Goal: Task Accomplishment & Management: Complete application form

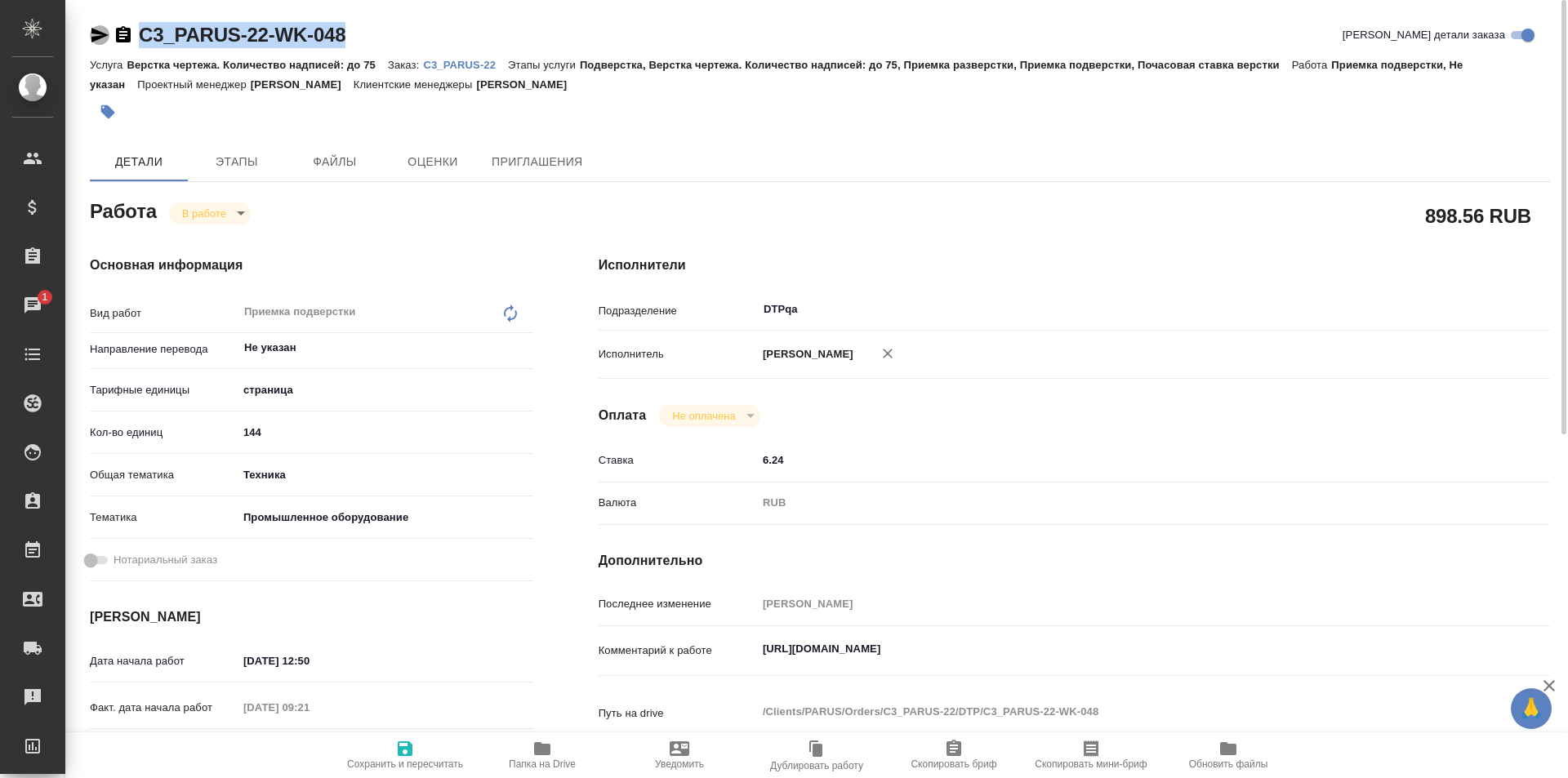
drag, startPoint x: 93, startPoint y: 30, endPoint x: 250, endPoint y: 61, distance: 160.0
click at [93, 29] on icon "button" at bounding box center [100, 35] width 17 height 15
click at [538, 750] on icon "button" at bounding box center [542, 748] width 16 height 13
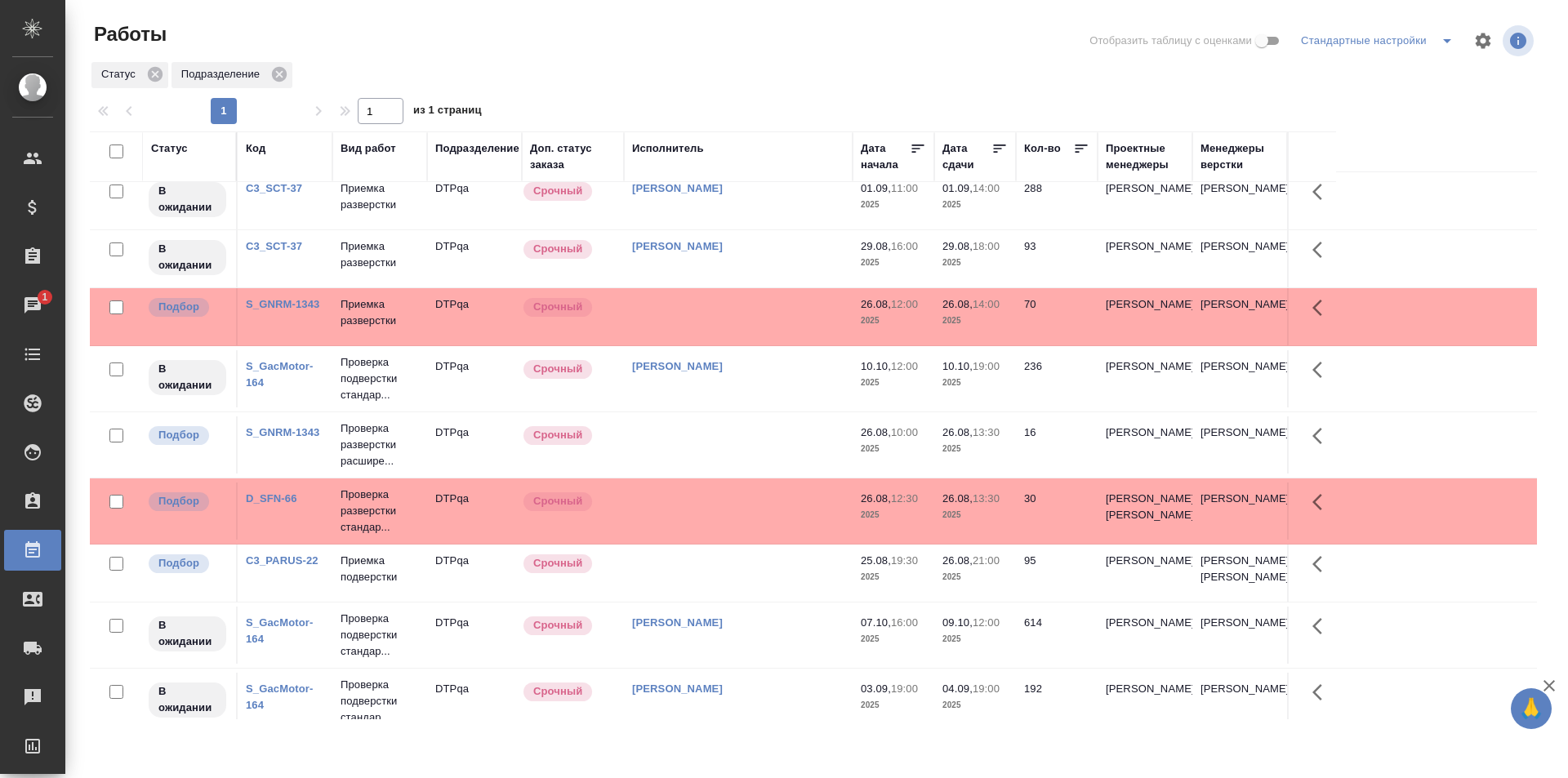
scroll to position [163, 0]
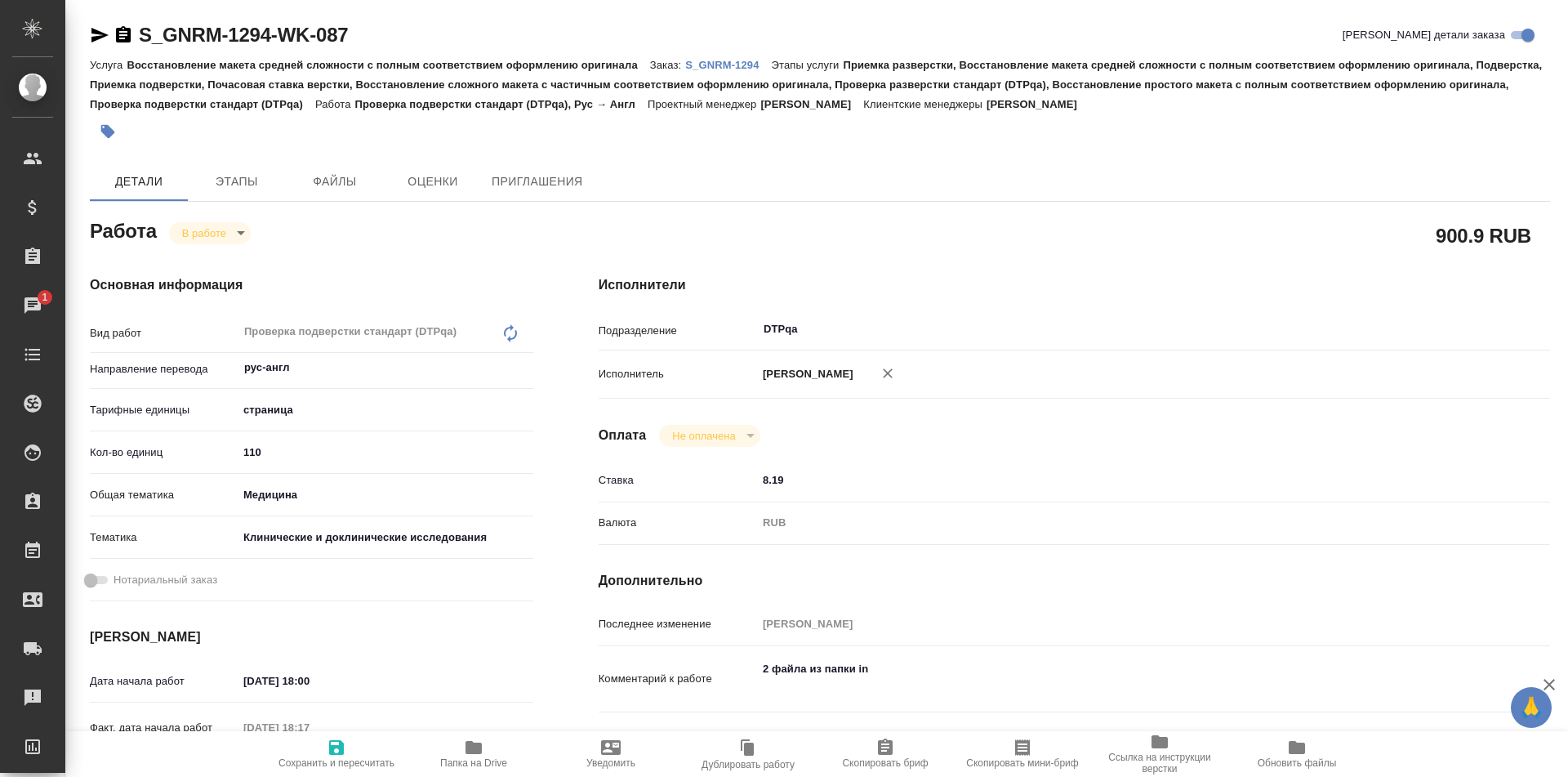
type textarea "x"
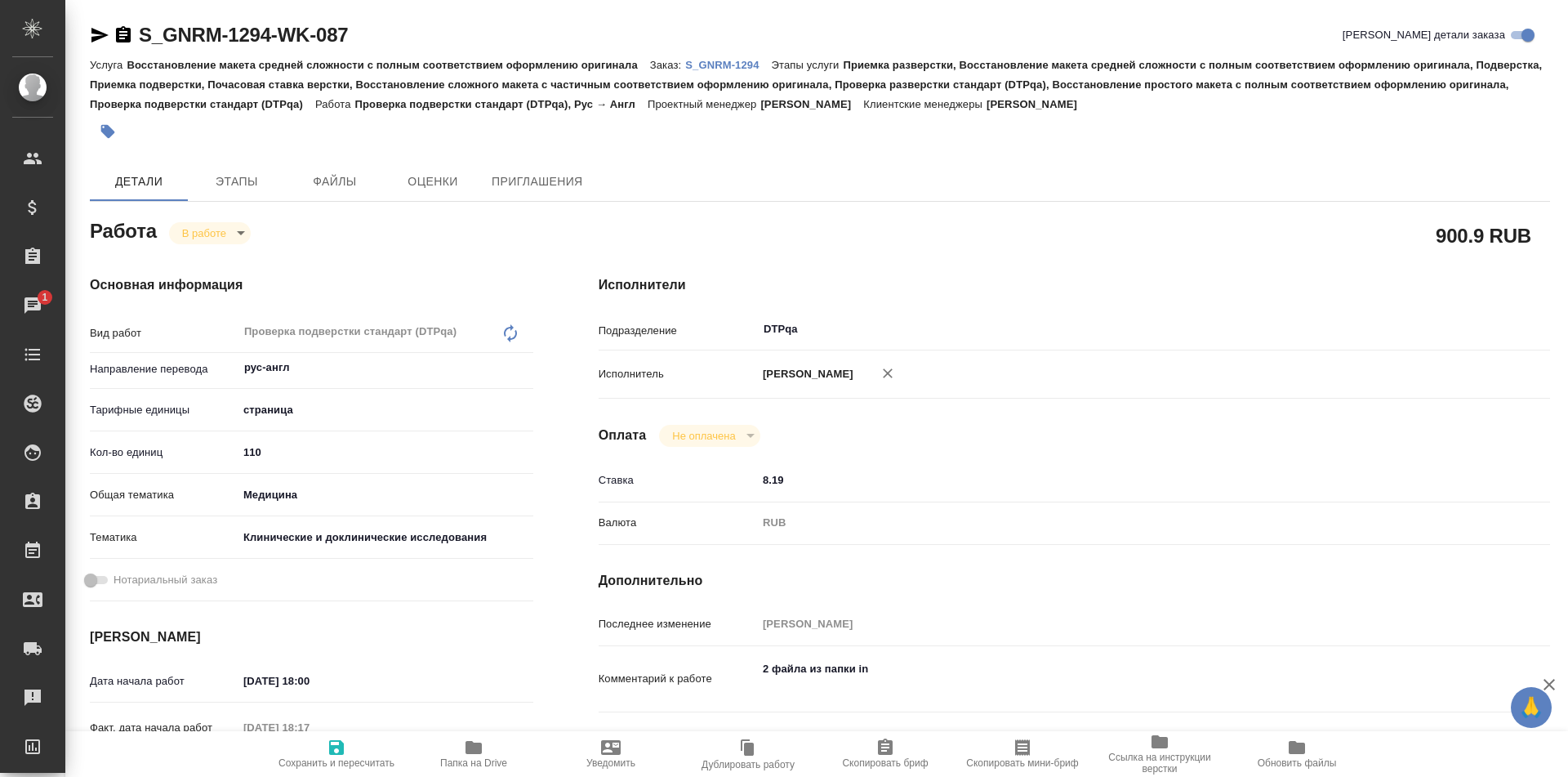
type textarea "x"
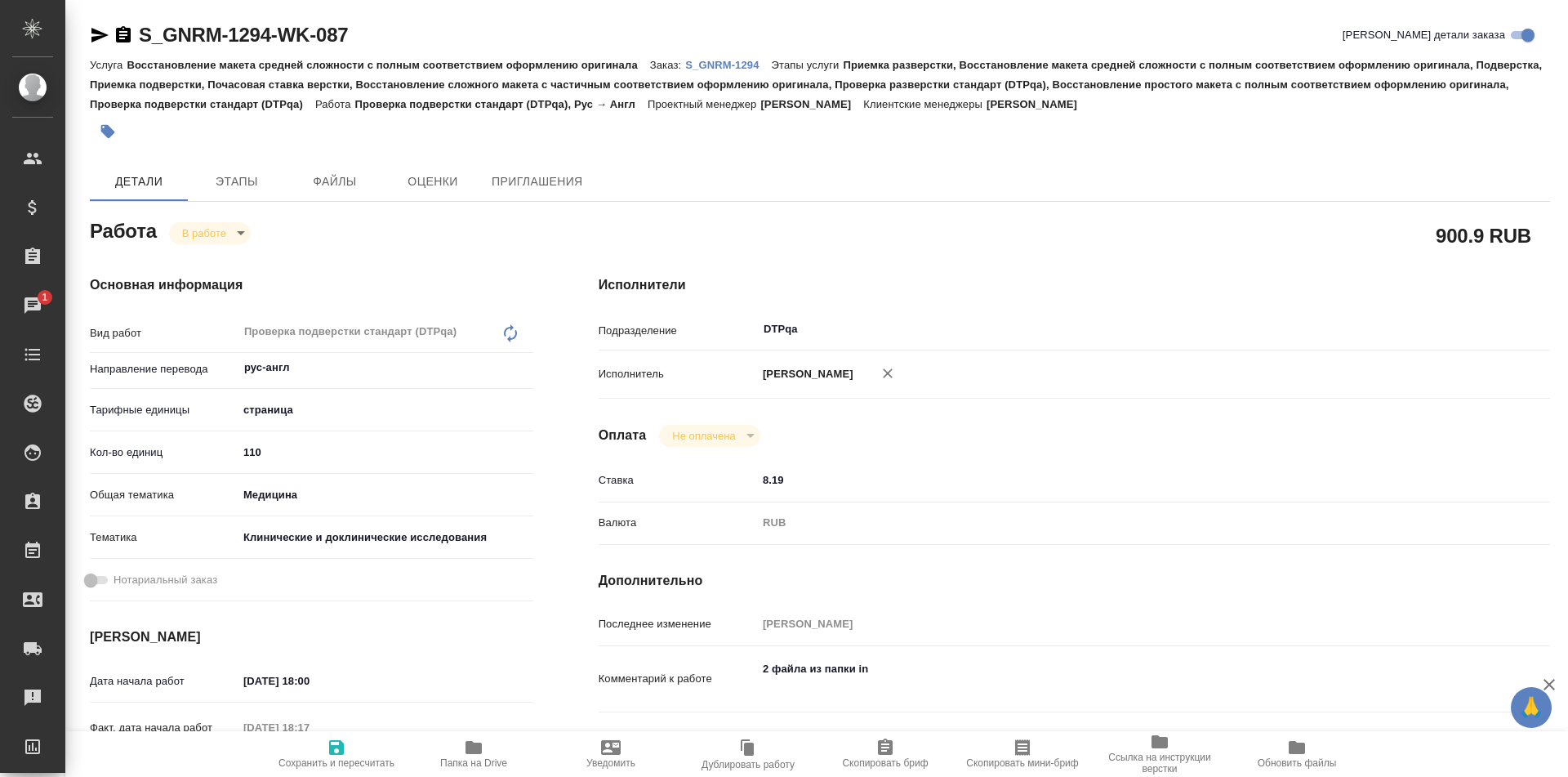
type textarea "x"
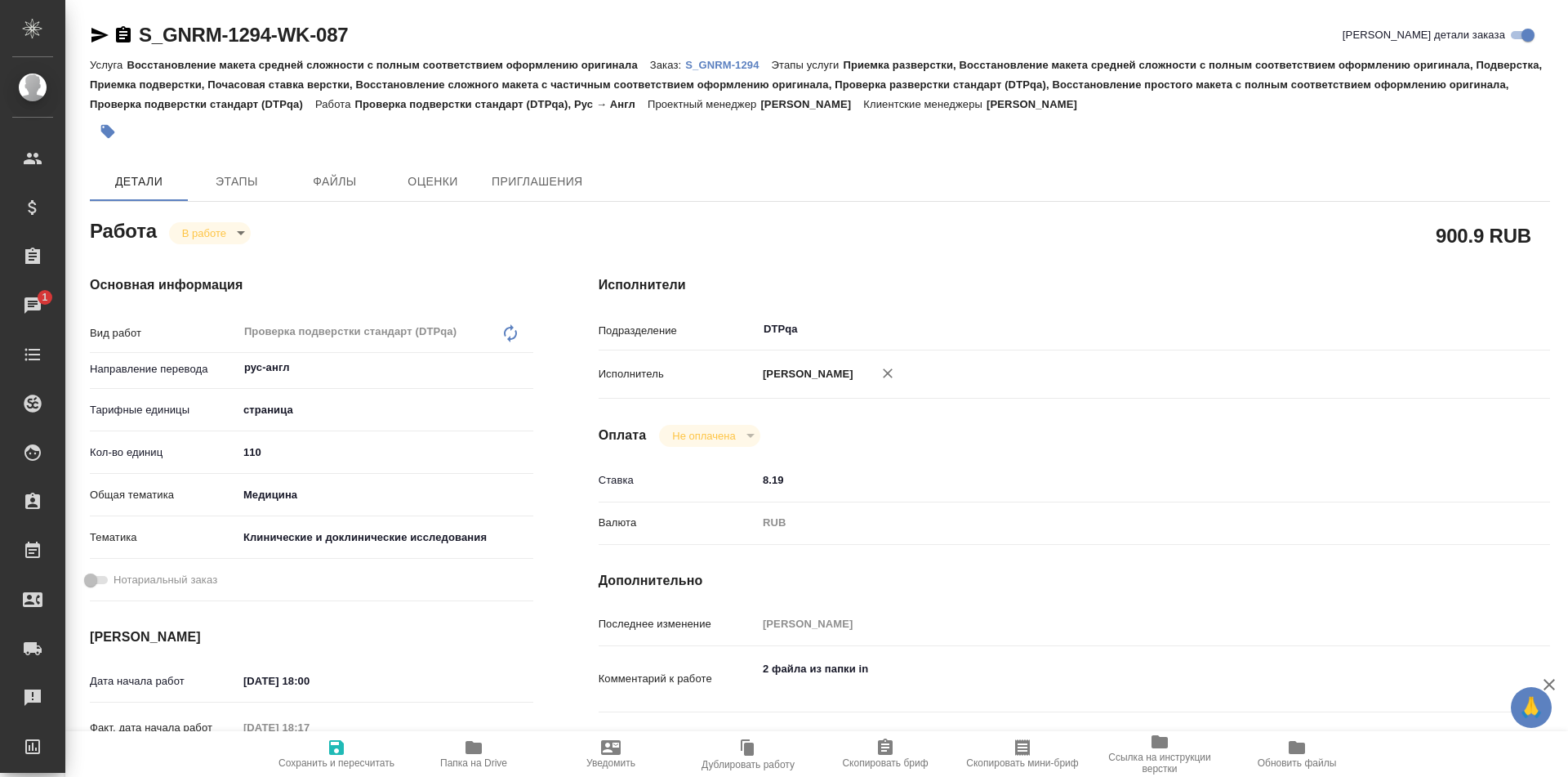
type textarea "x"
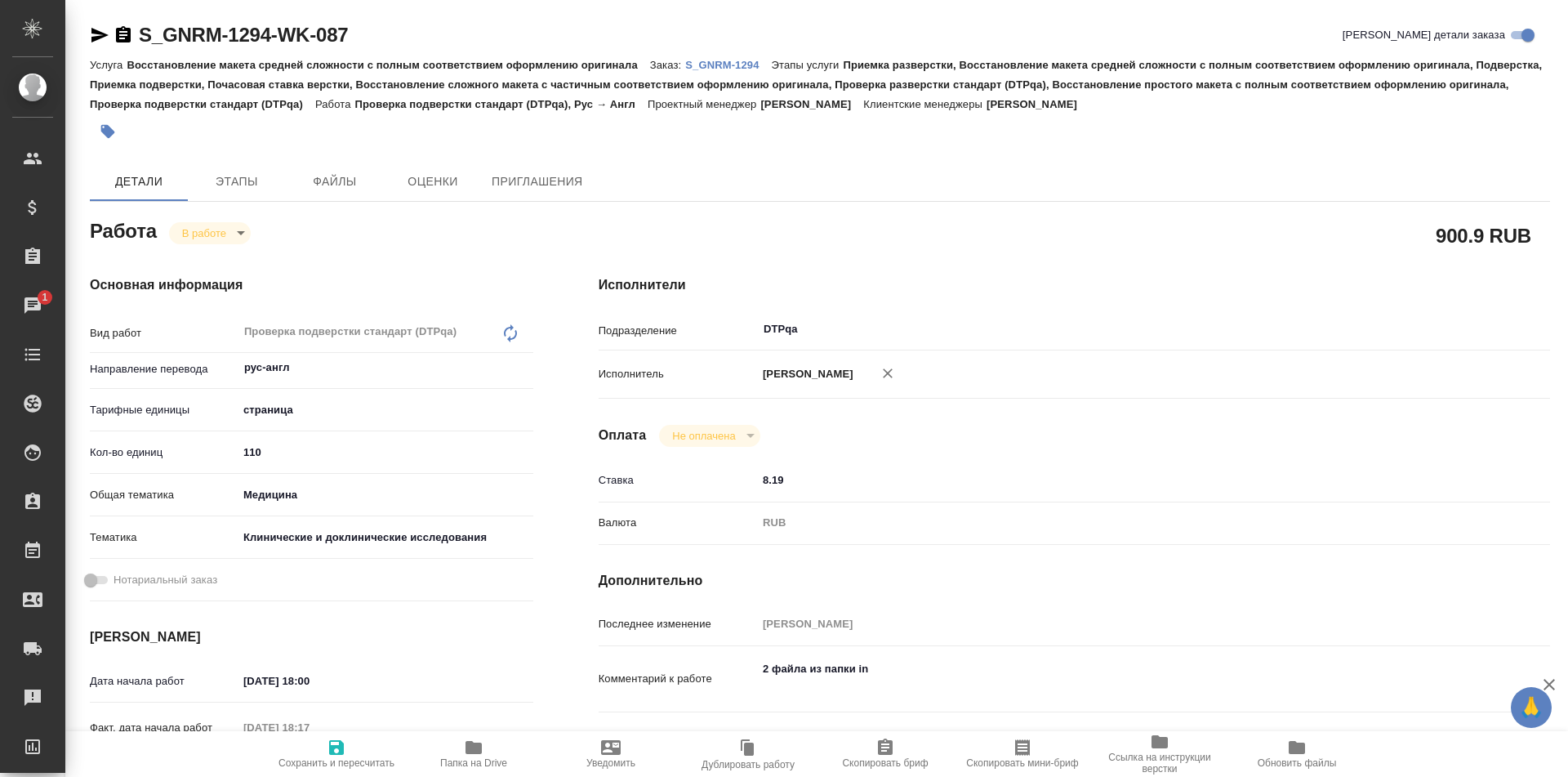
type textarea "x"
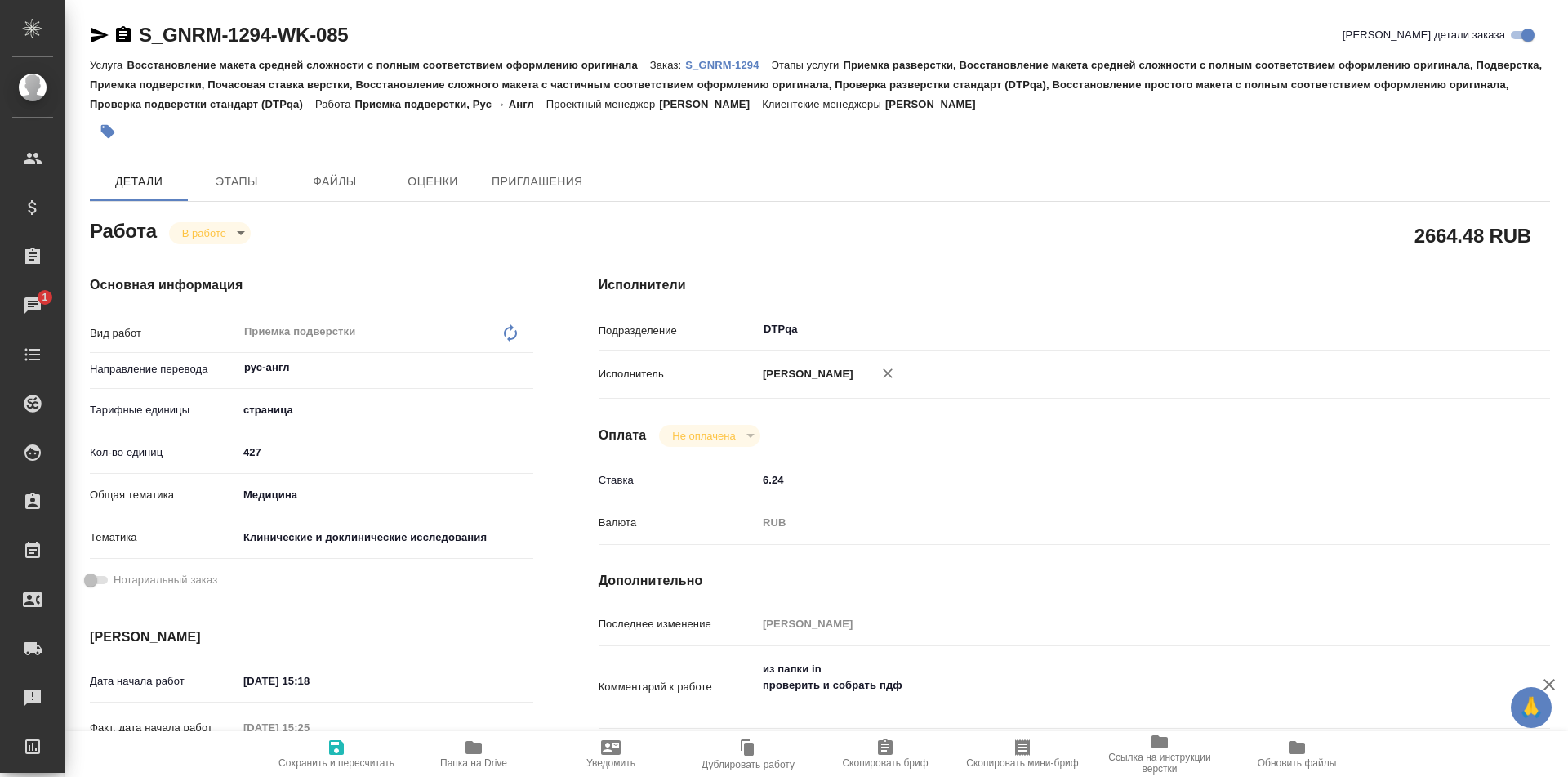
type textarea "x"
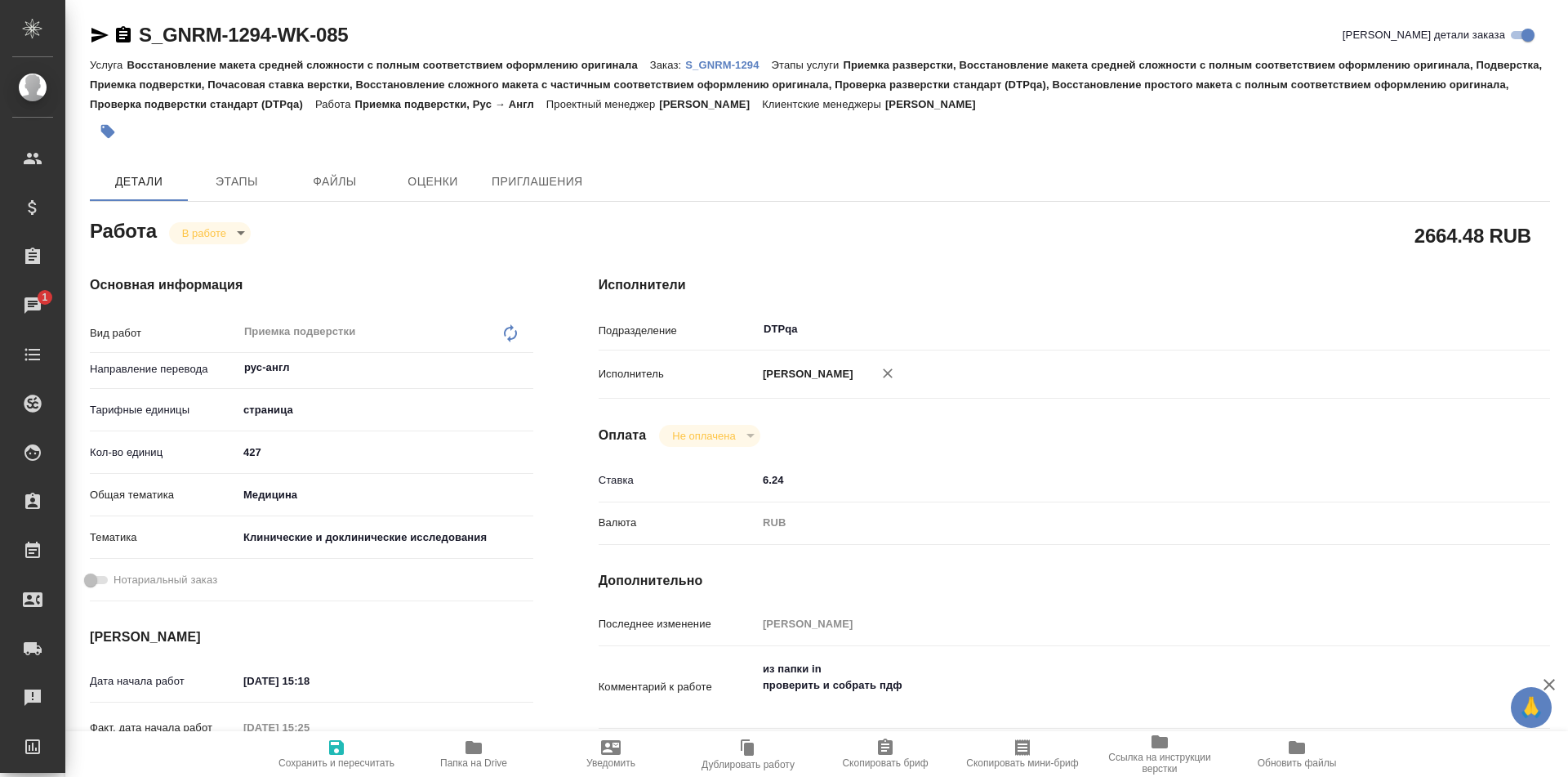
type textarea "x"
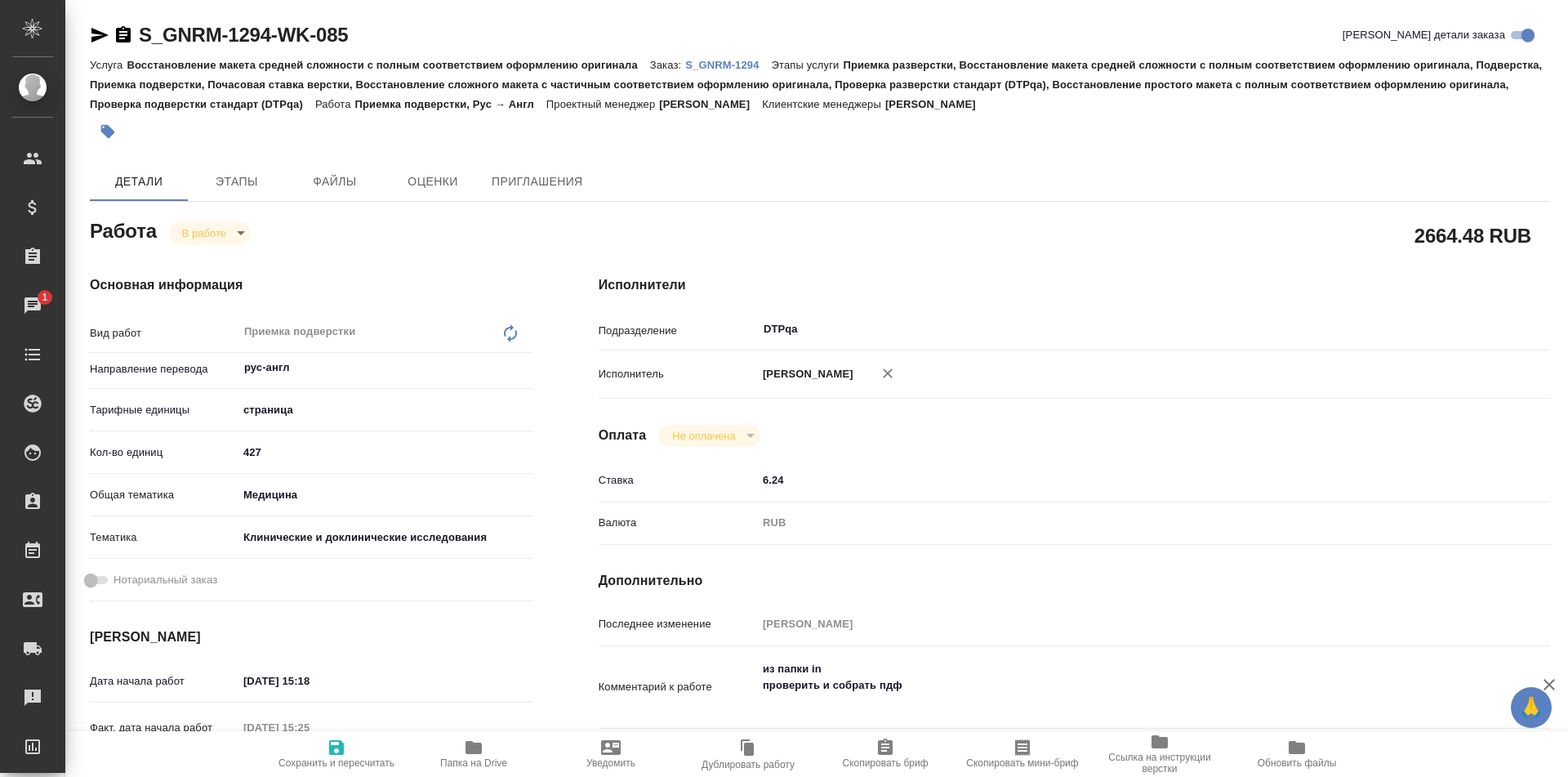
type textarea "x"
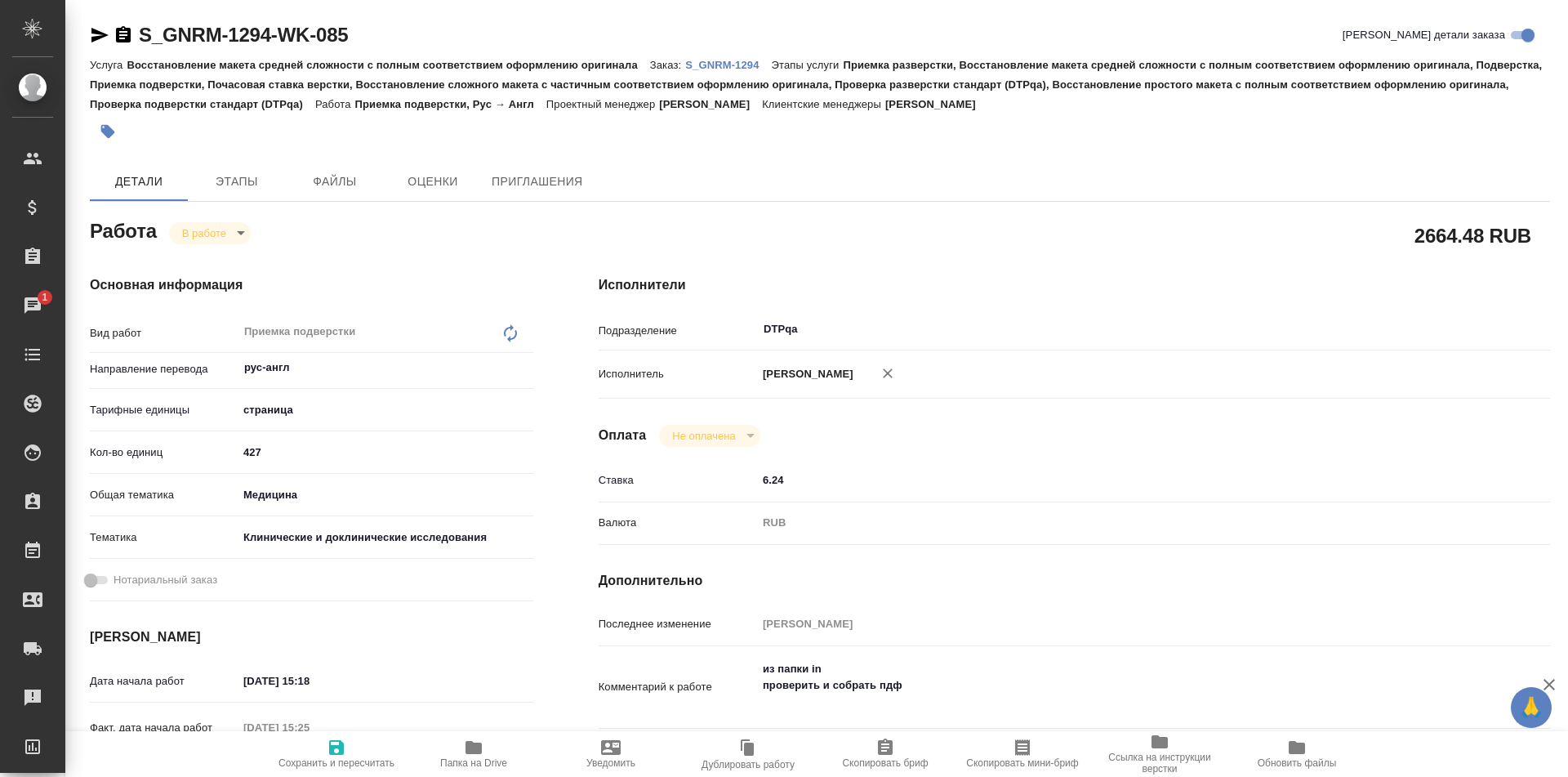
type textarea "x"
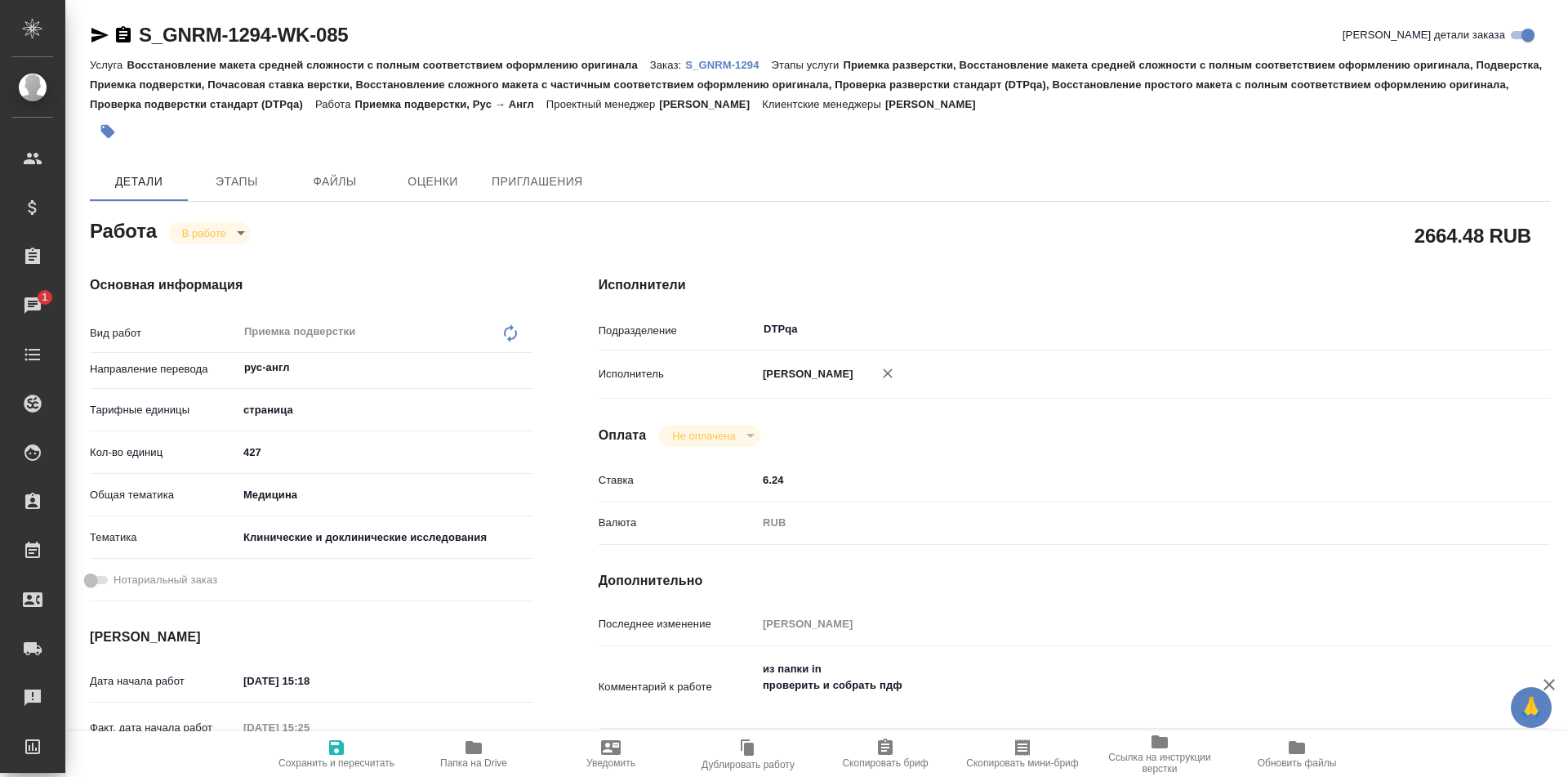
type textarea "x"
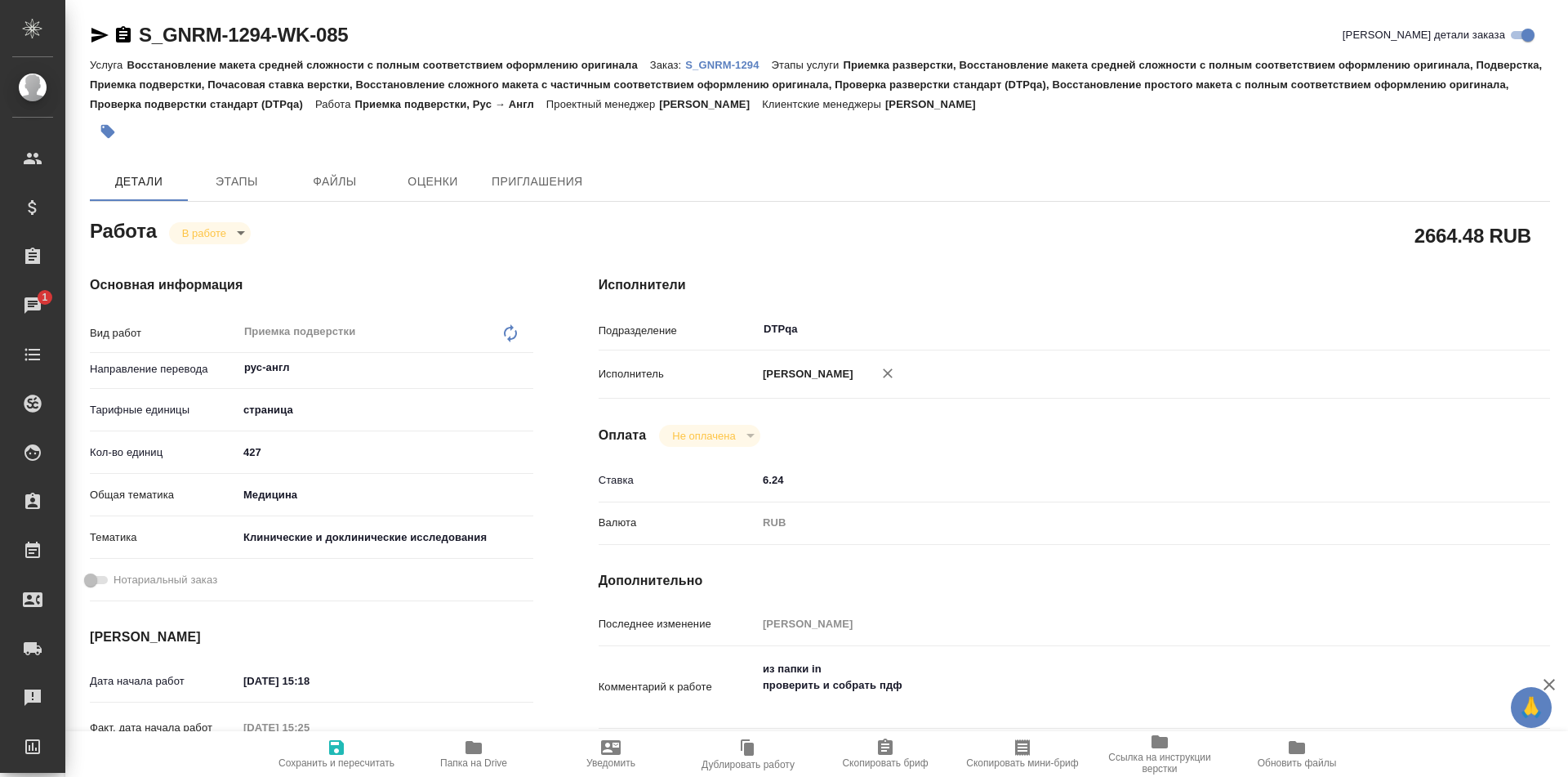
type textarea "x"
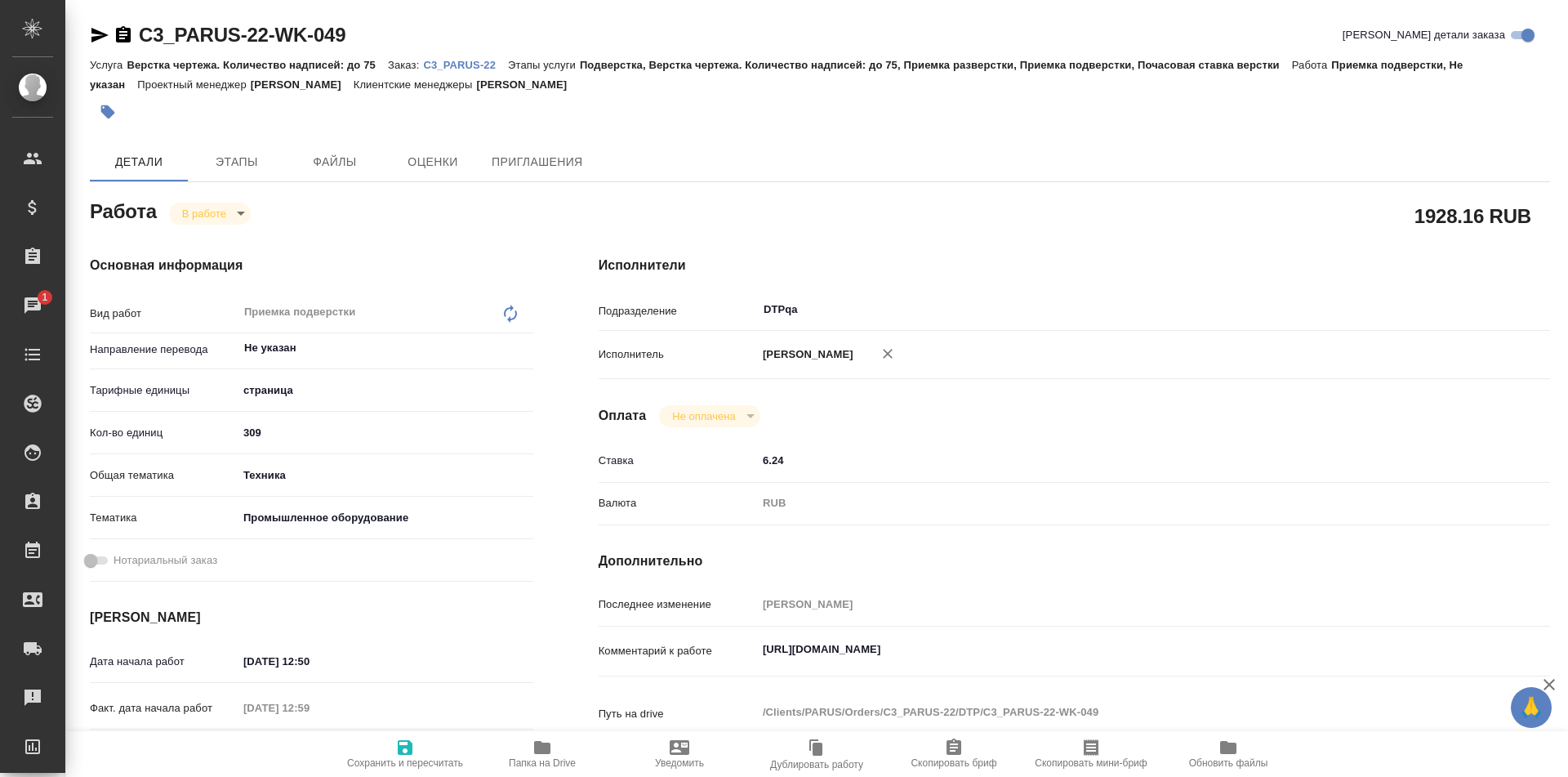
type textarea "x"
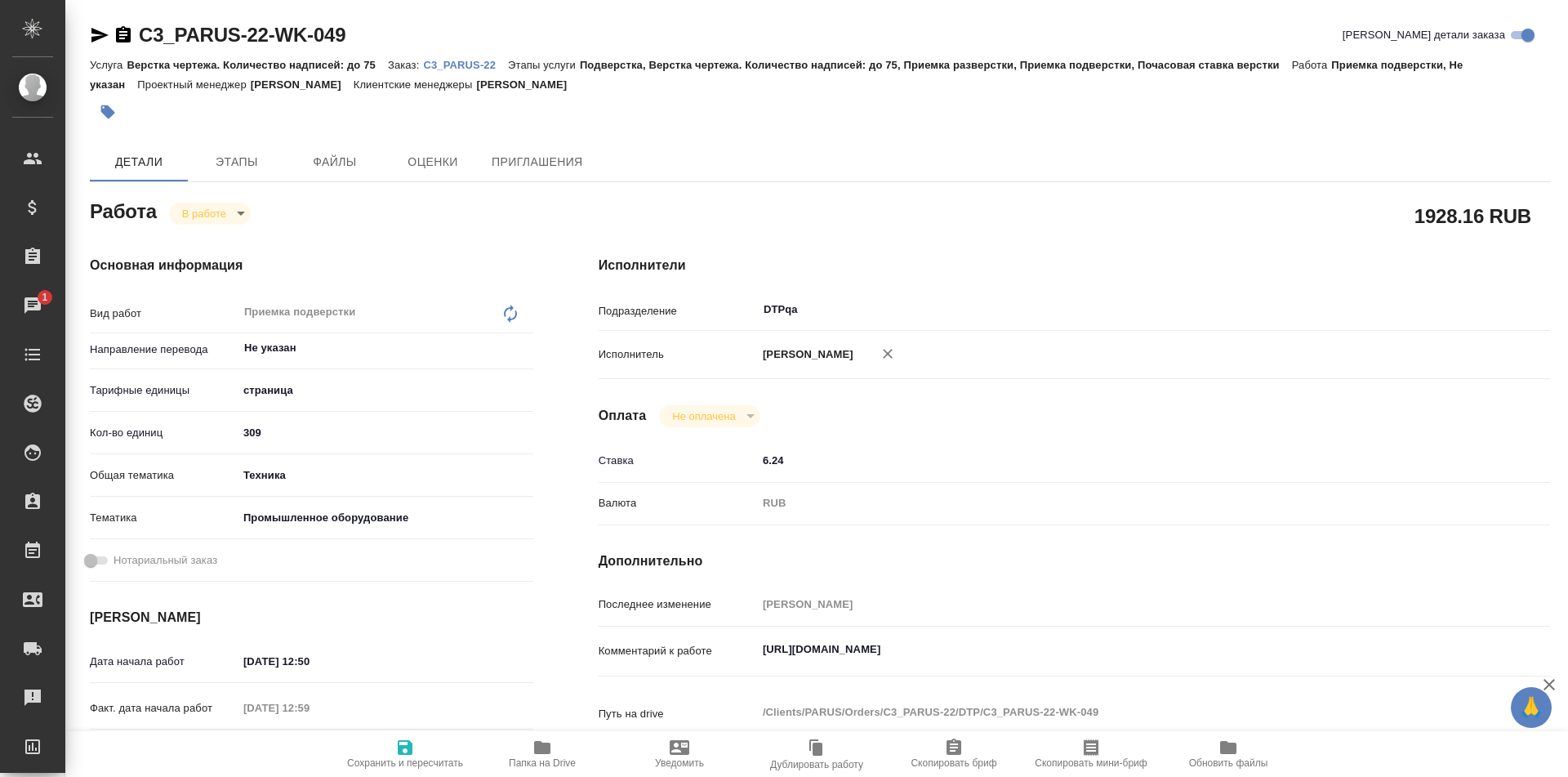
type textarea "x"
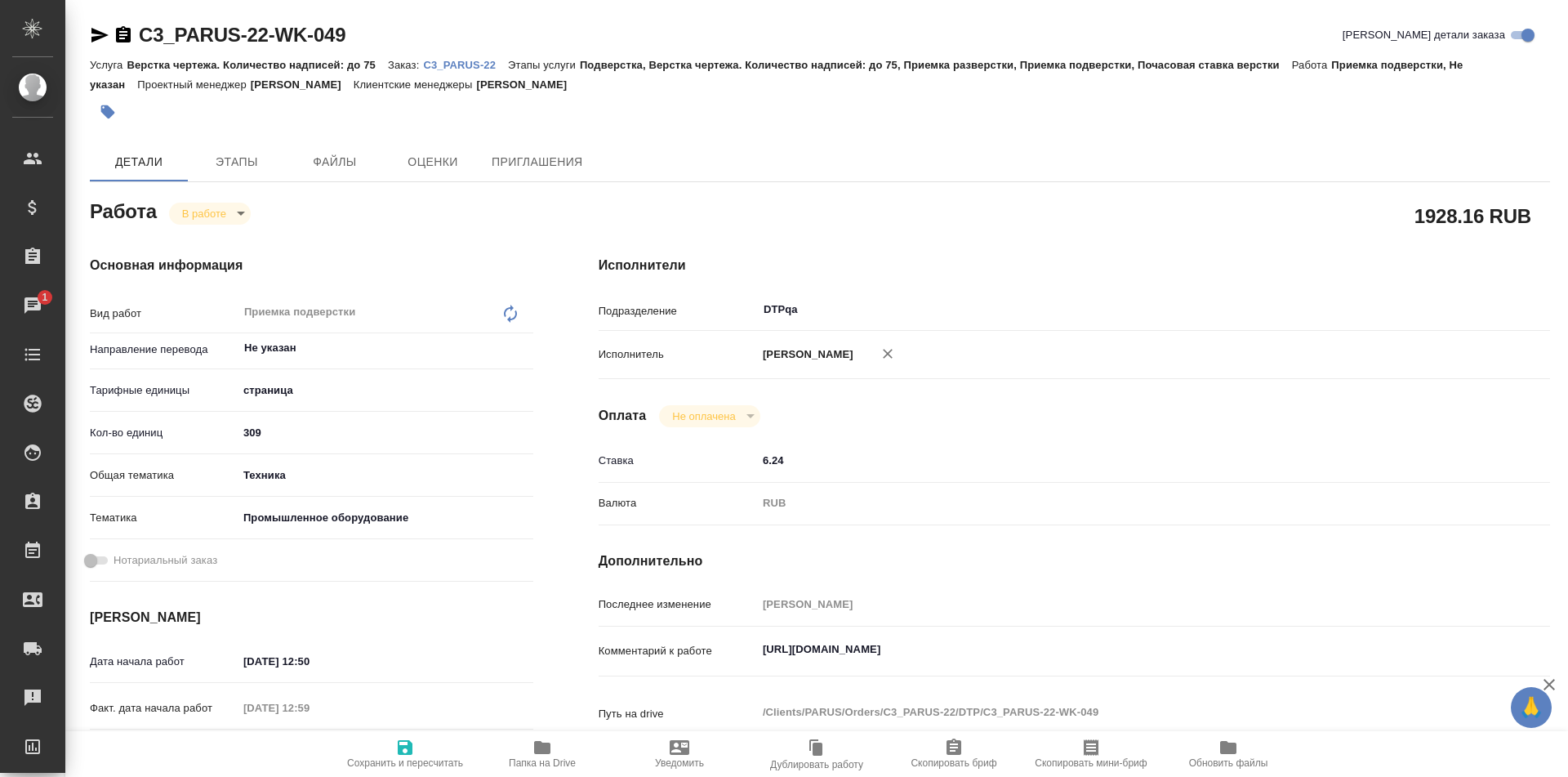
type textarea "x"
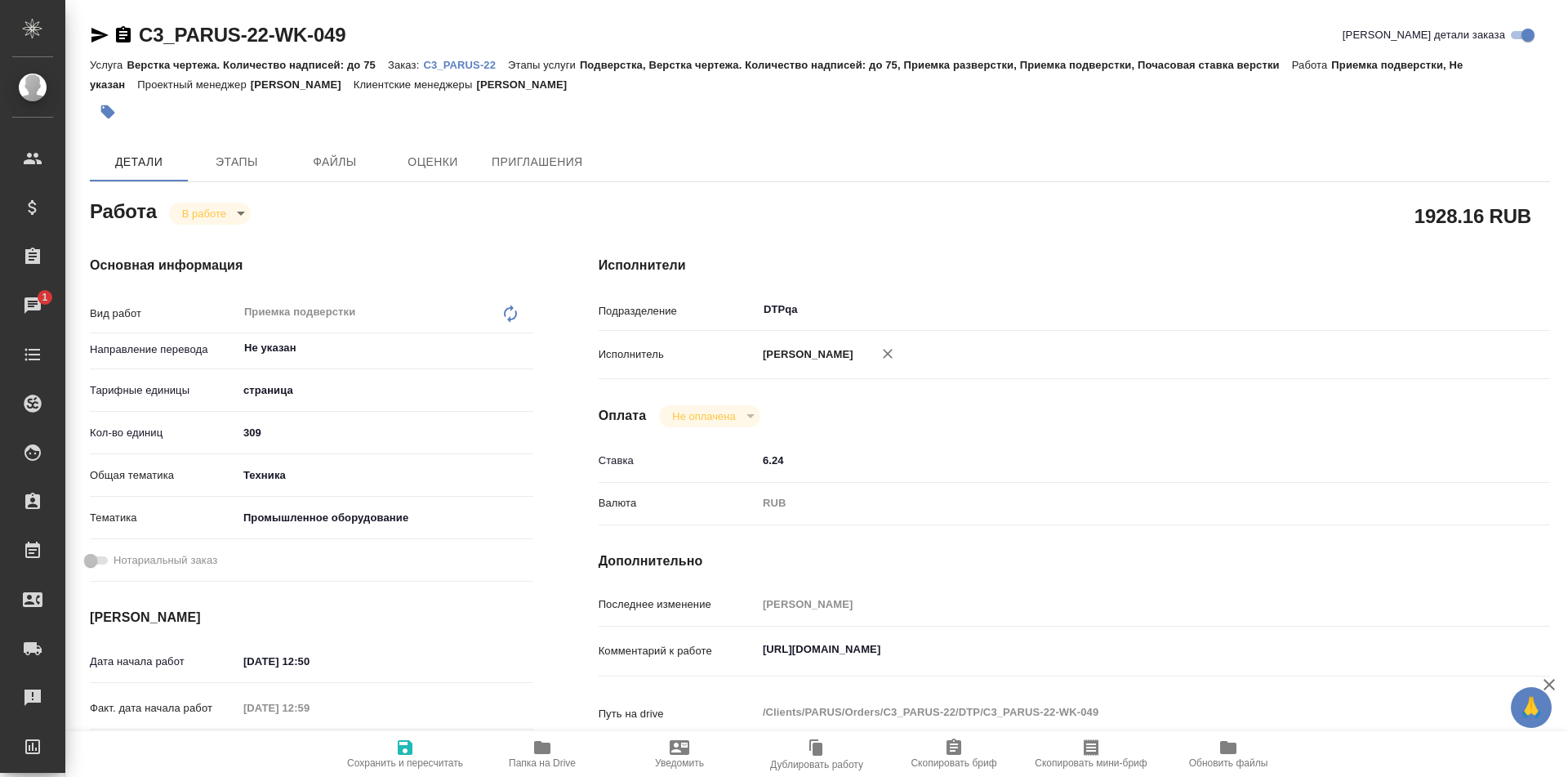
type textarea "x"
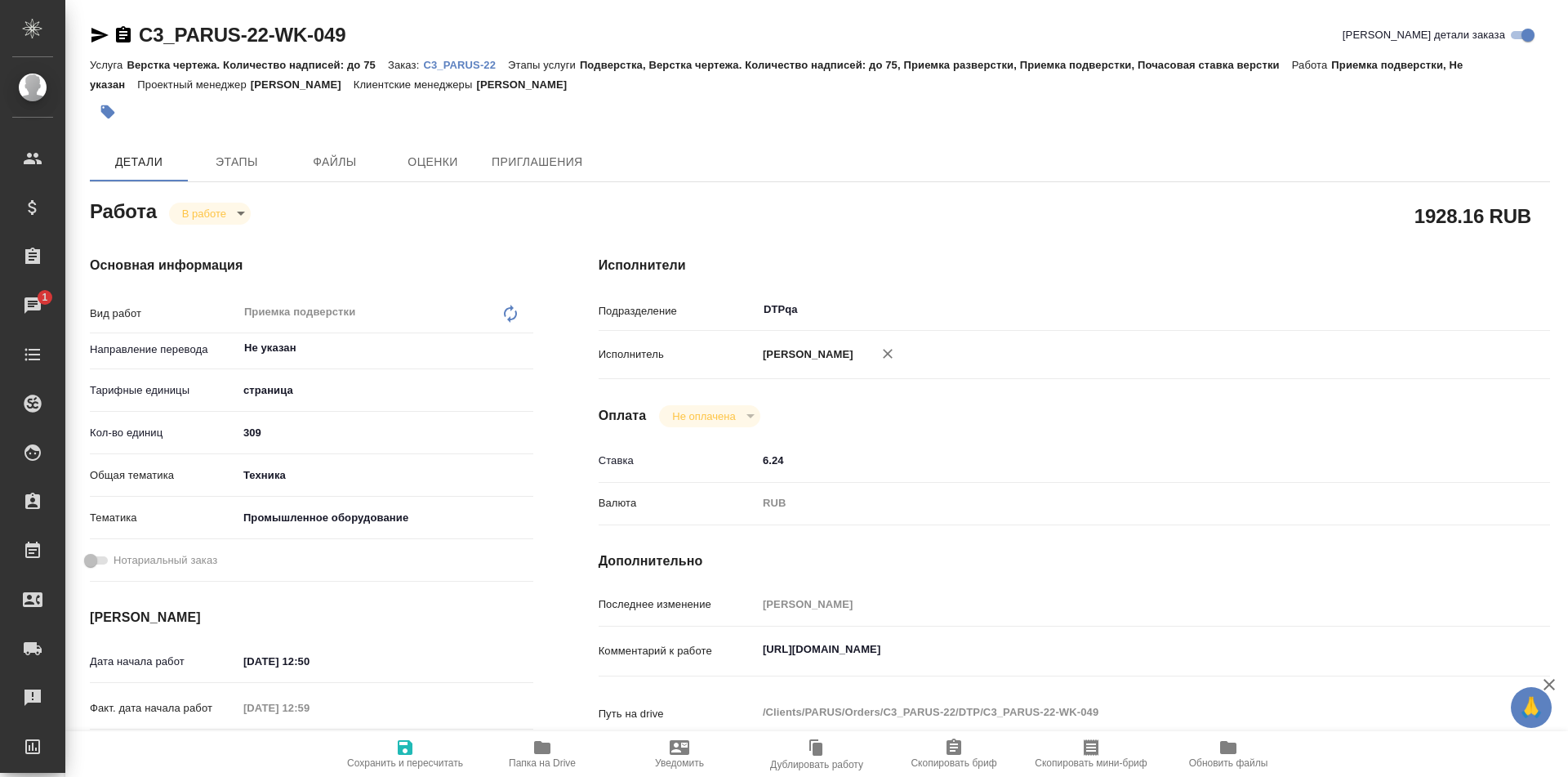
type textarea "x"
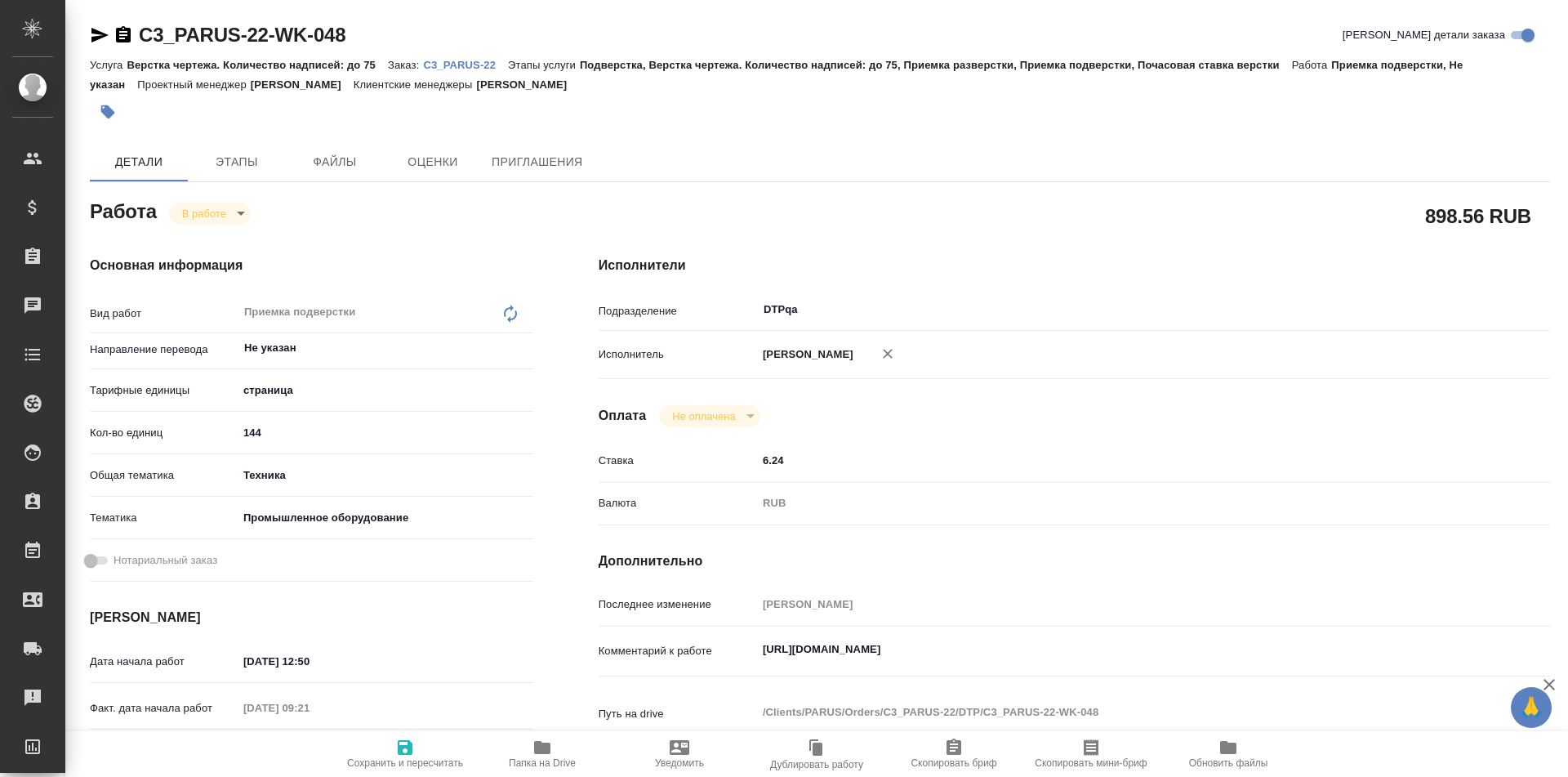
type textarea "x"
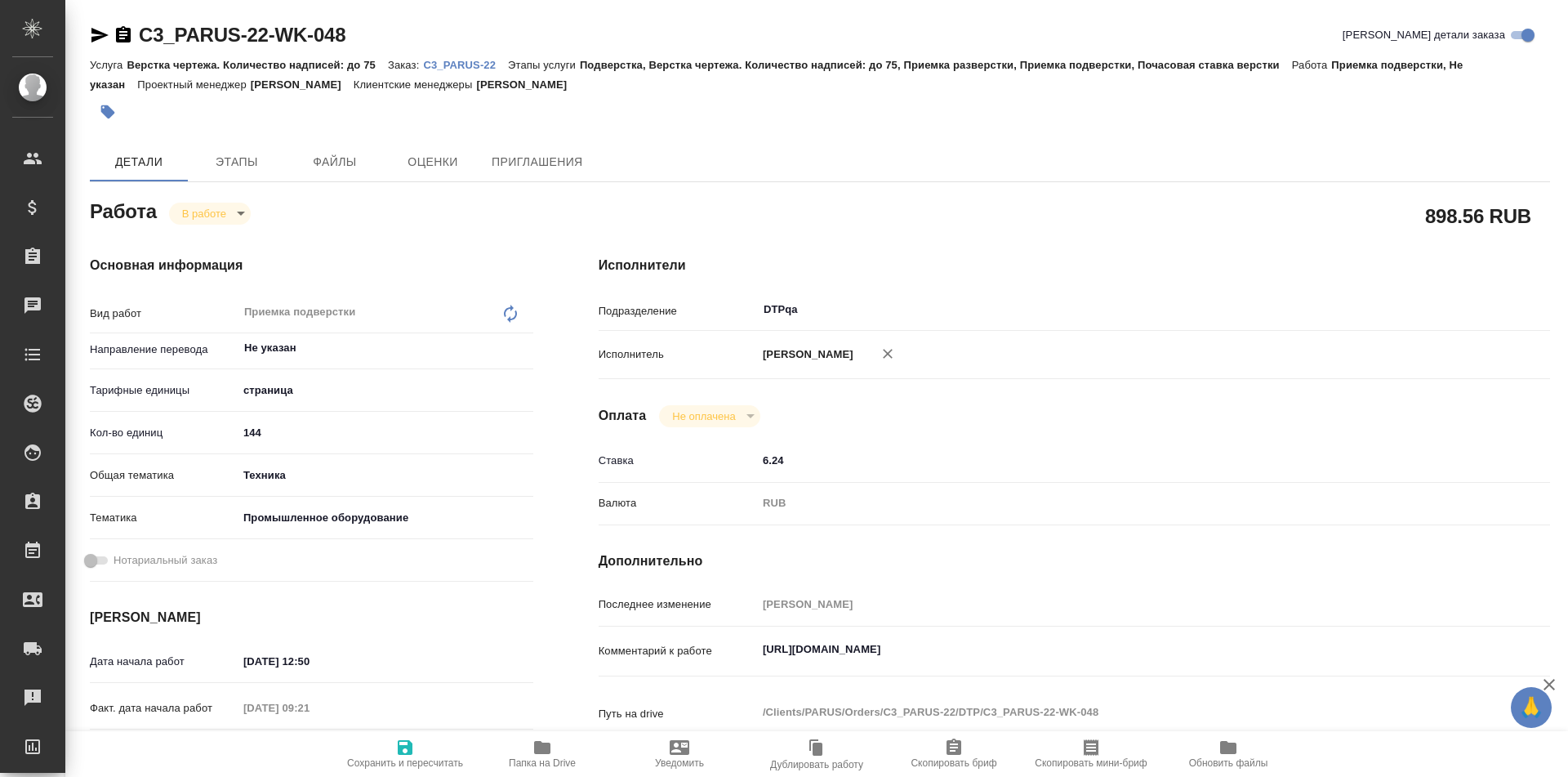
type textarea "x"
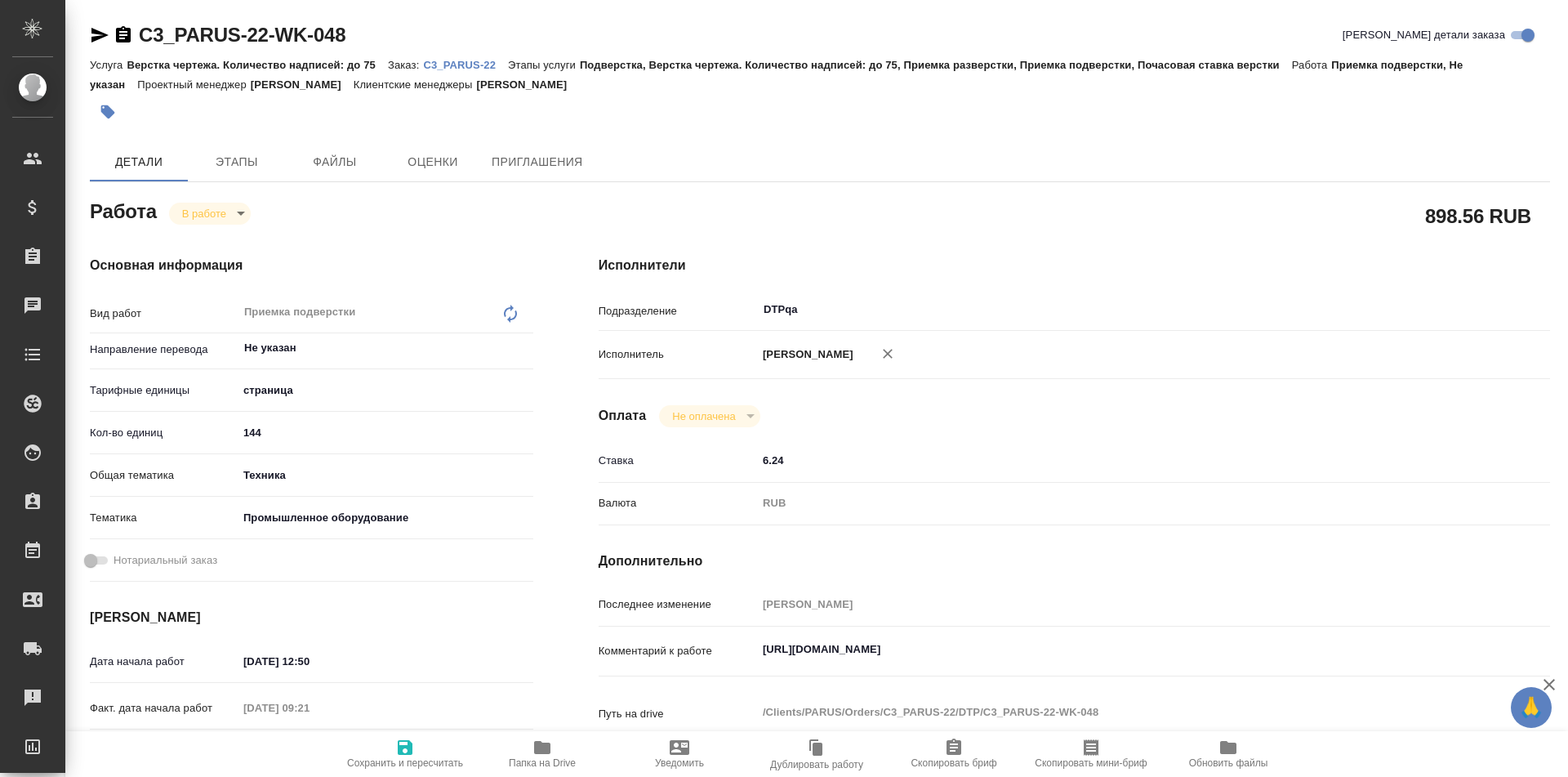
type textarea "x"
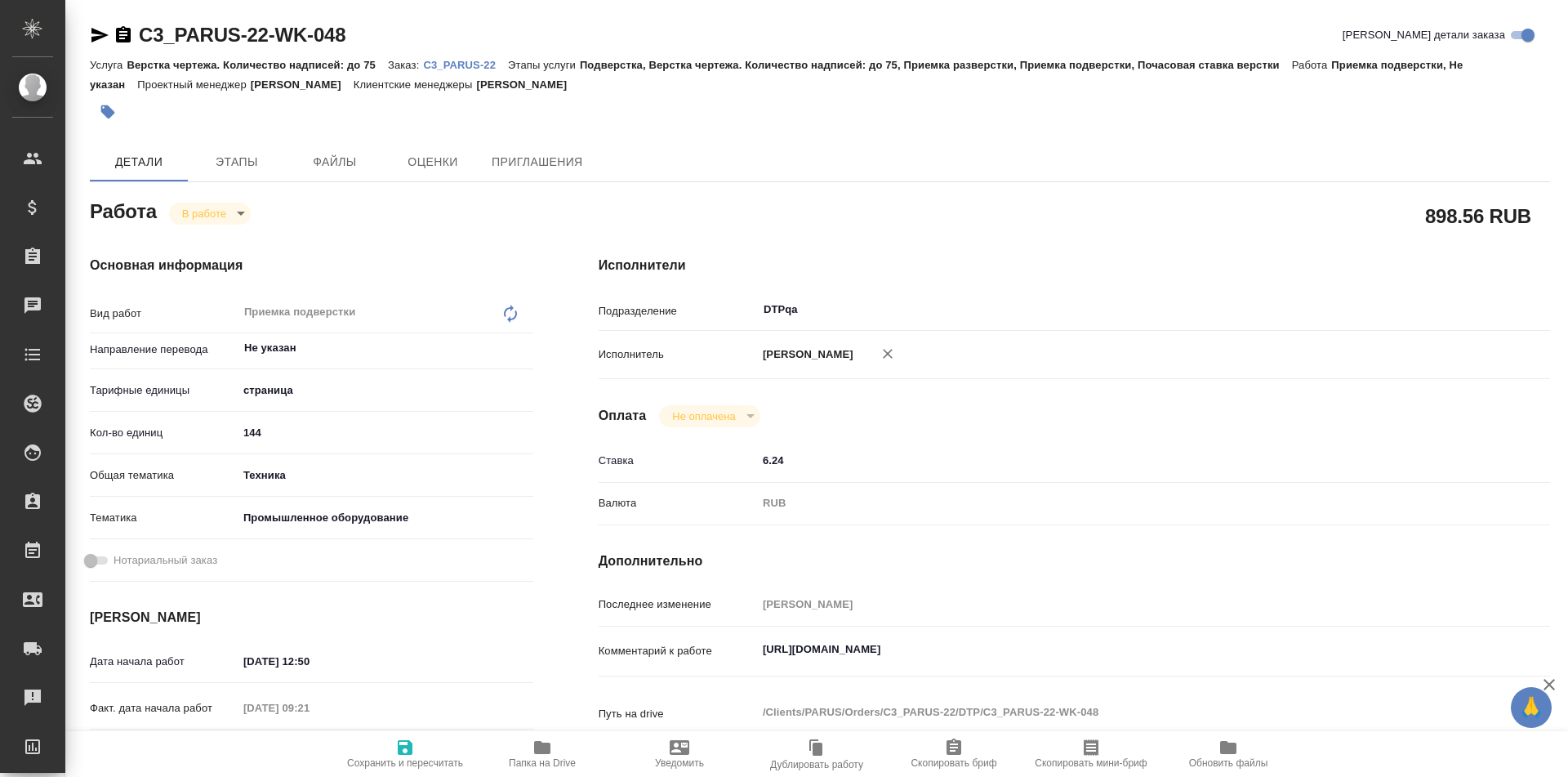
type textarea "x"
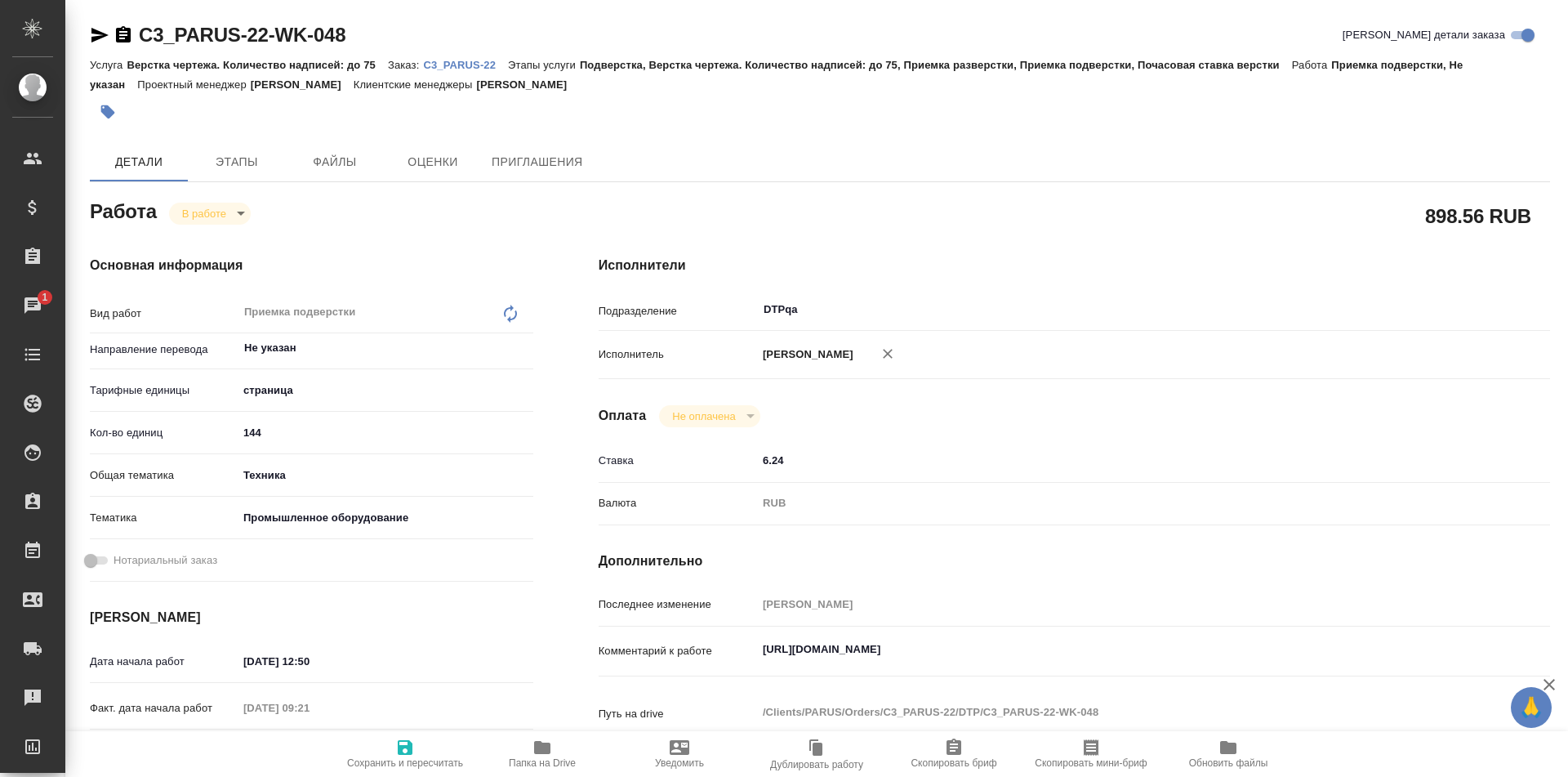
type textarea "x"
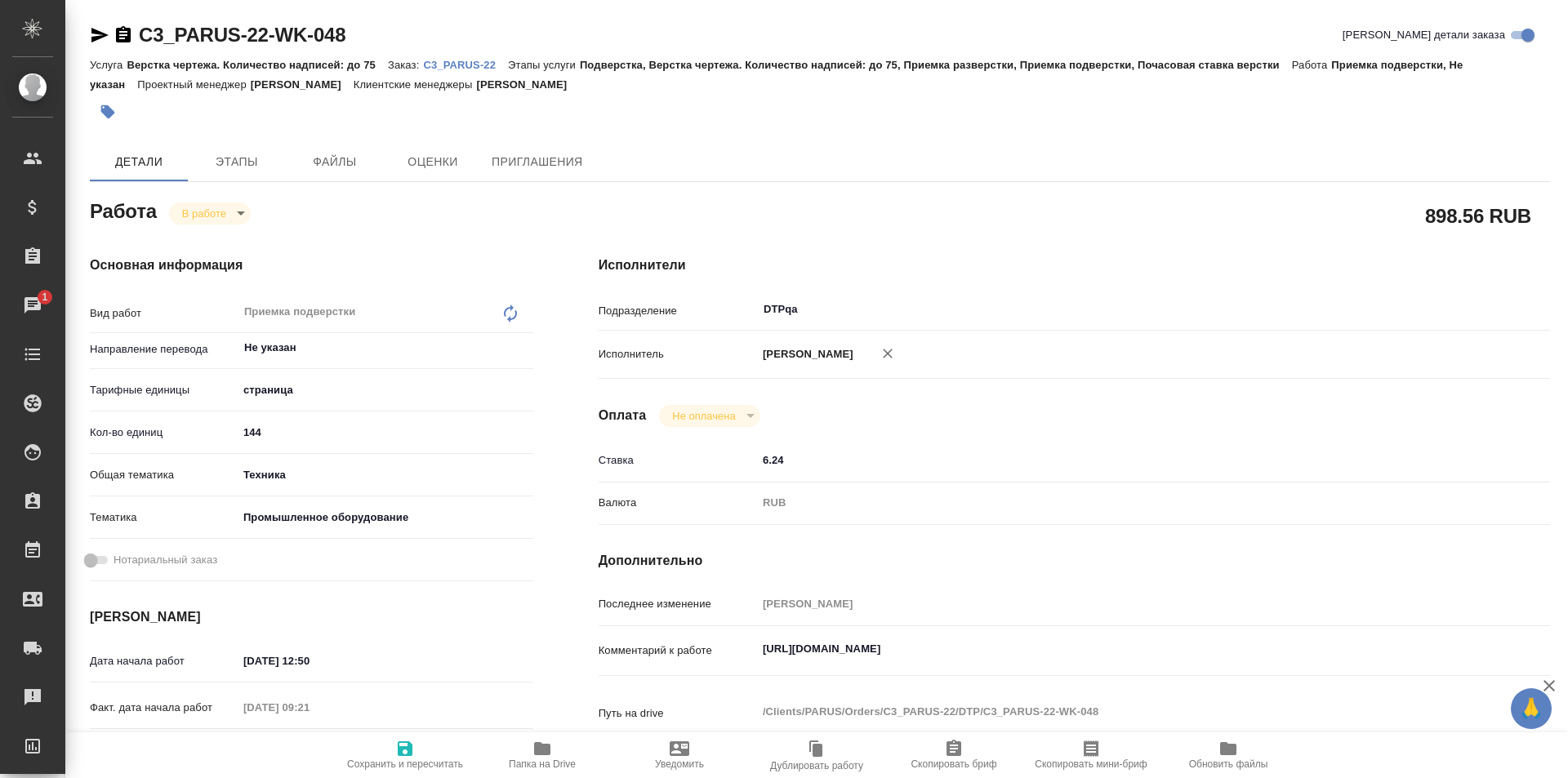
type textarea "x"
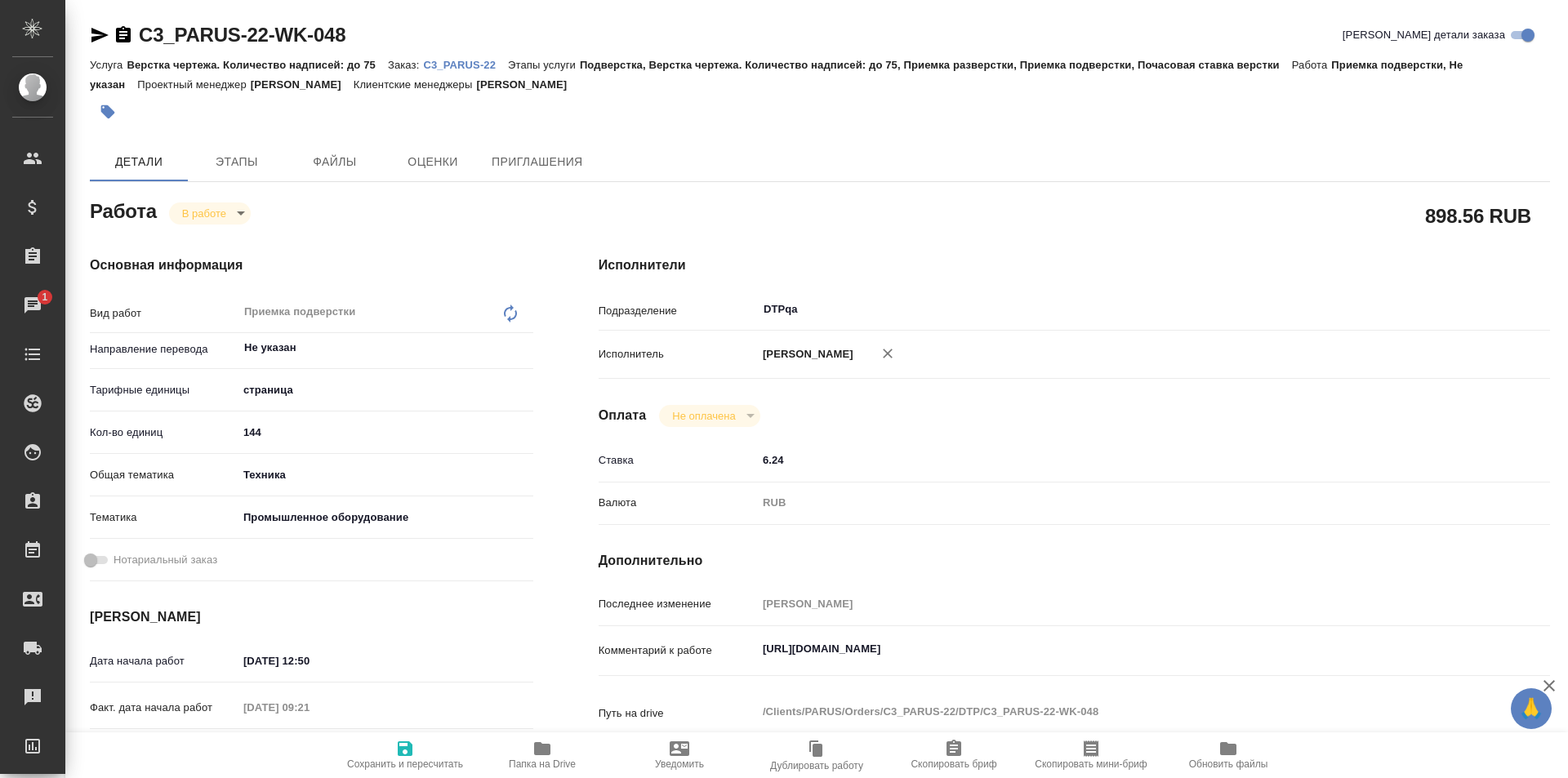
type textarea "x"
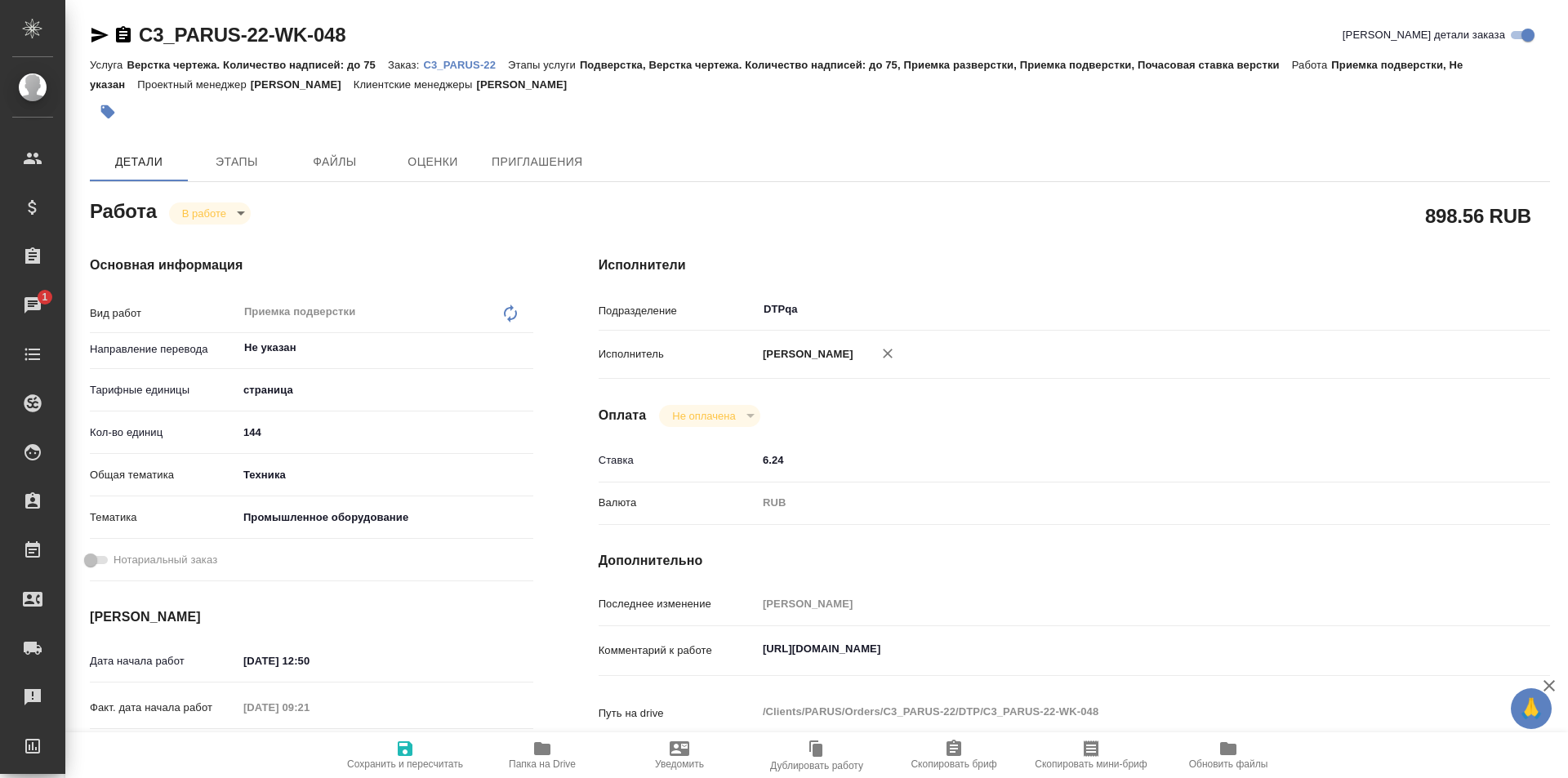
click at [548, 747] on icon "button" at bounding box center [542, 748] width 16 height 13
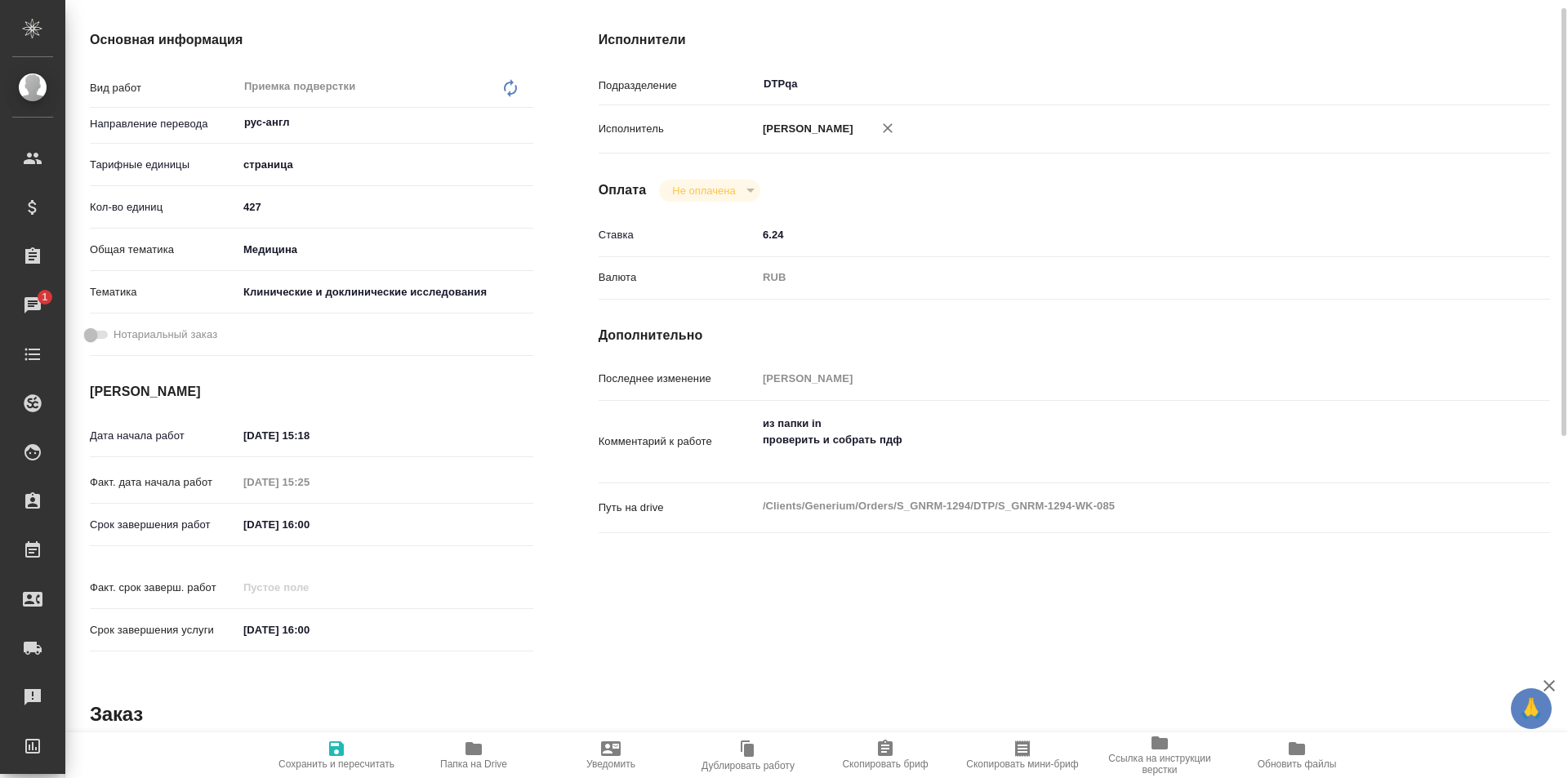
scroll to position [163, 0]
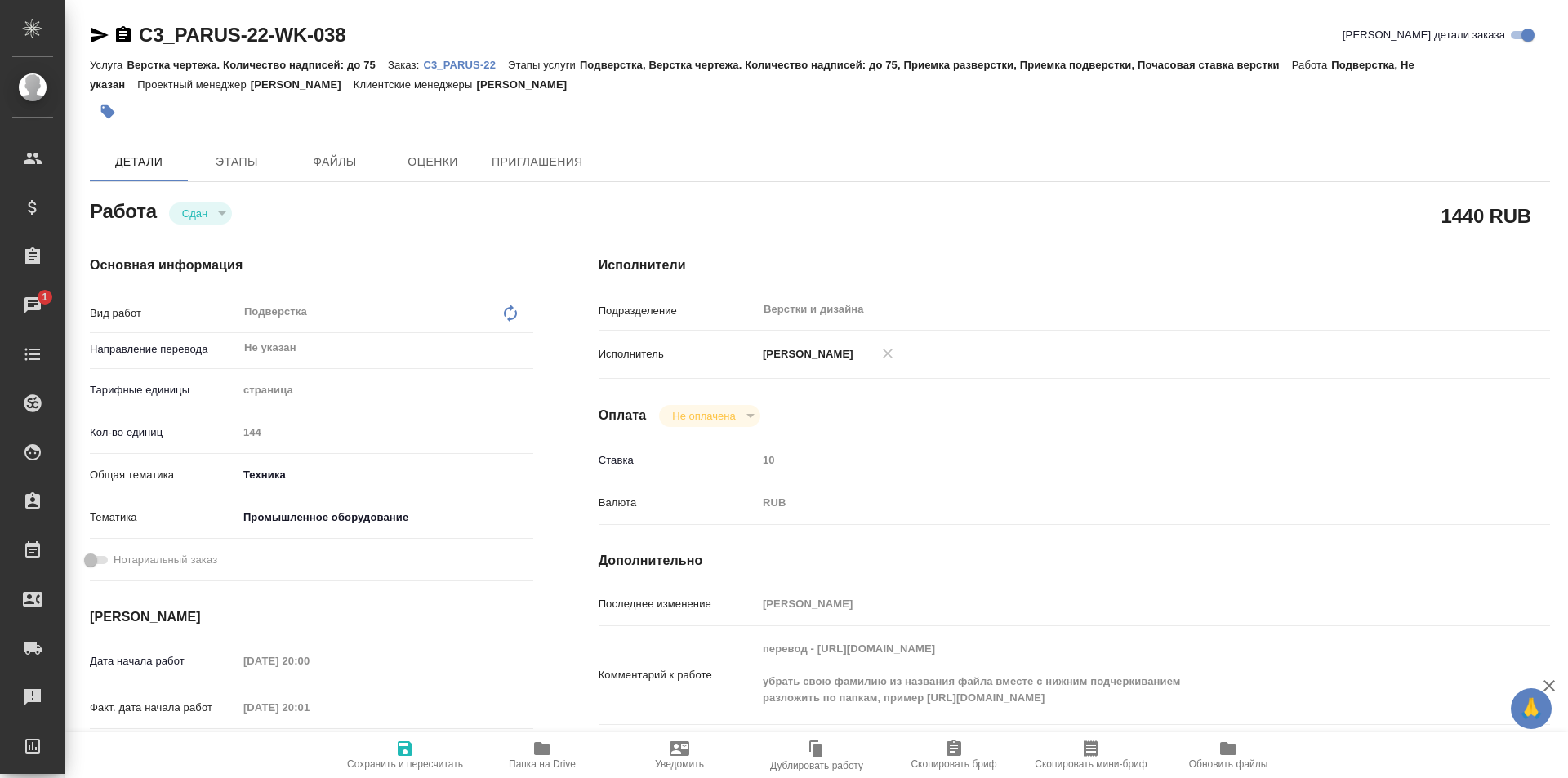
scroll to position [81, 0]
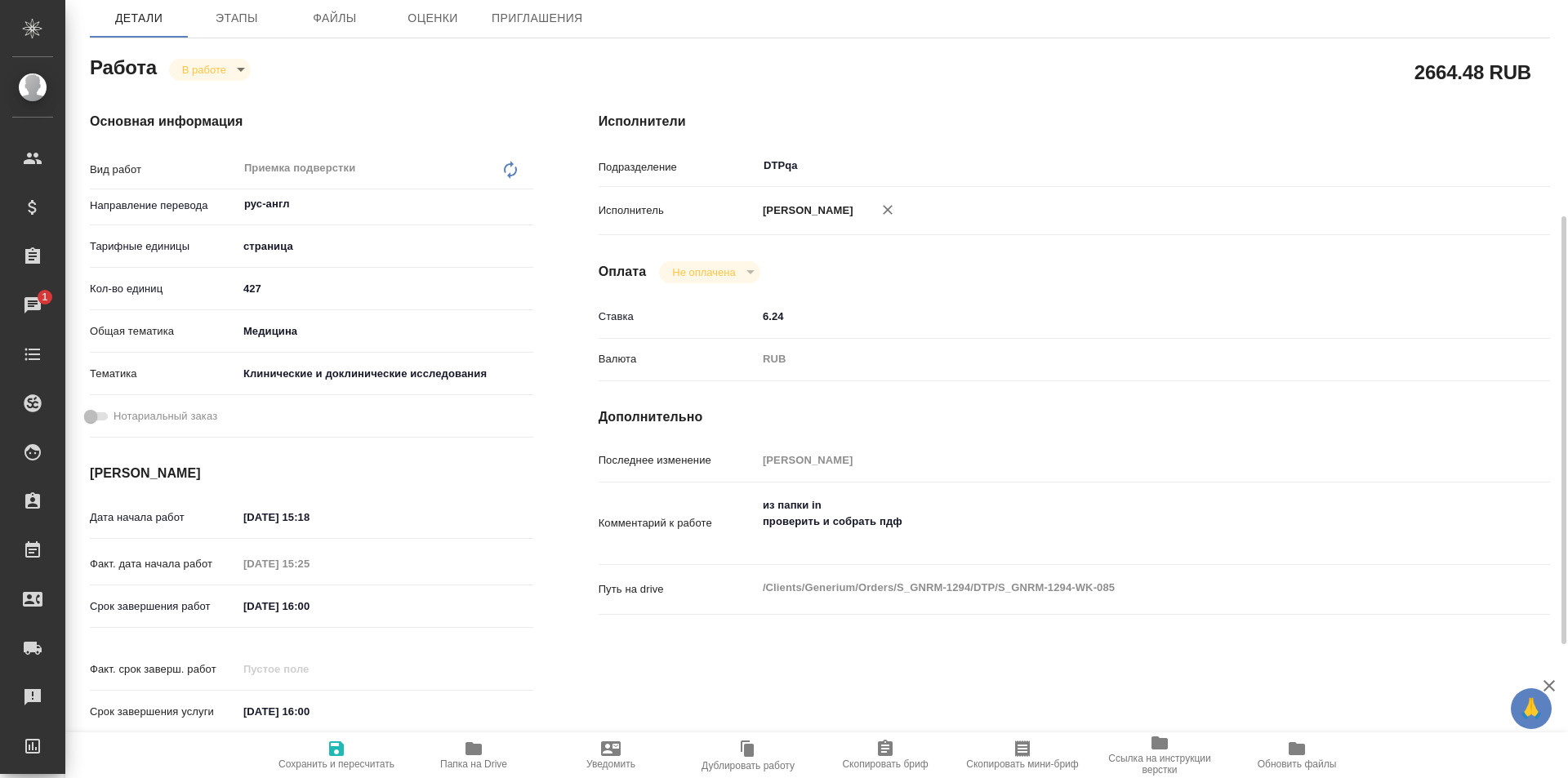
scroll to position [245, 0]
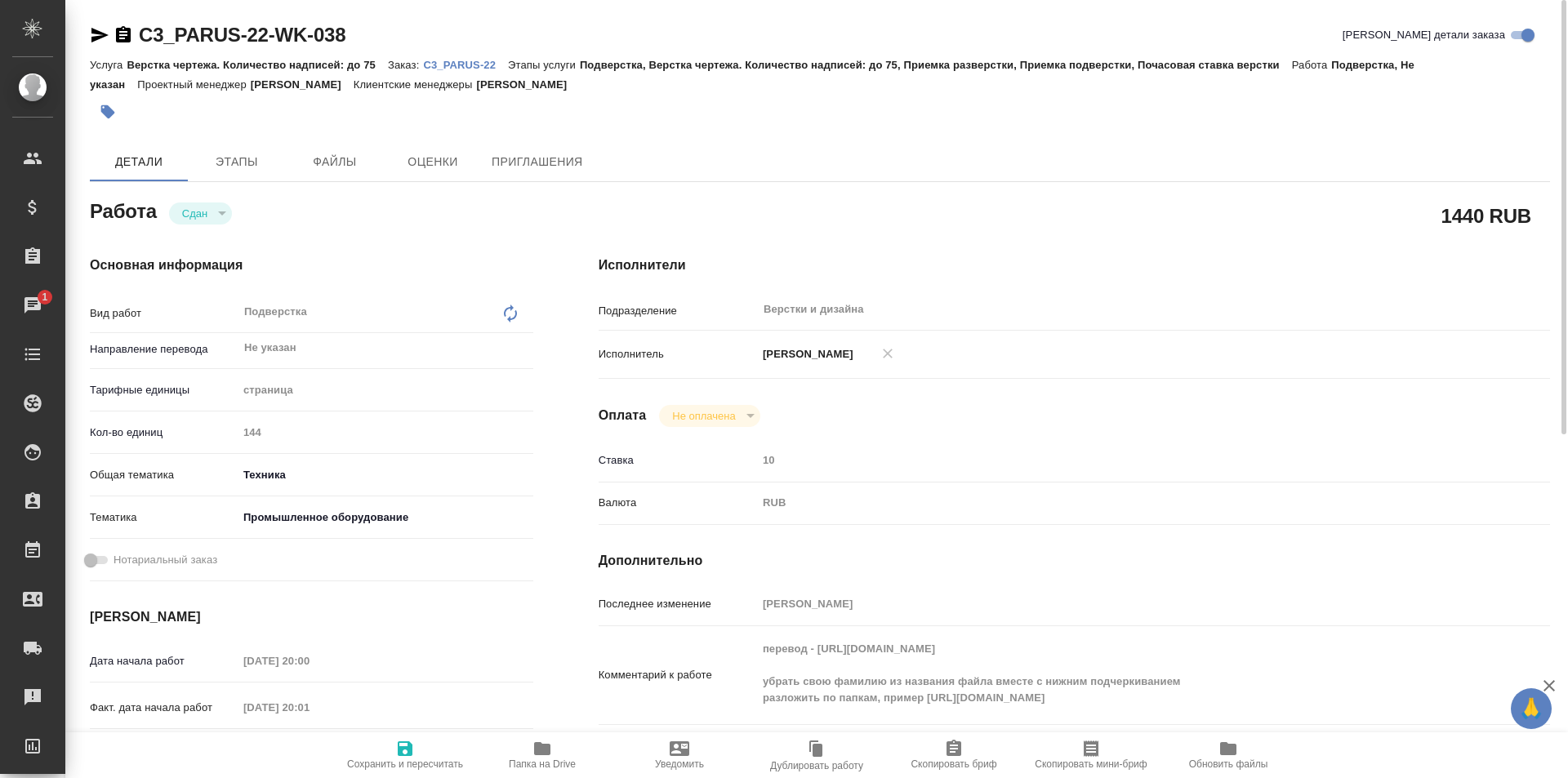
click at [533, 757] on icon "button" at bounding box center [542, 748] width 20 height 20
click at [95, 31] on icon "button" at bounding box center [100, 35] width 17 height 15
click at [457, 64] on p "C3_PARUS-22" at bounding box center [465, 64] width 85 height 12
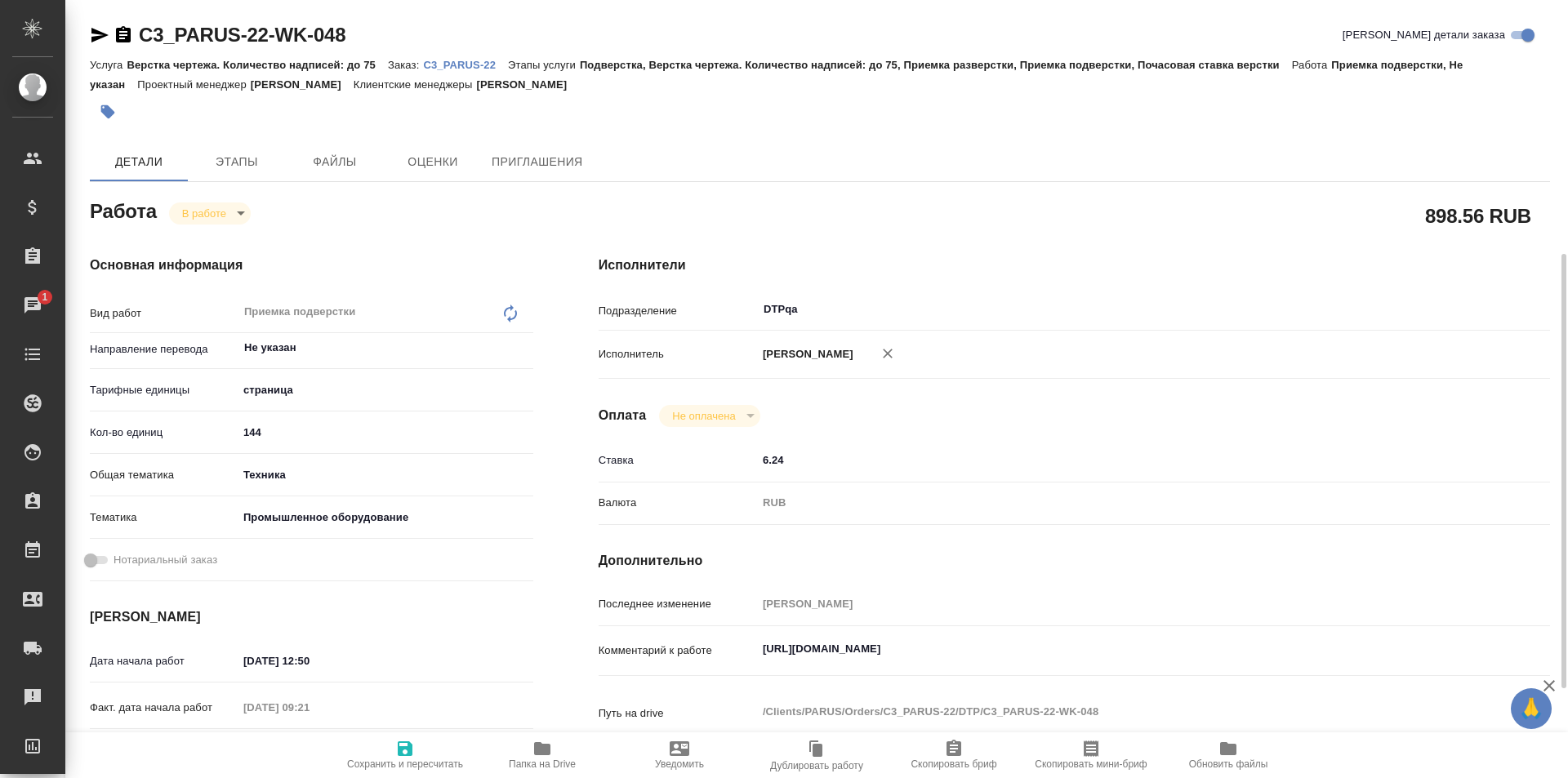
scroll to position [163, 0]
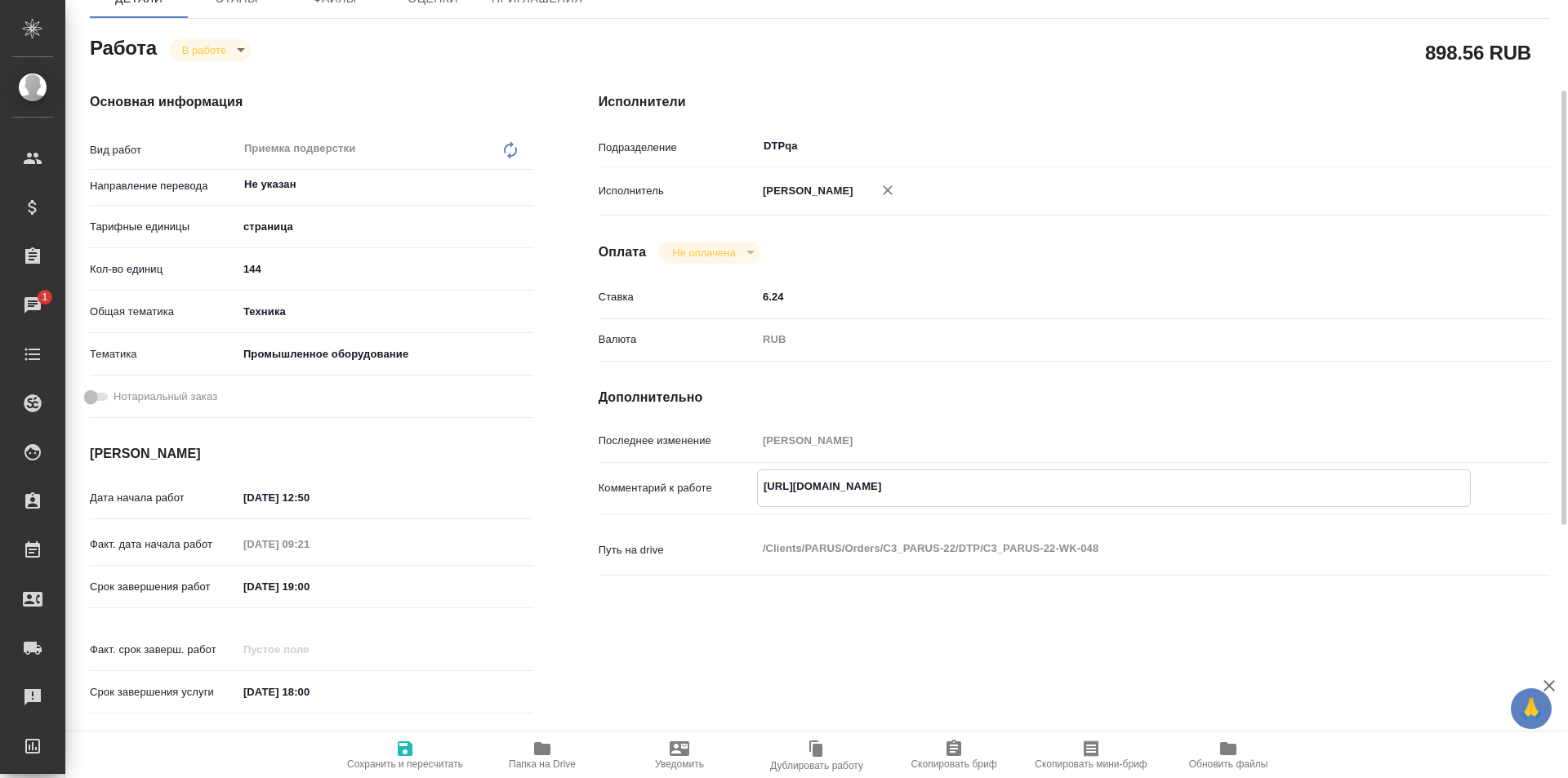
click at [1119, 486] on textarea "[URL][DOMAIN_NAME]" at bounding box center [1114, 487] width 712 height 28
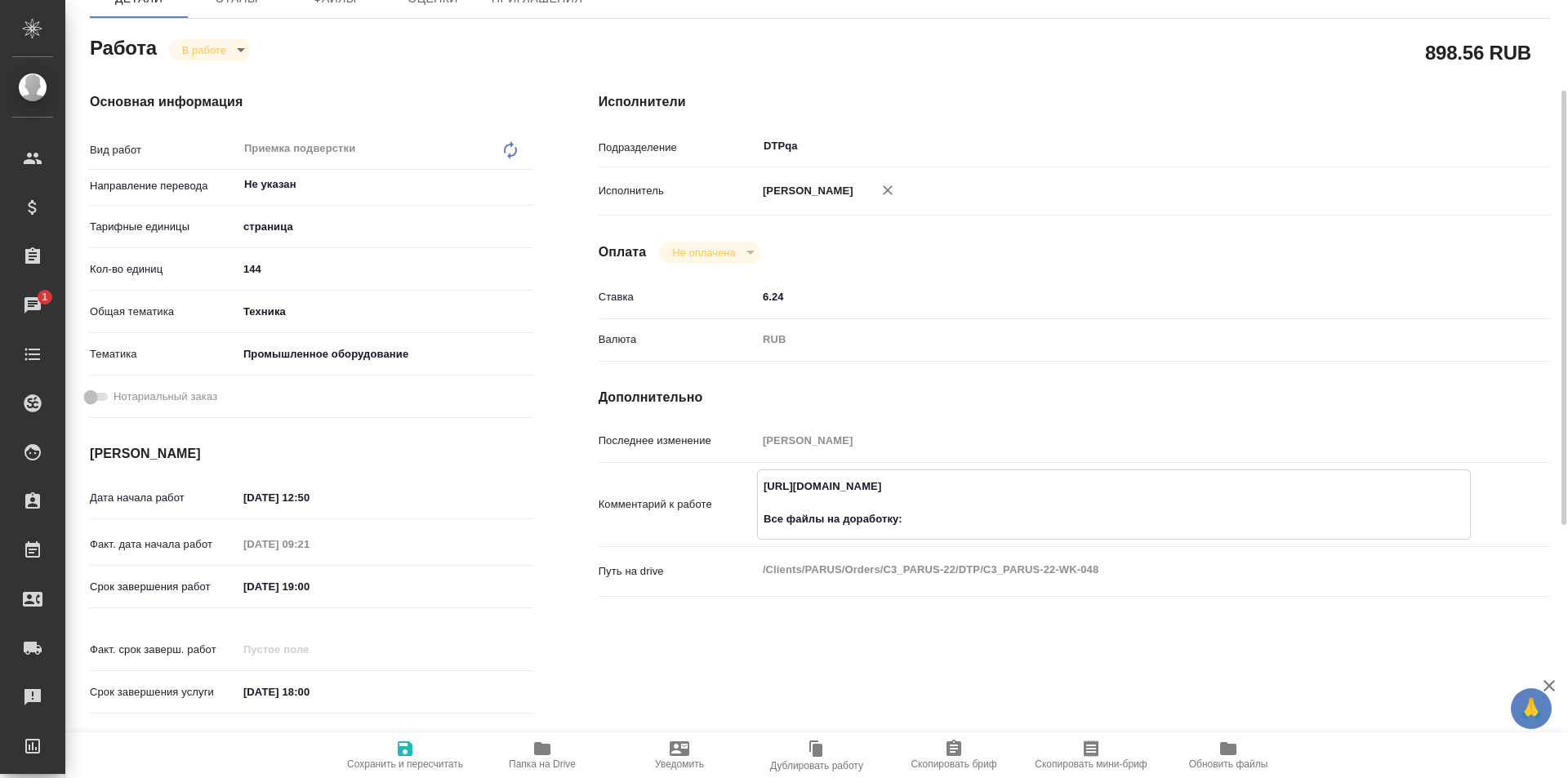
paste textarea "[URL][DOMAIN_NAME]"
type textarea "[URL][DOMAIN_NAME] Все файлы на доработку: [URL][DOMAIN_NAME]"
click at [399, 745] on icon "button" at bounding box center [406, 748] width 15 height 15
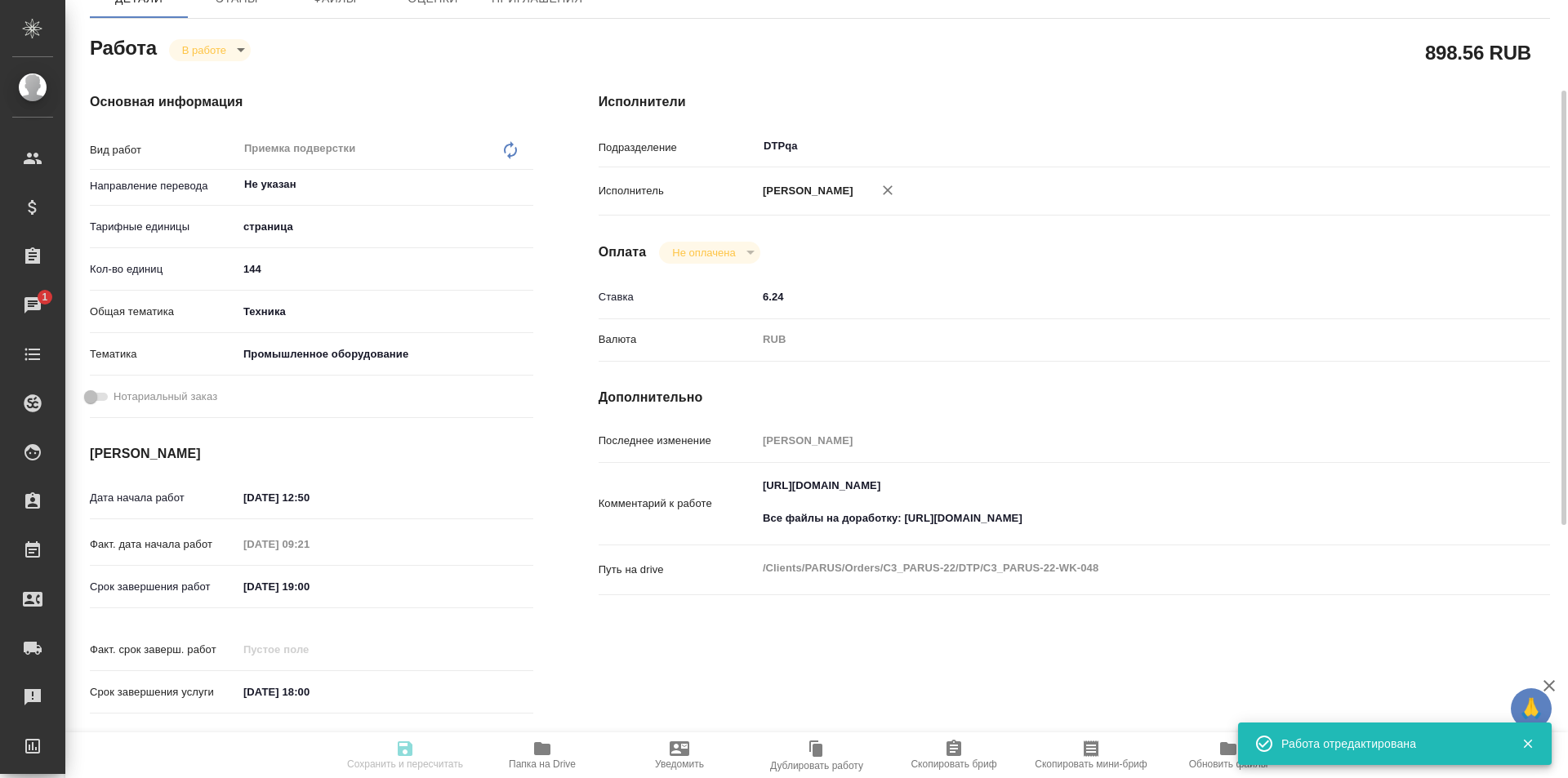
type input "inProgress"
type input "Не указан"
type input "5a8b1489cc6b4906c91bfdb2"
type input "144"
type input "tech"
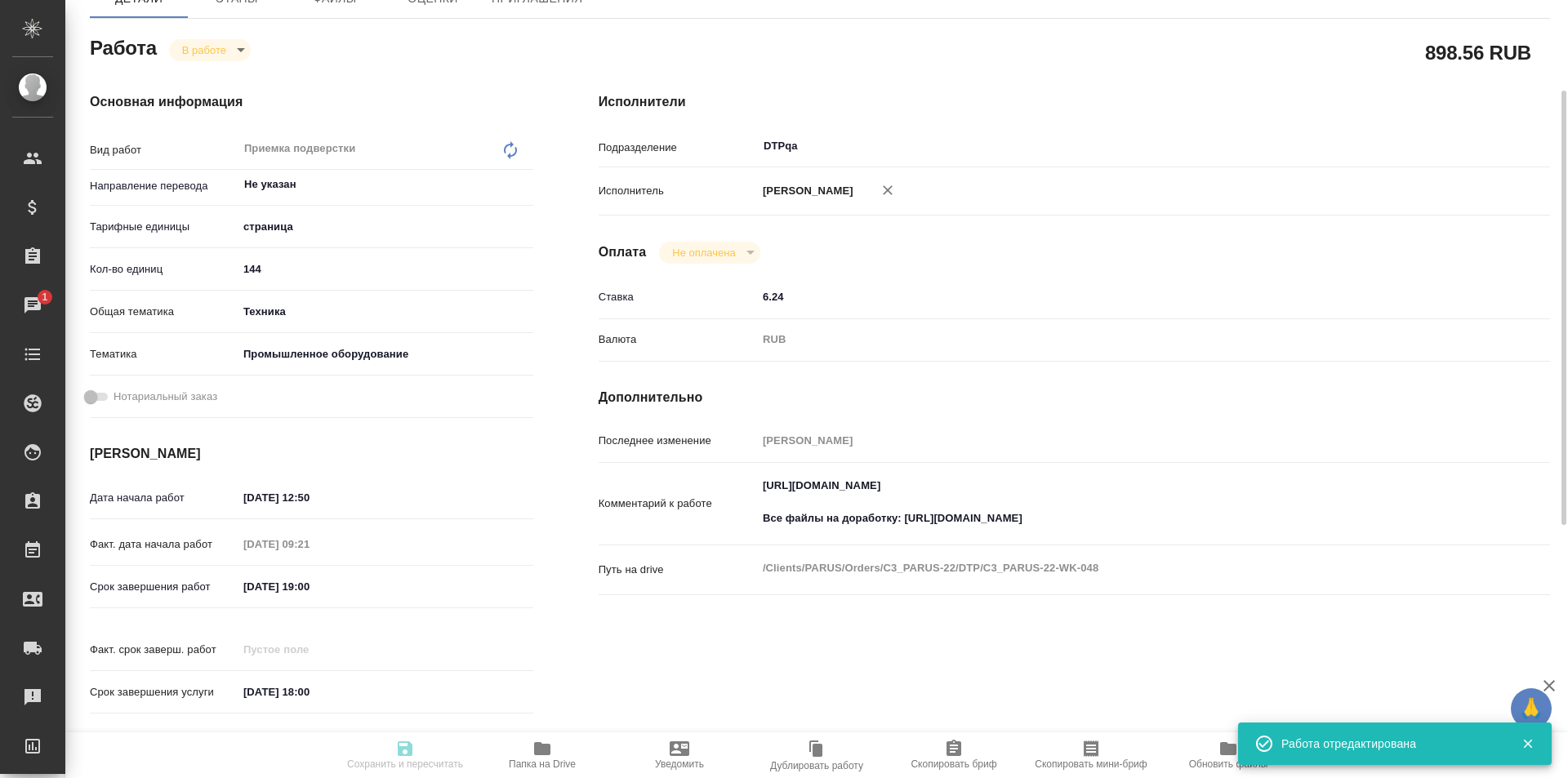
type input "5f647205b73bc97568ca66bc"
type input "25.08.2025 12:50"
type input "26.08.2025 09:21"
type input "26.08.2025 19:00"
type input "[DATE] 18:00"
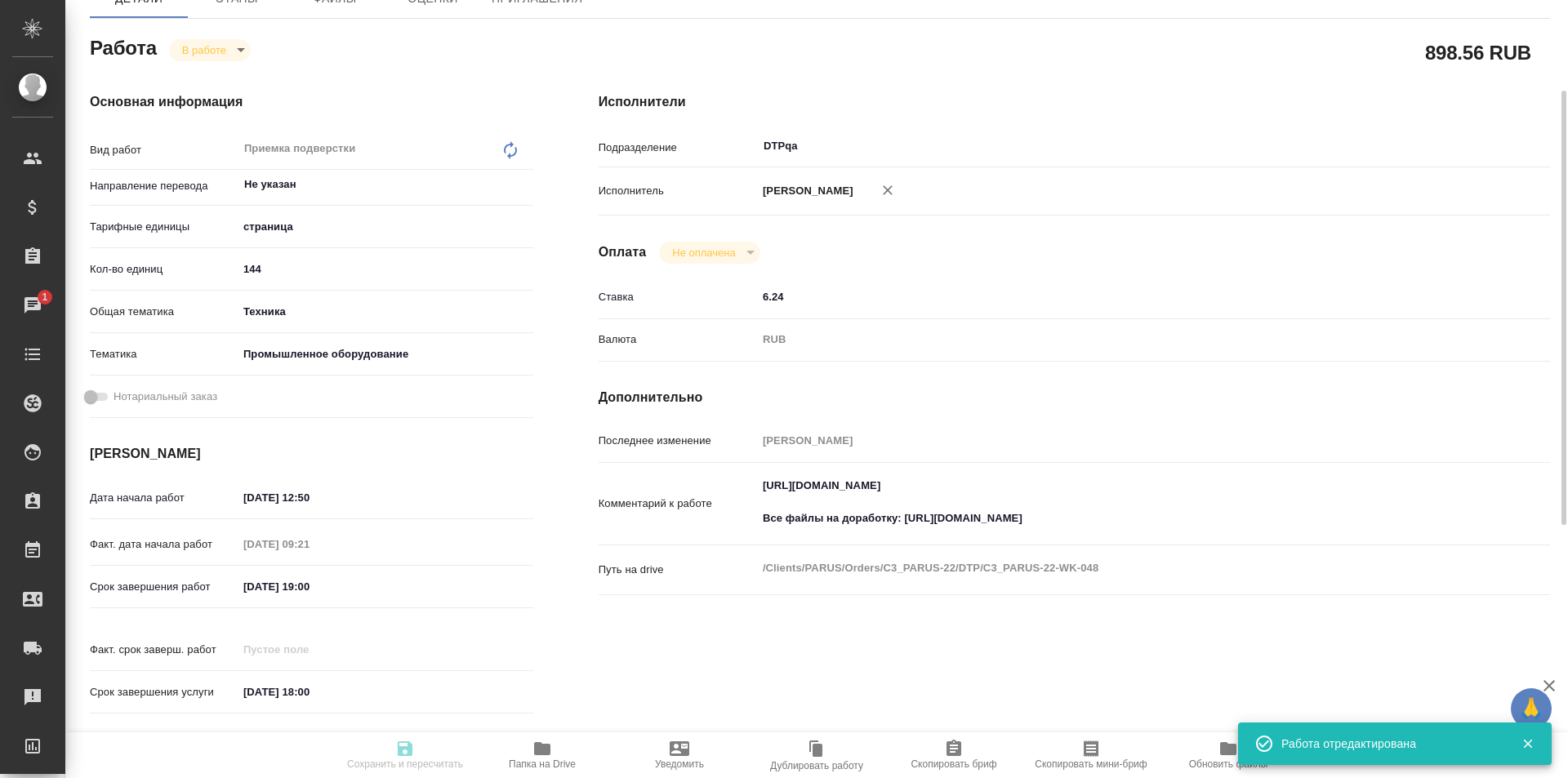
type input "DTPqa"
type input "notPayed"
type input "6.24"
type input "RUB"
type input "[PERSON_NAME]"
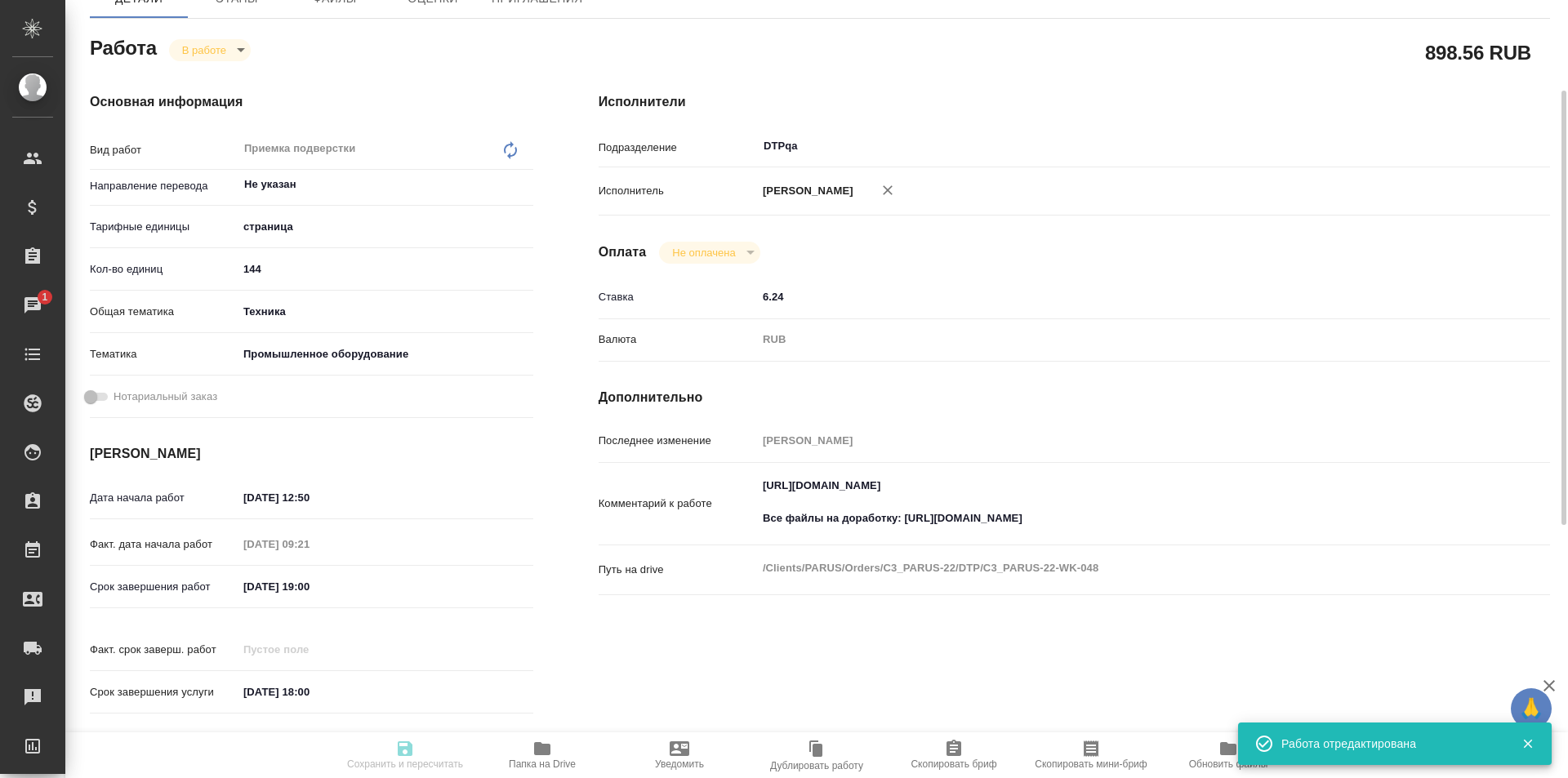
type input "C3_PARUS-22"
type input "Верстка чертежа. Количество надписей: до 75"
type input "Подверстка, Верстка чертежа. Количество надписей: до 75, Приемка разверстки, Пр…"
type input "[PERSON_NAME]"
type input "Оксютович Ирина, Заборова Александра"
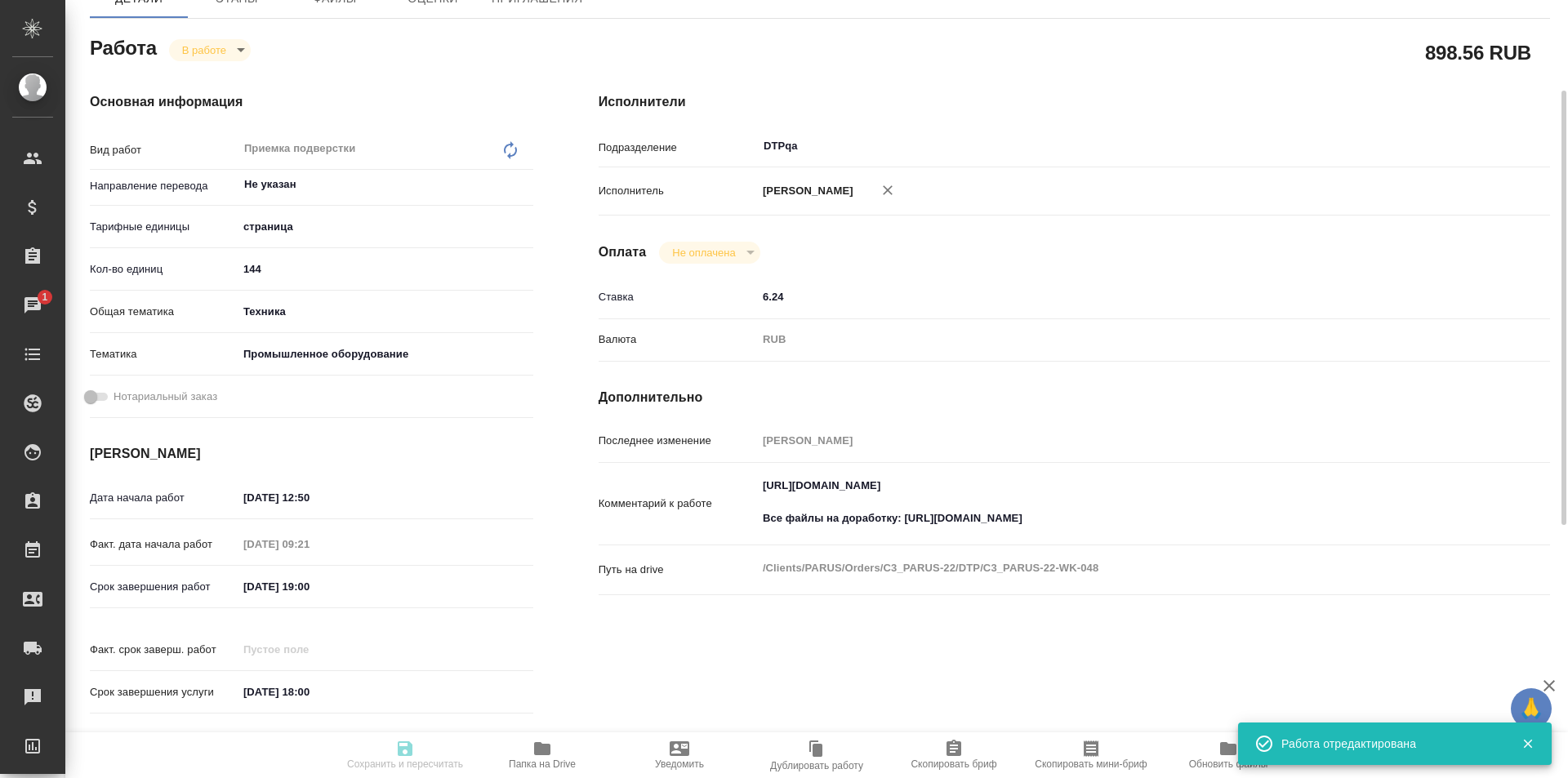
type input "/Clients/PARUS/Orders/C3_PARUS-22"
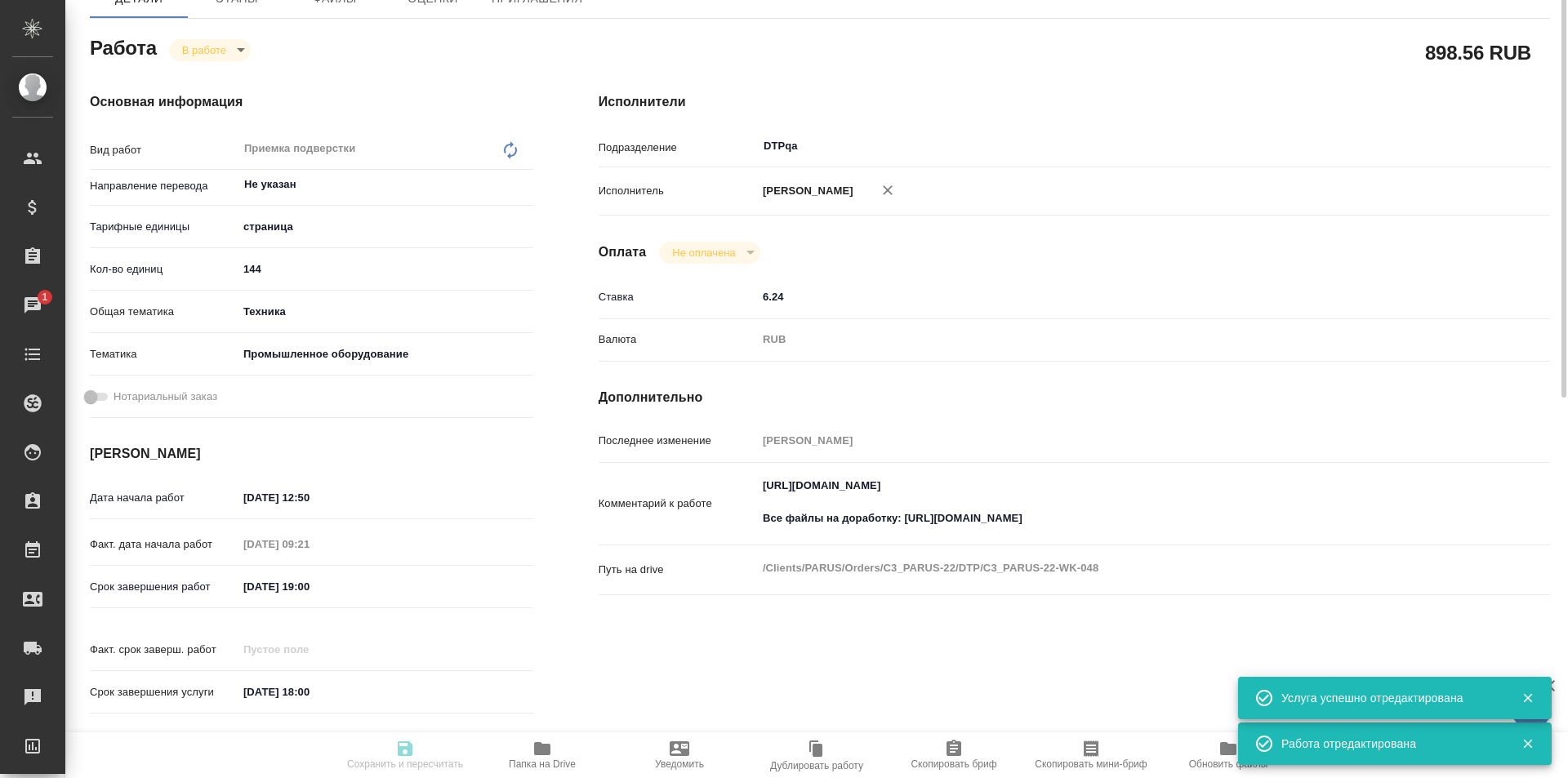
scroll to position [0, 0]
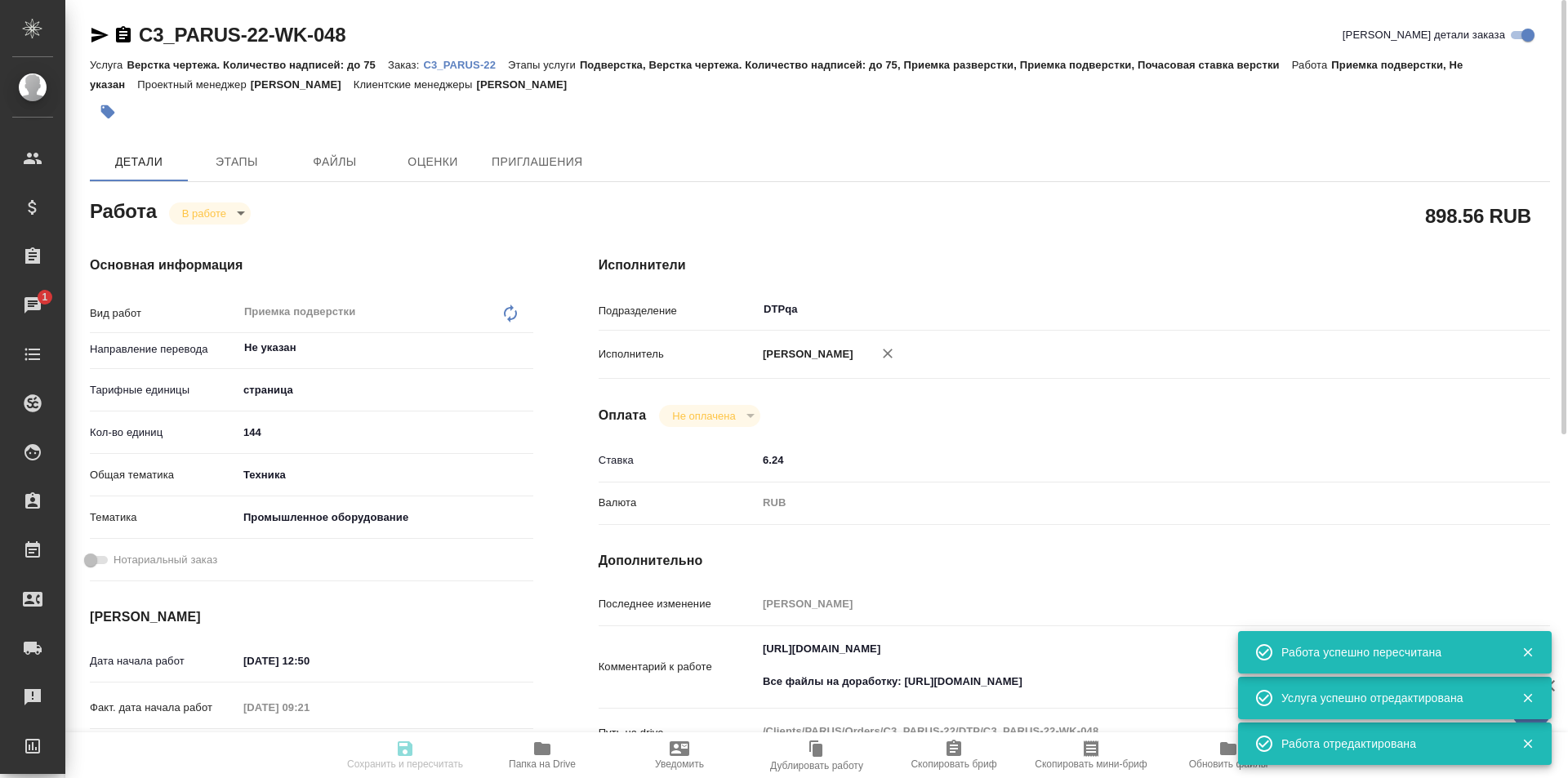
click at [235, 208] on body "🙏 .cls-1 fill:#fff; AWATERA Ismagilova Diana Клиенты Спецификации Заказы 1 Чаты…" at bounding box center [784, 389] width 1568 height 778
type input "inProgress"
type input "Не указан"
type input "5a8b1489cc6b4906c91bfdb2"
type input "144"
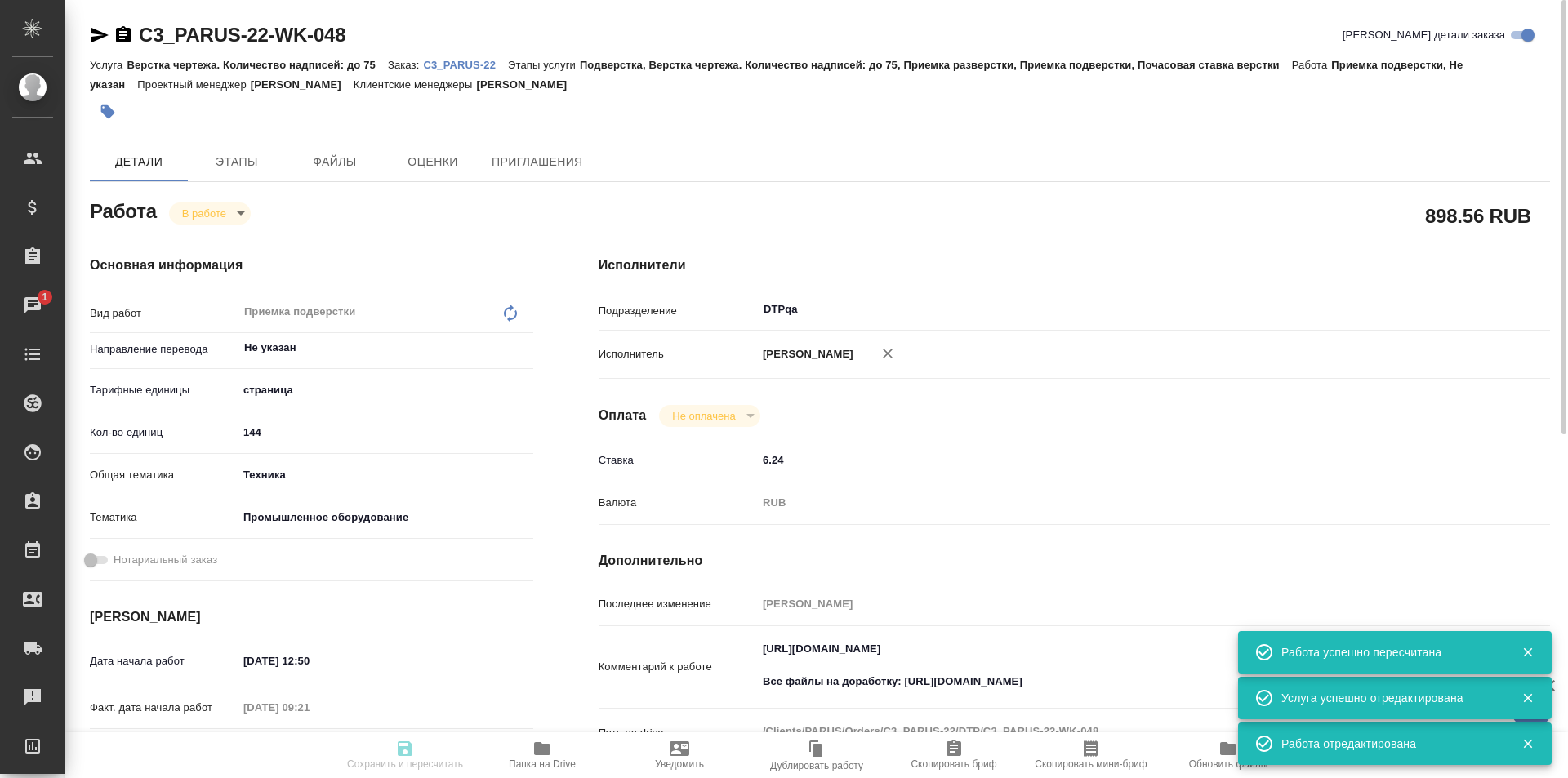
type input "tech"
type input "5f647205b73bc97568ca66bc"
type input "25.08.2025 12:50"
type input "26.08.2025 09:21"
type input "26.08.2025 19:00"
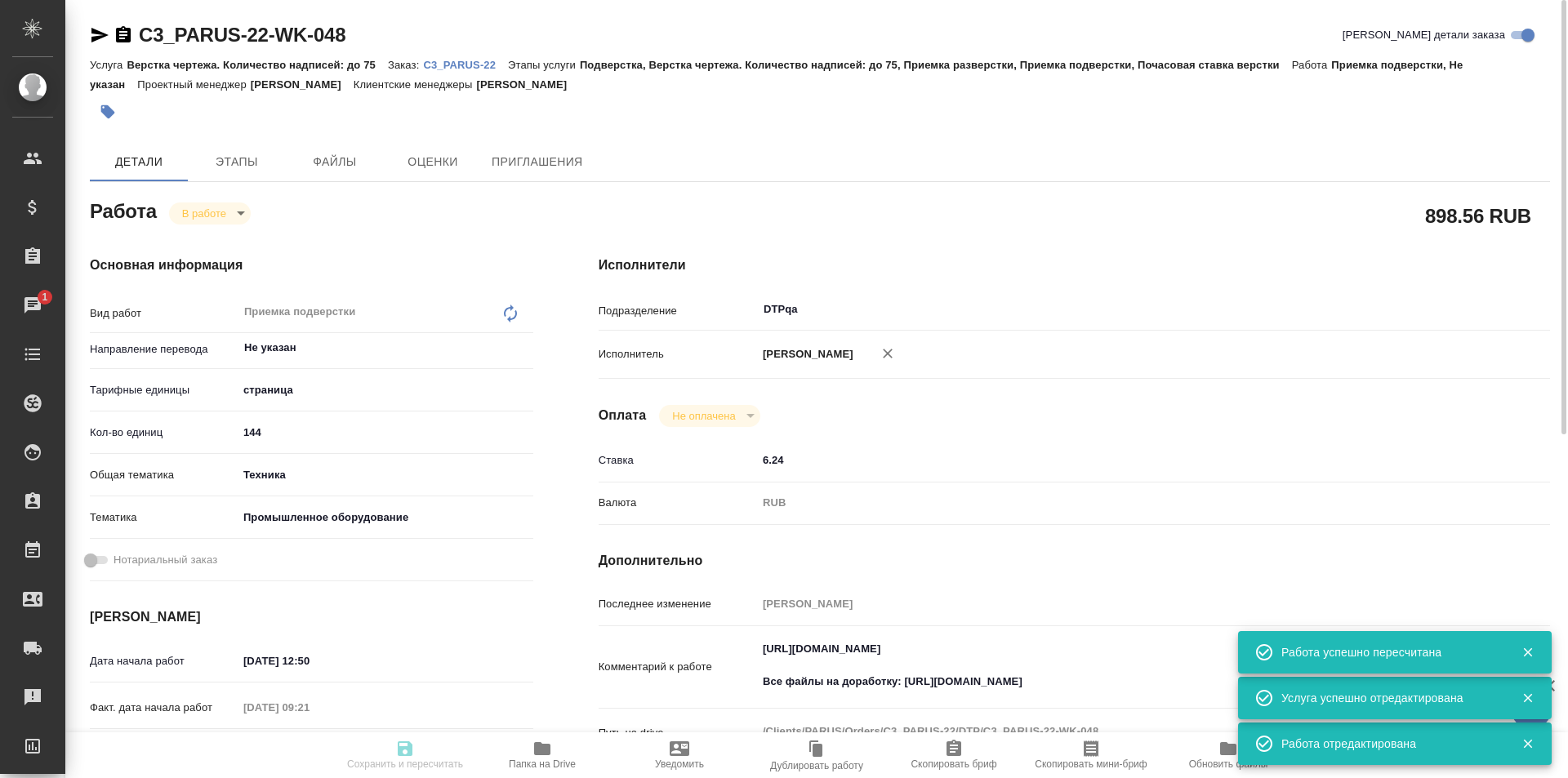
type input "[DATE] 18:00"
type input "DTPqa"
type input "notPayed"
type input "6.24"
type input "RUB"
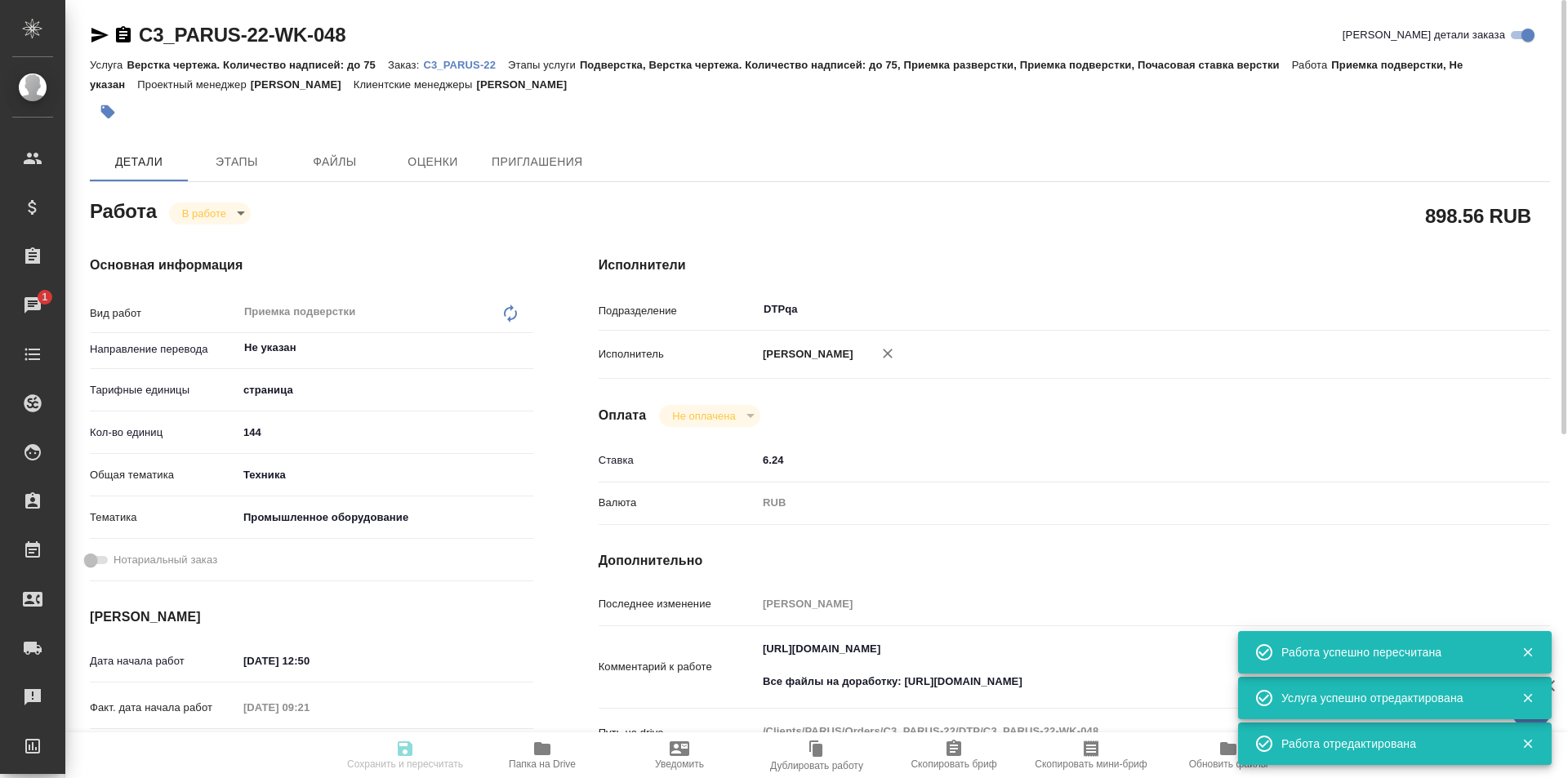
type input "[PERSON_NAME]"
type input "C3_PARUS-22"
type input "Верстка чертежа. Количество надписей: до 75"
type input "Подверстка, Верстка чертежа. Количество надписей: до 75, Приемка разверстки, Пр…"
type input "[PERSON_NAME]"
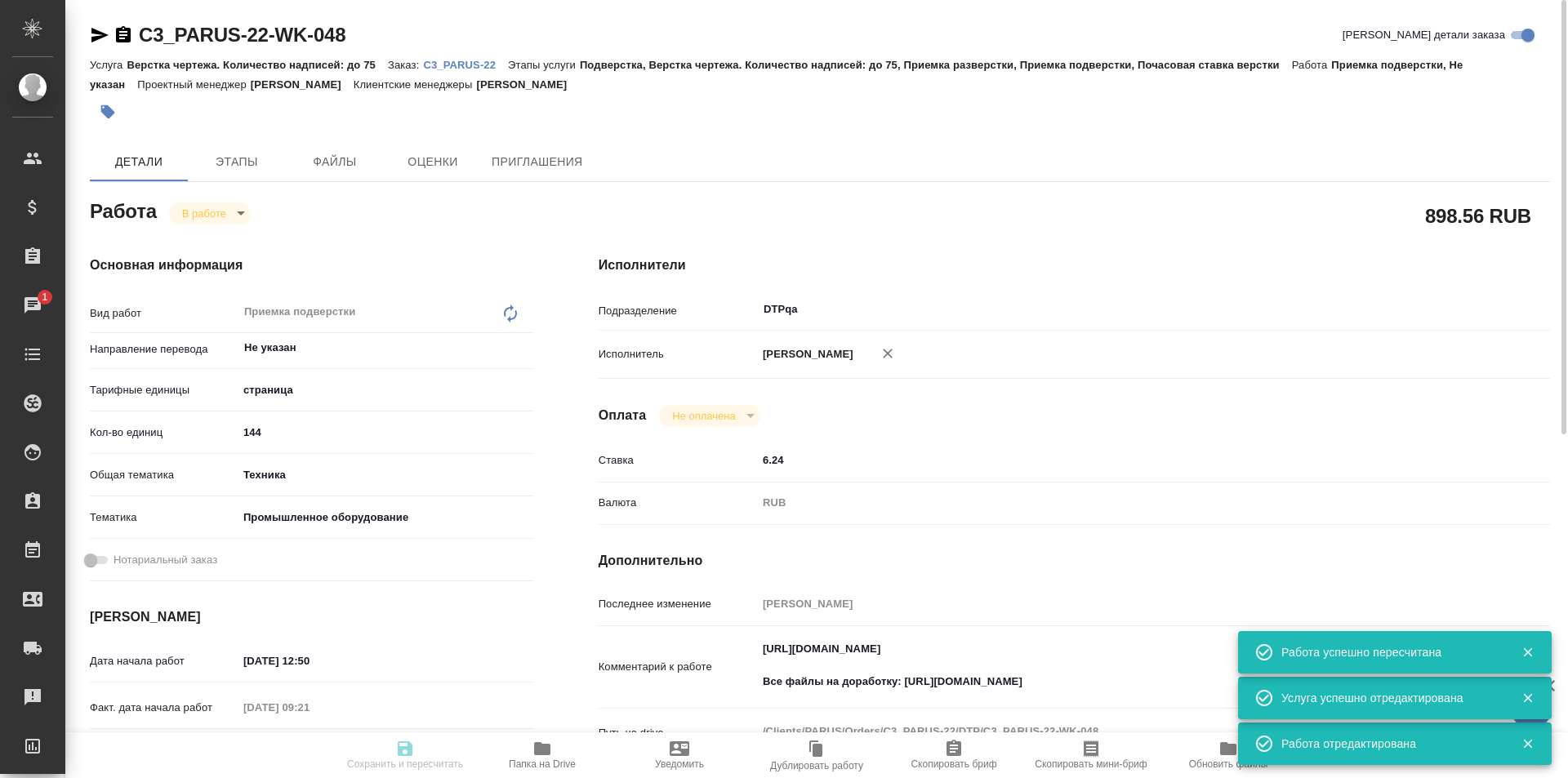
type input "Оксютович Ирина, Заборова Александра"
type input "/Clients/PARUS/Orders/C3_PARUS-22"
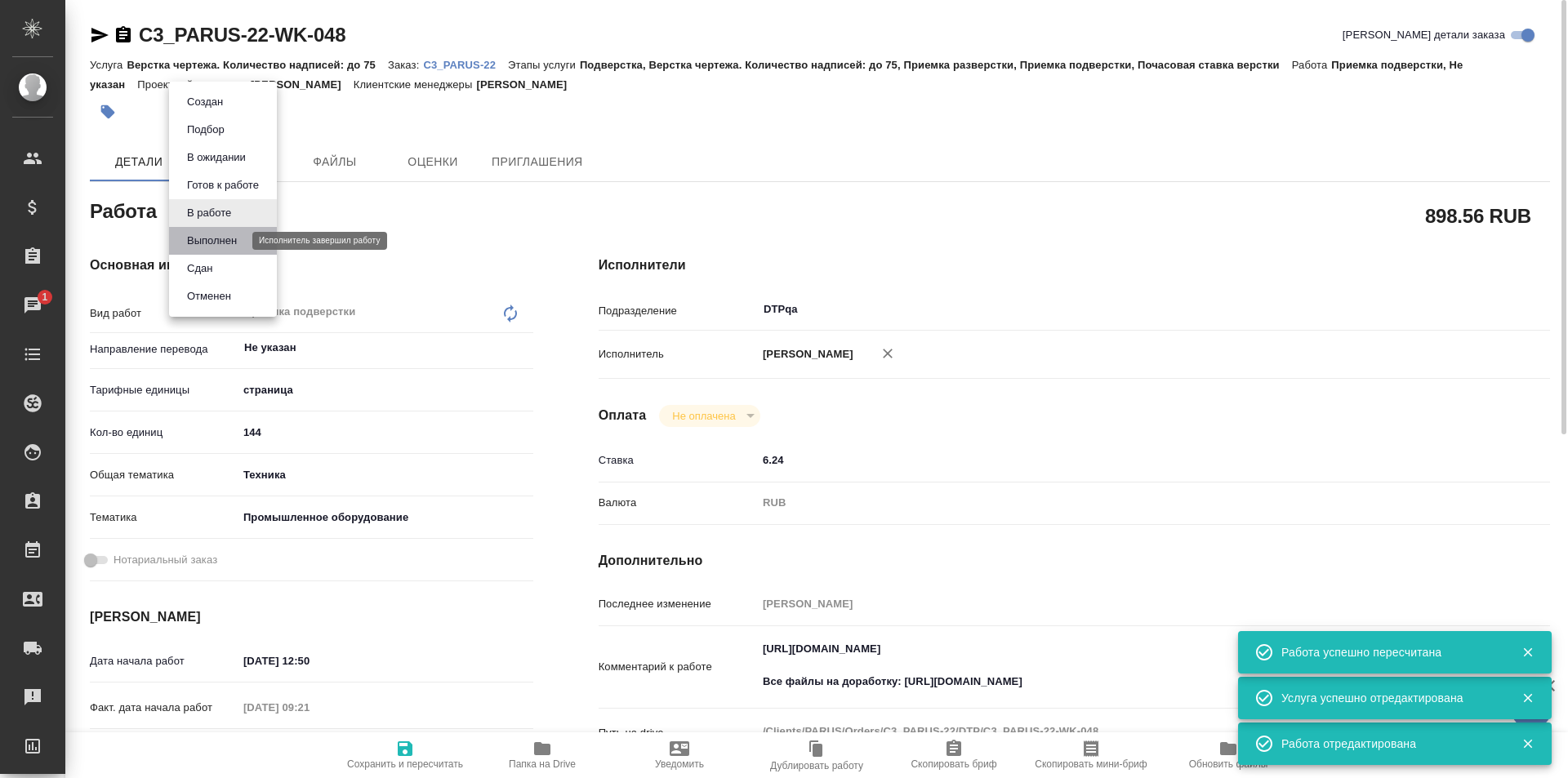
click at [219, 240] on button "Выполнен" at bounding box center [212, 240] width 60 height 18
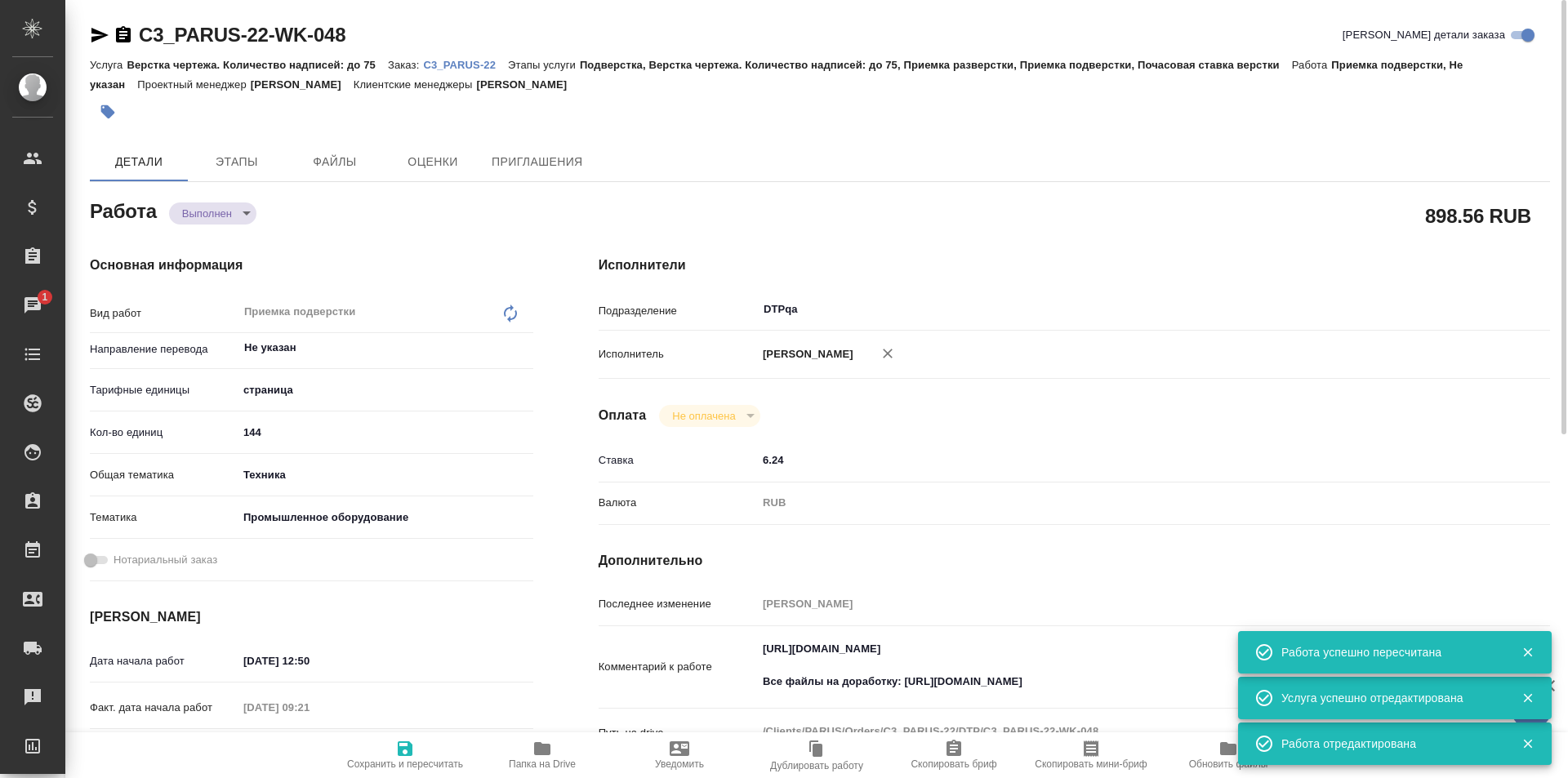
type textarea "x"
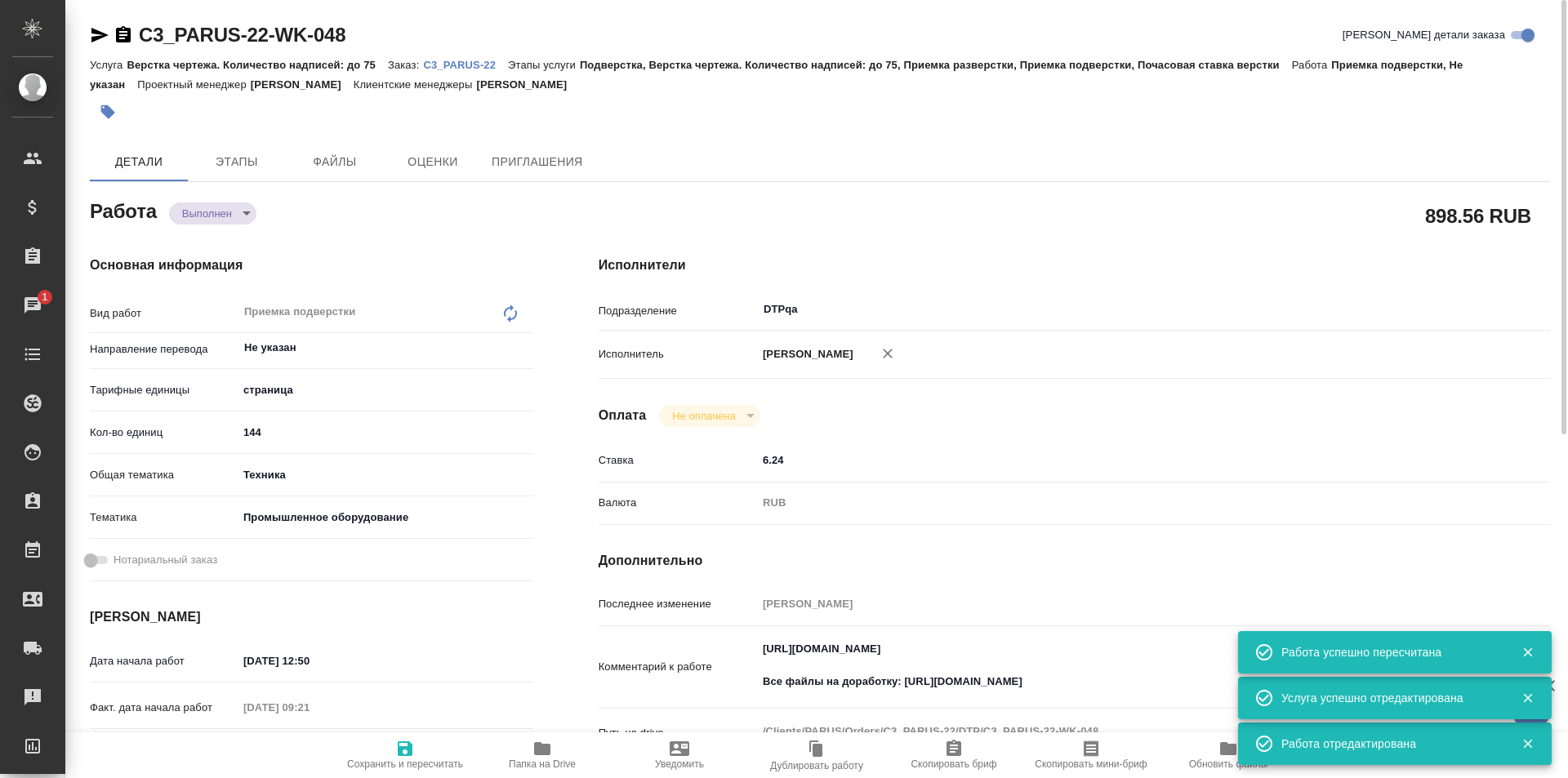
type textarea "x"
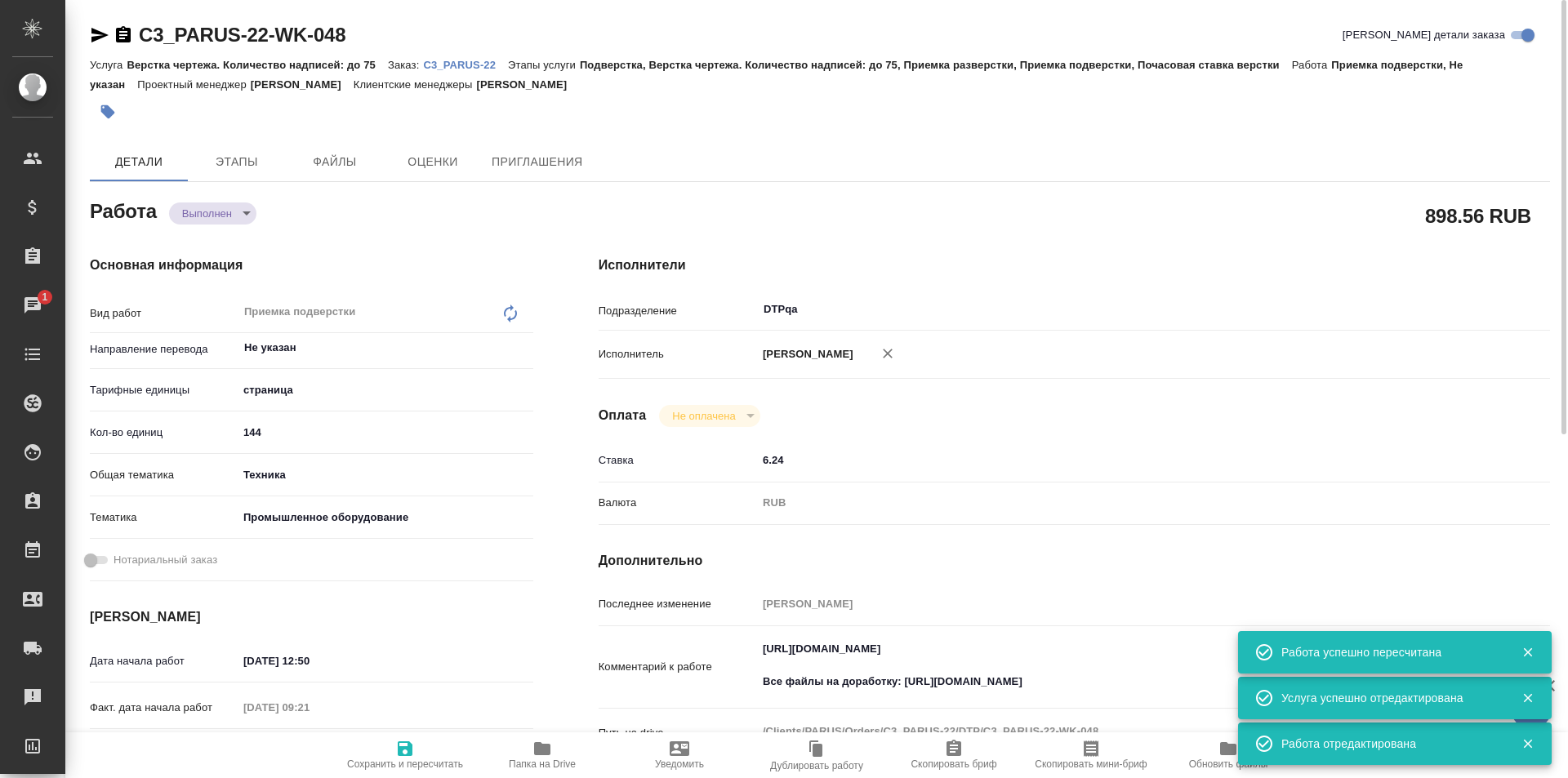
type textarea "x"
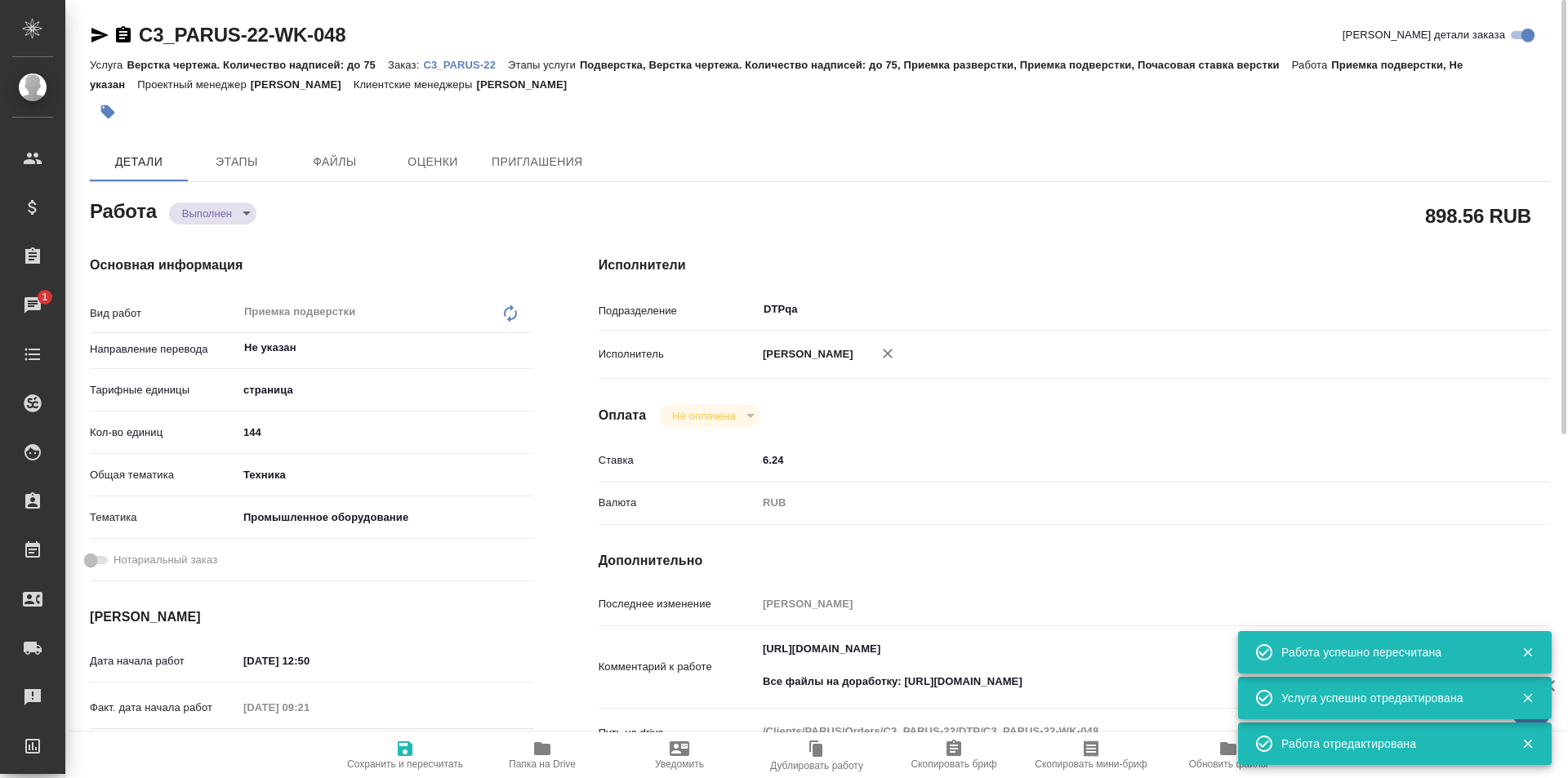
type textarea "x"
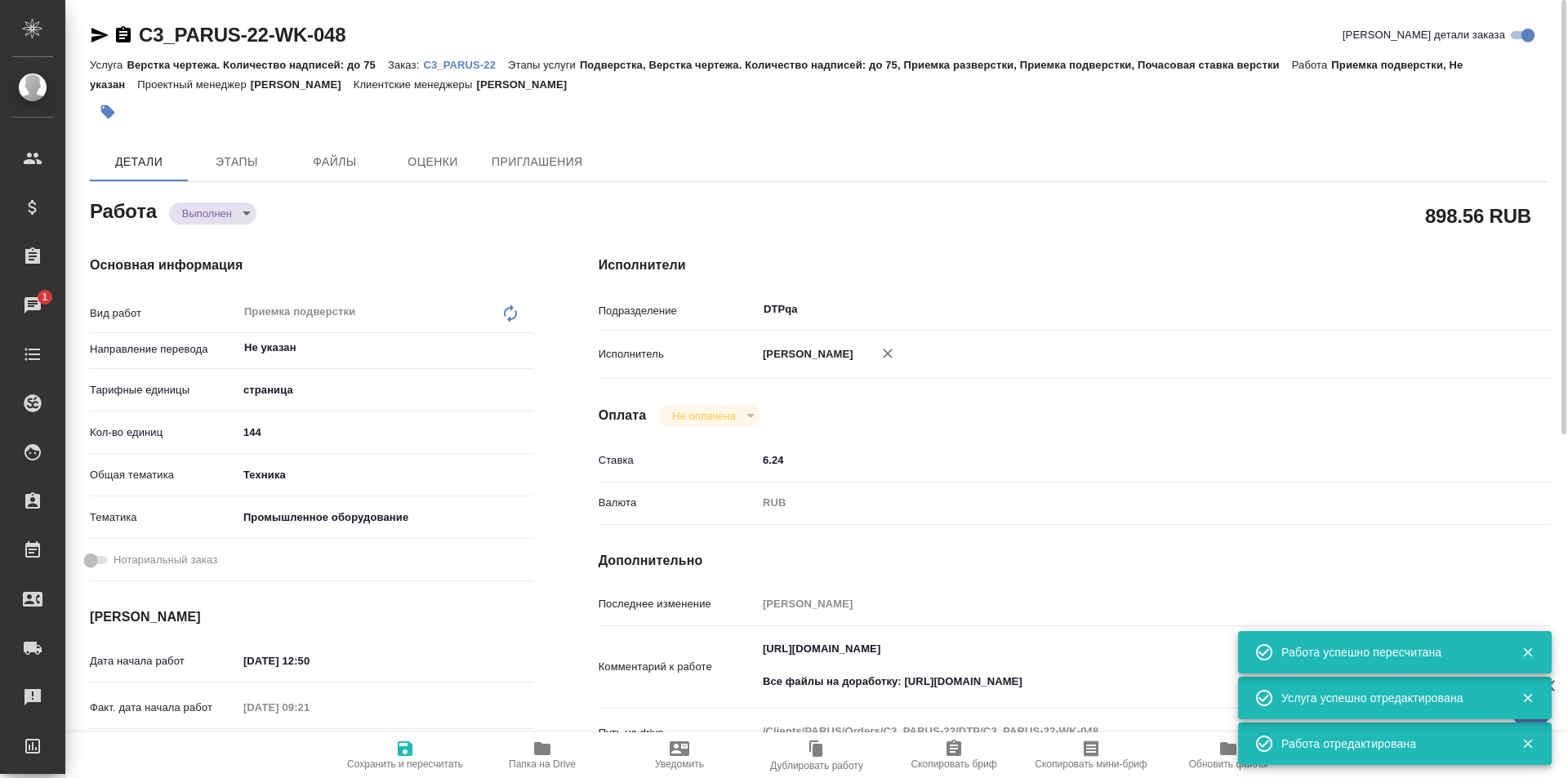
click at [106, 33] on icon "button" at bounding box center [99, 35] width 20 height 20
drag, startPoint x: 1110, startPoint y: 679, endPoint x: 904, endPoint y: 683, distance: 206.0
click at [904, 683] on textarea "https://tera.awatera.com/Work/6895b17ee547a198b85c7896/ Все файлы на доработку:…" at bounding box center [1114, 666] width 712 height 61
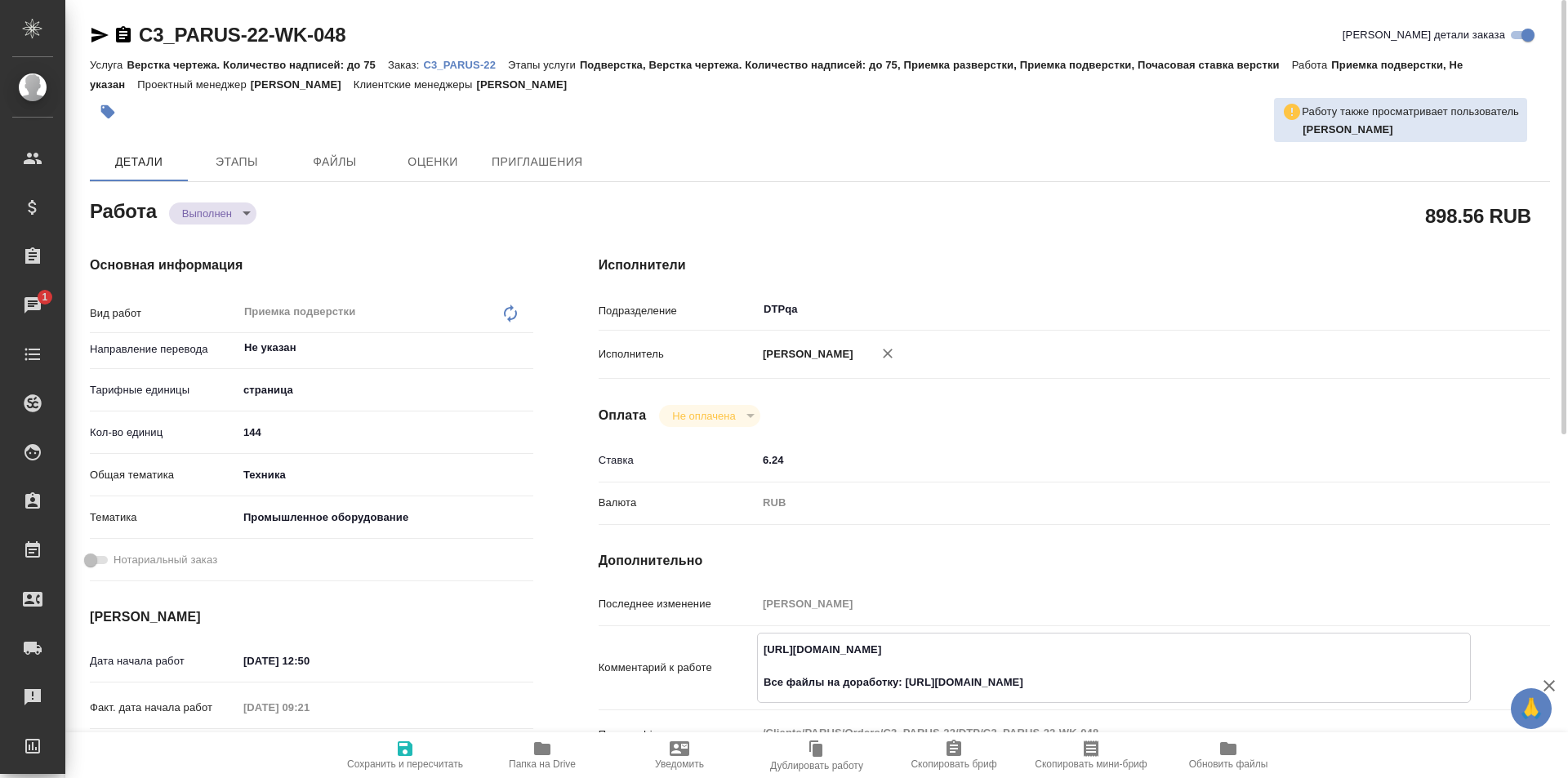
type textarea "x"
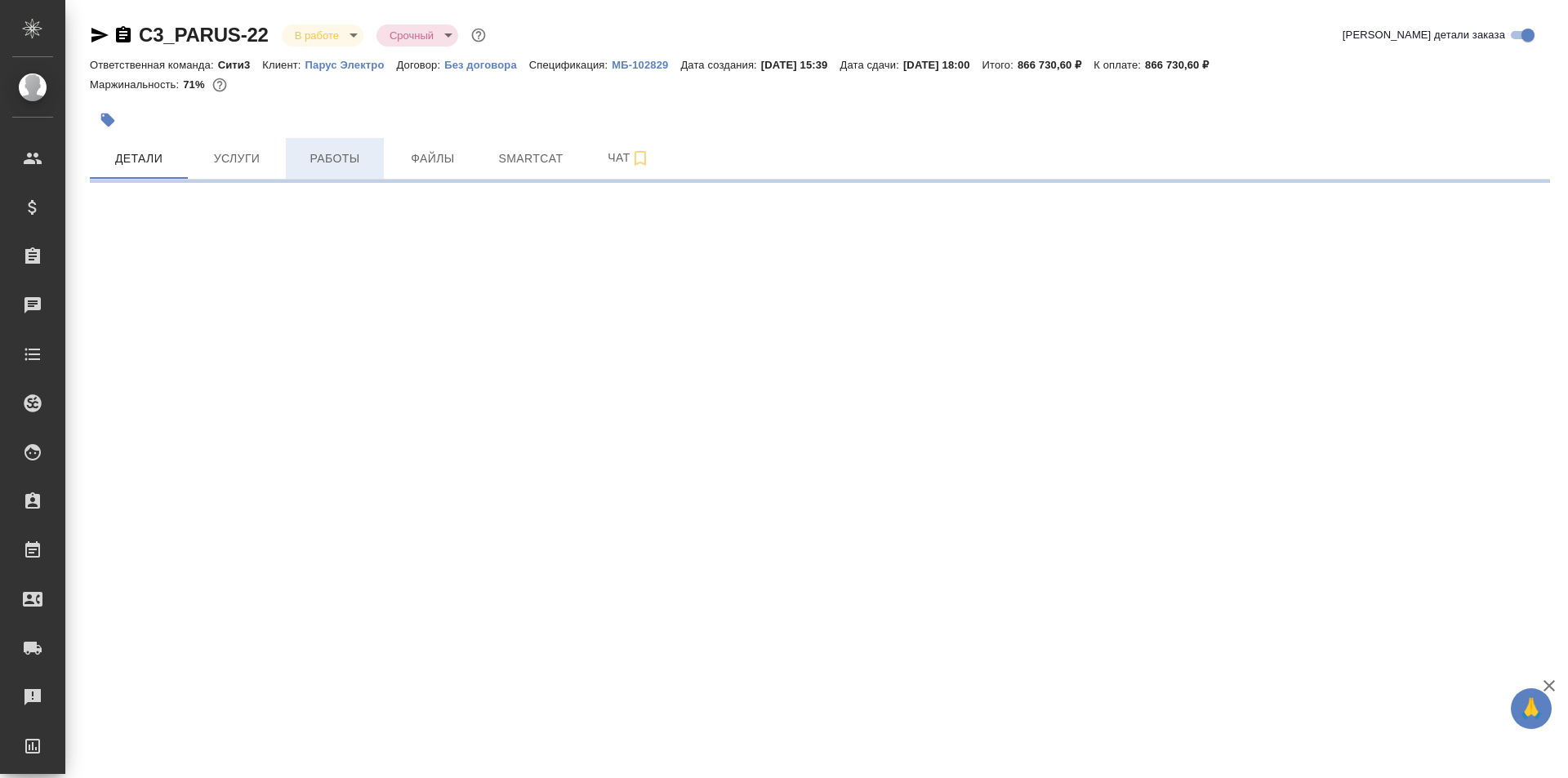
select select "RU"
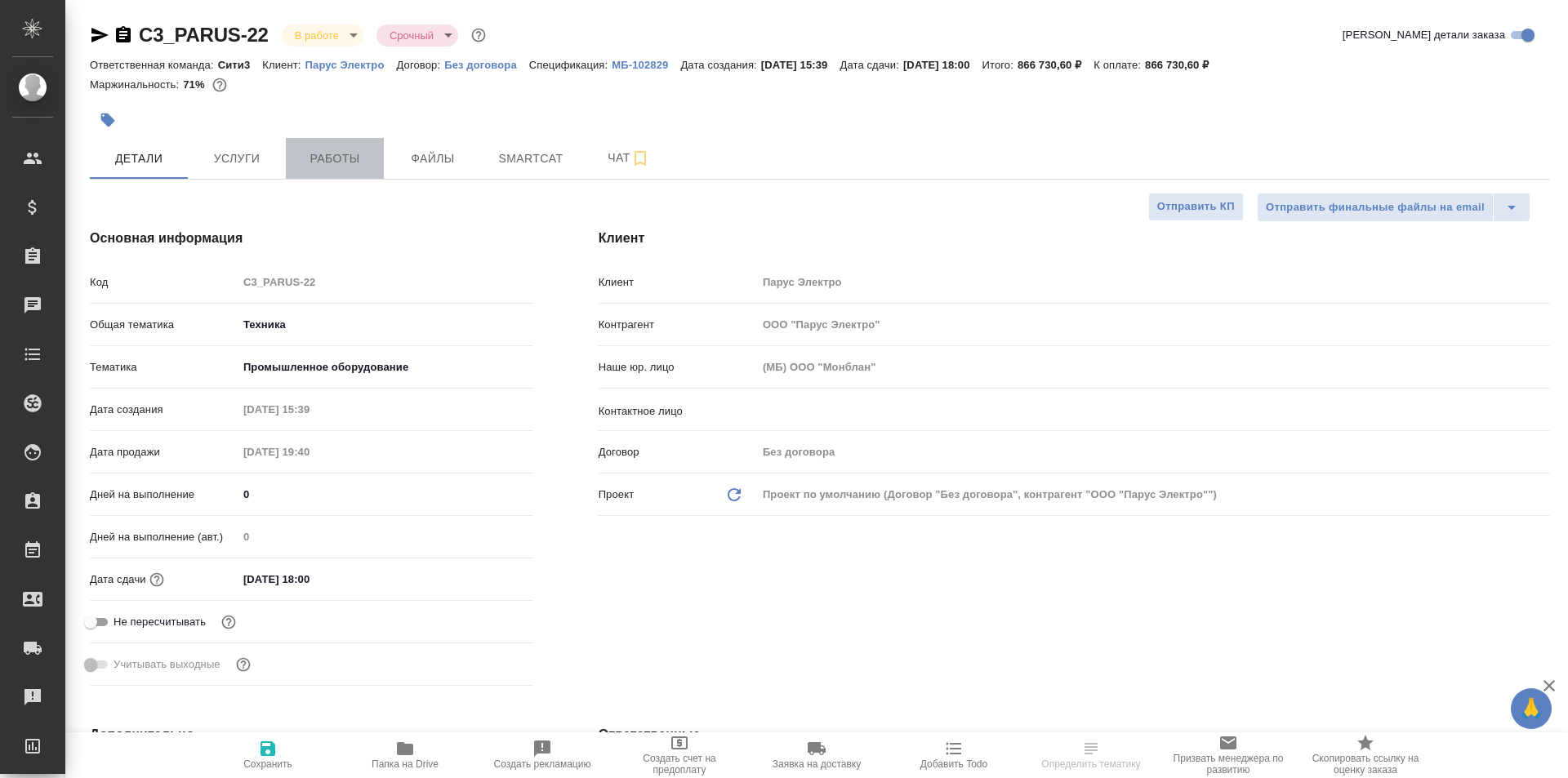
click at [334, 155] on span "Работы" at bounding box center [335, 159] width 78 height 21
type textarea "x"
type input "[PERSON_NAME]"
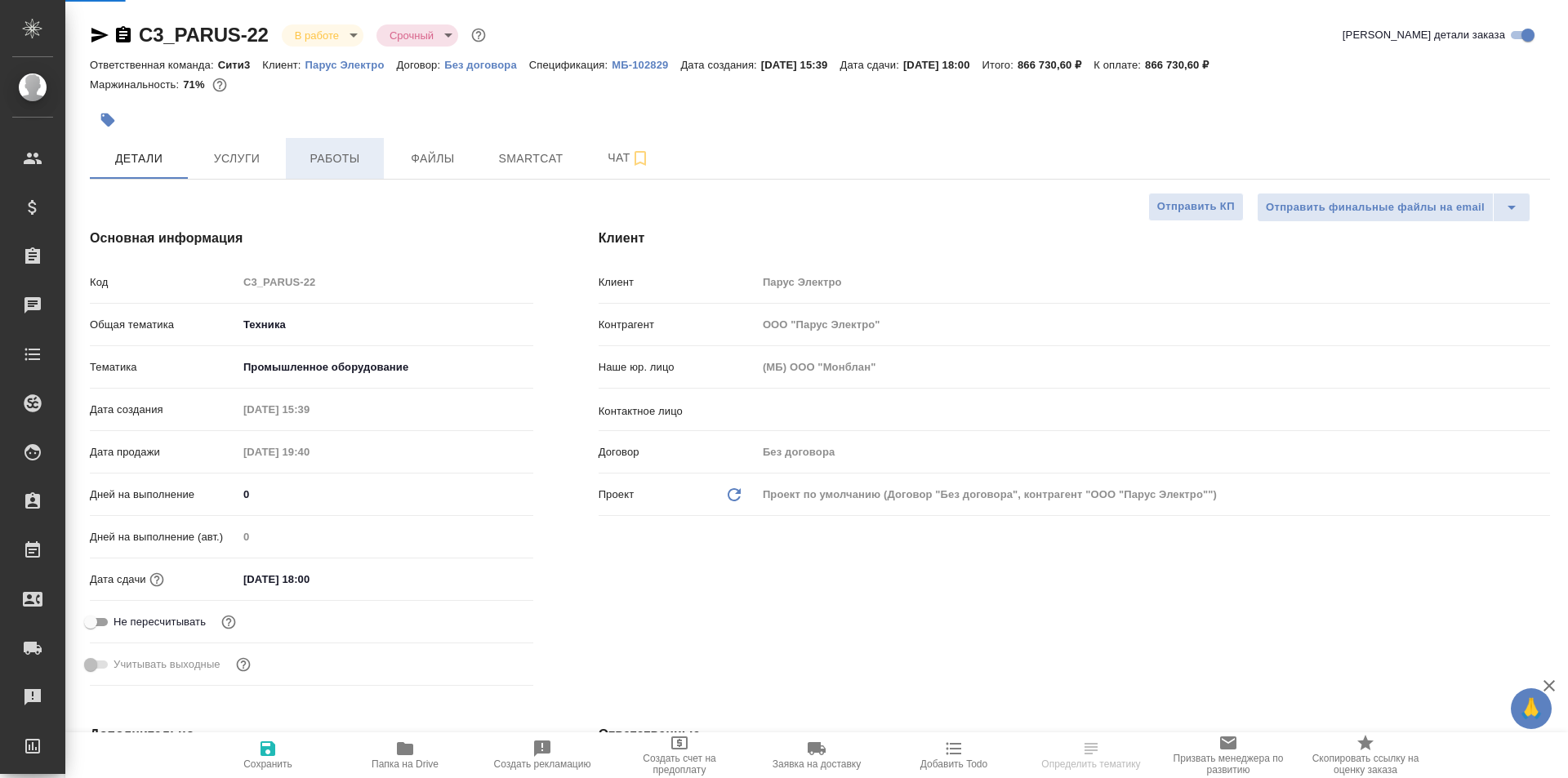
type input "[PERSON_NAME]"
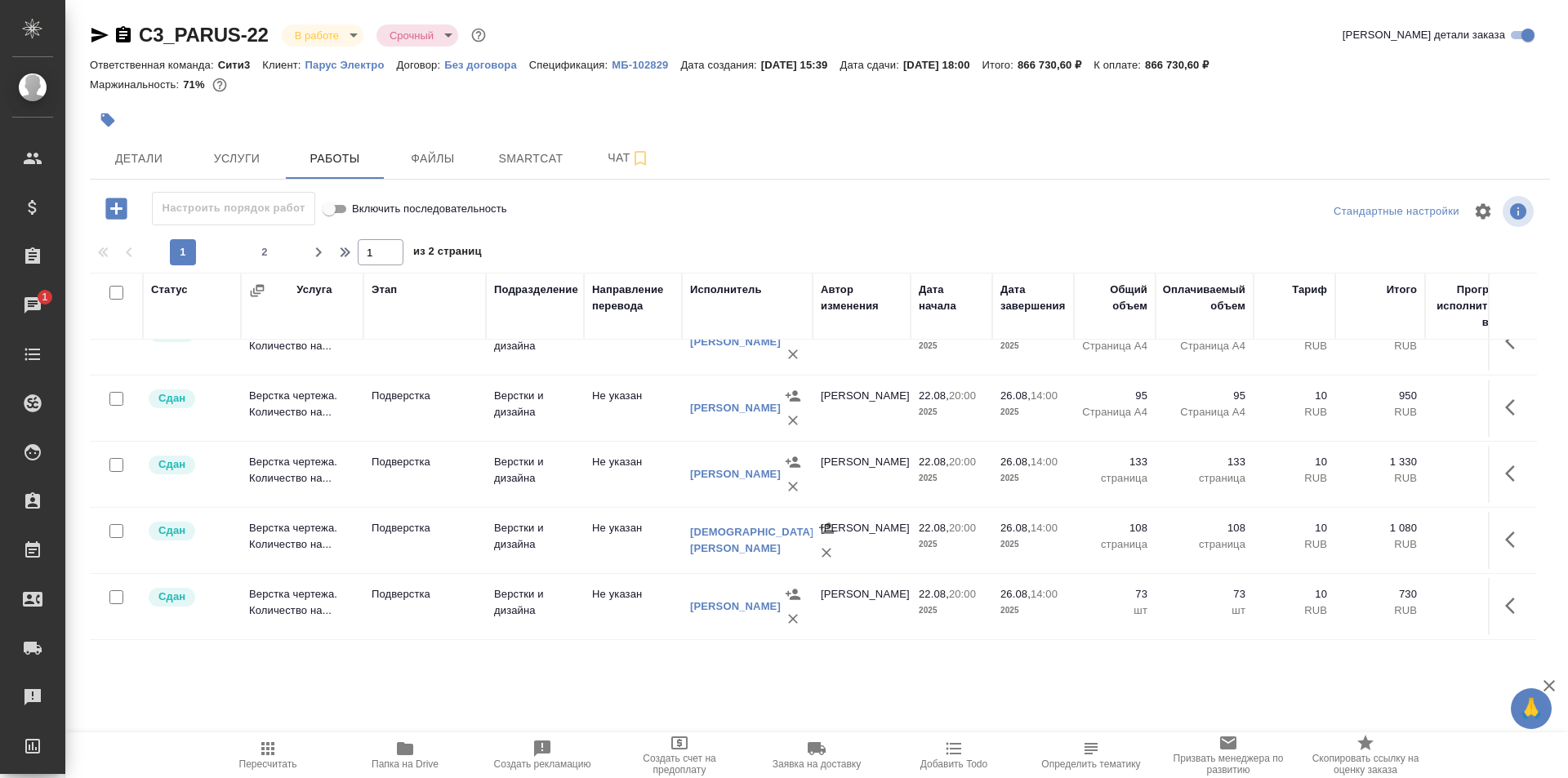
scroll to position [1365, 0]
click at [264, 245] on span "2" at bounding box center [264, 251] width 26 height 16
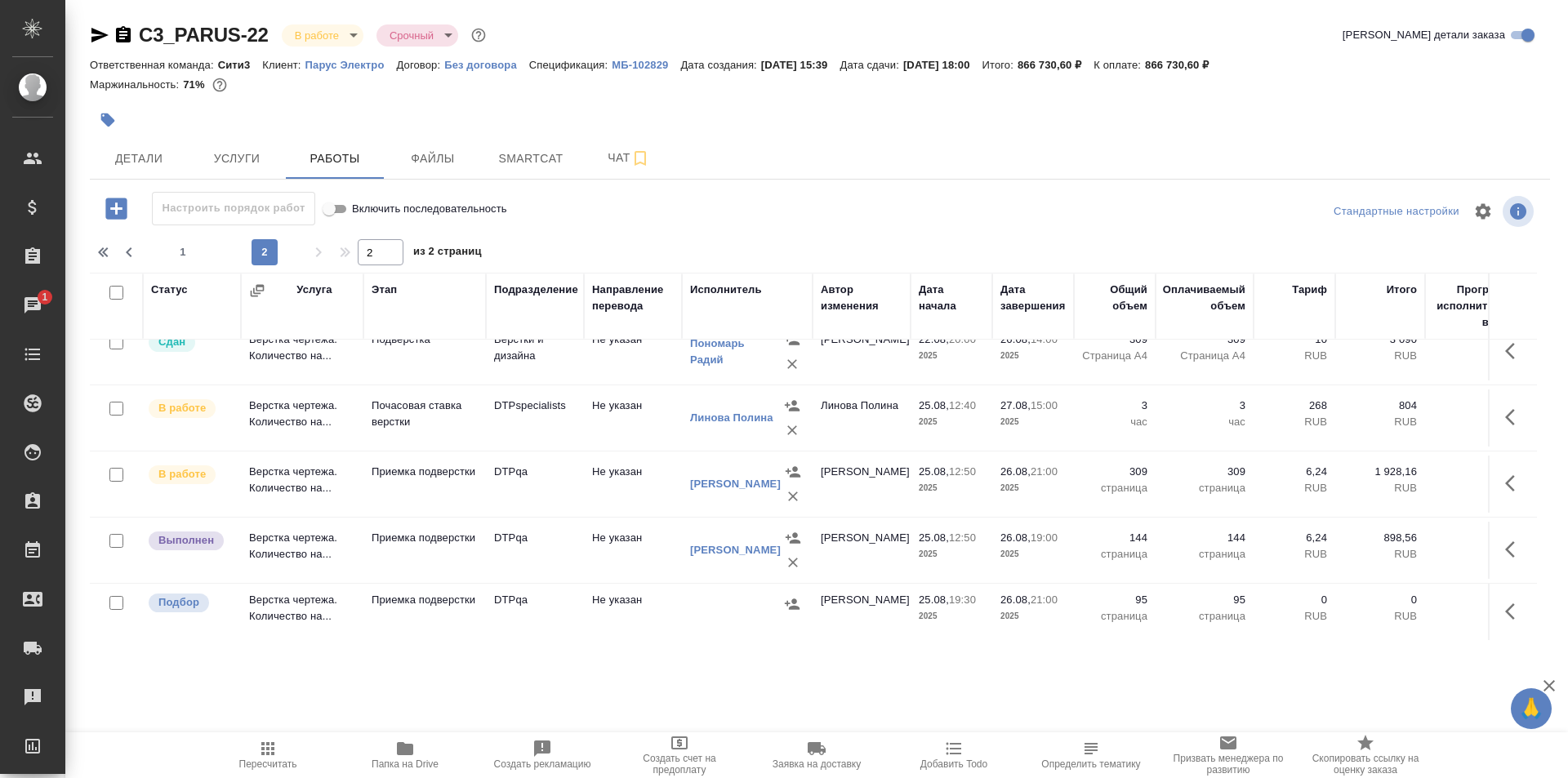
scroll to position [0, 0]
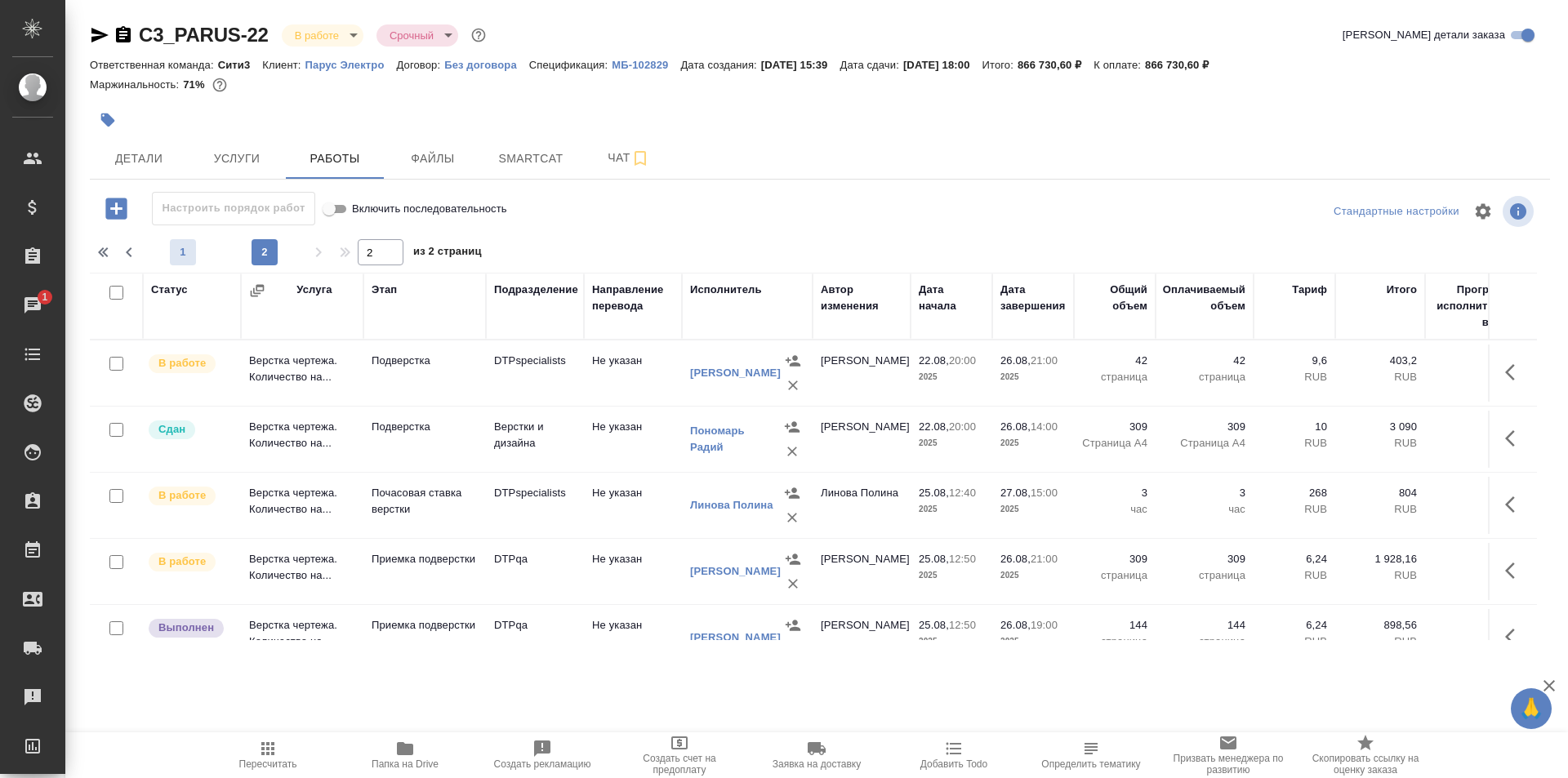
click at [187, 247] on span "1" at bounding box center [183, 251] width 26 height 16
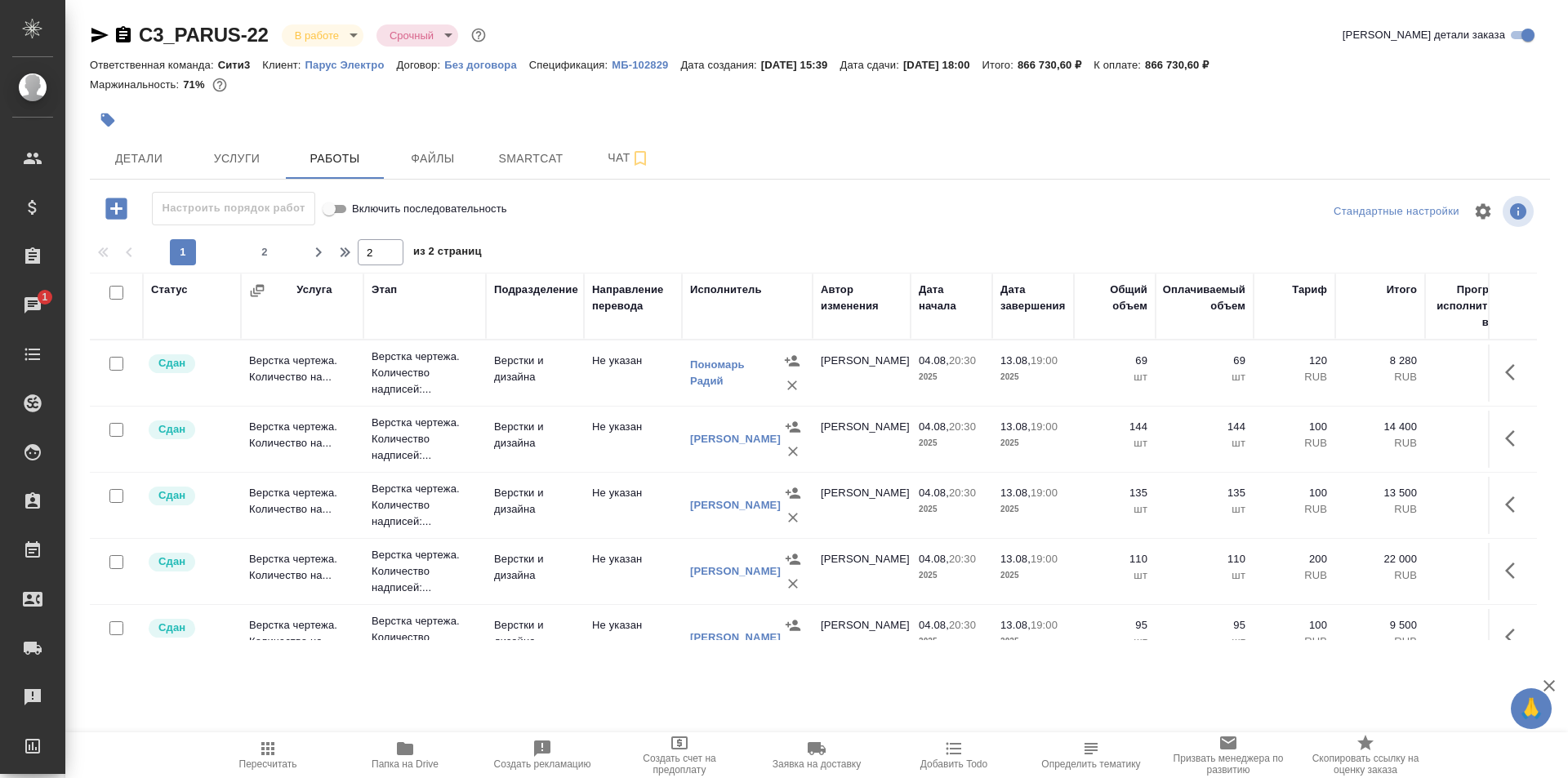
type input "1"
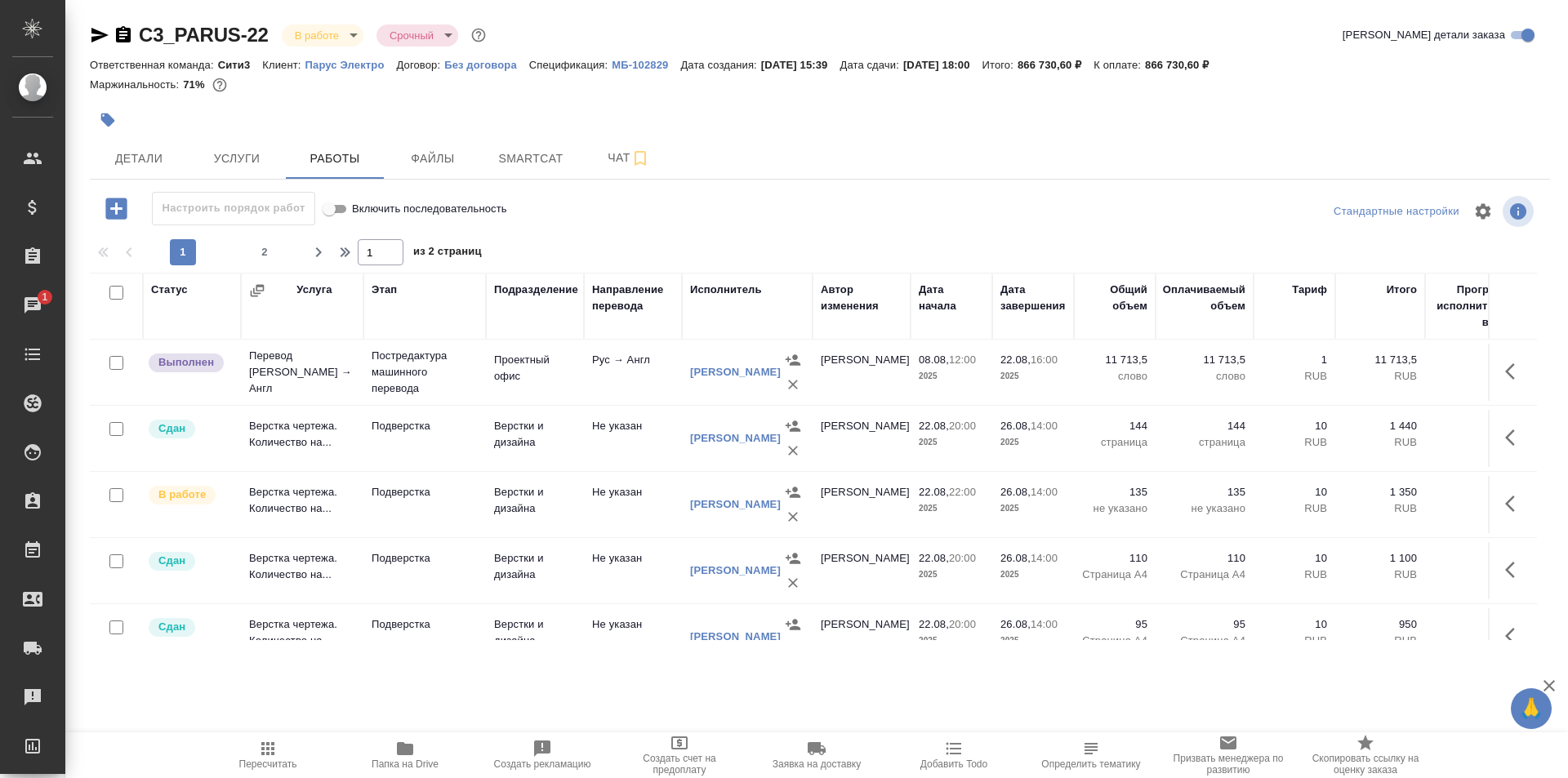
scroll to position [1142, 0]
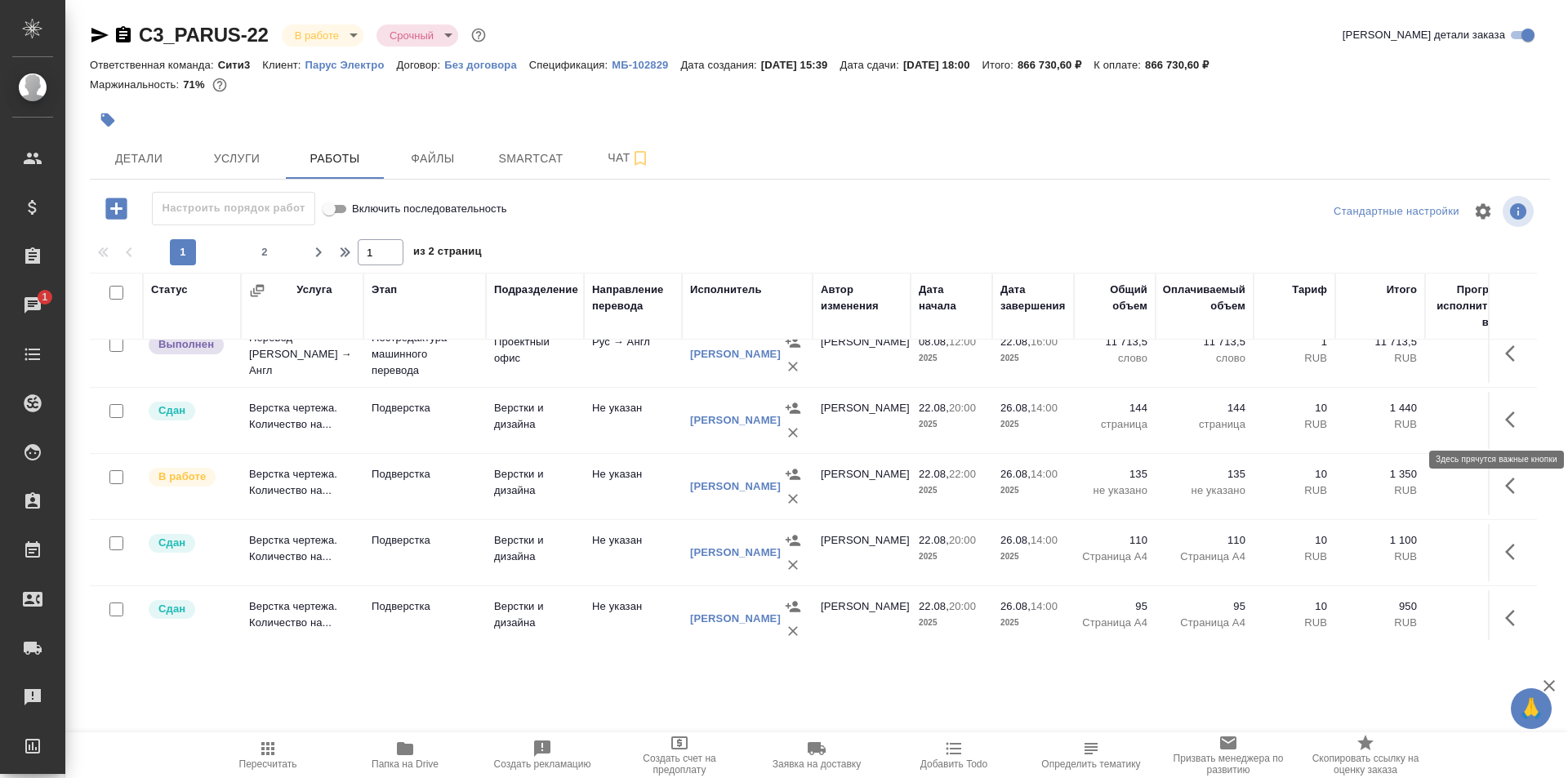
click at [1505, 417] on icon "button" at bounding box center [1515, 419] width 20 height 20
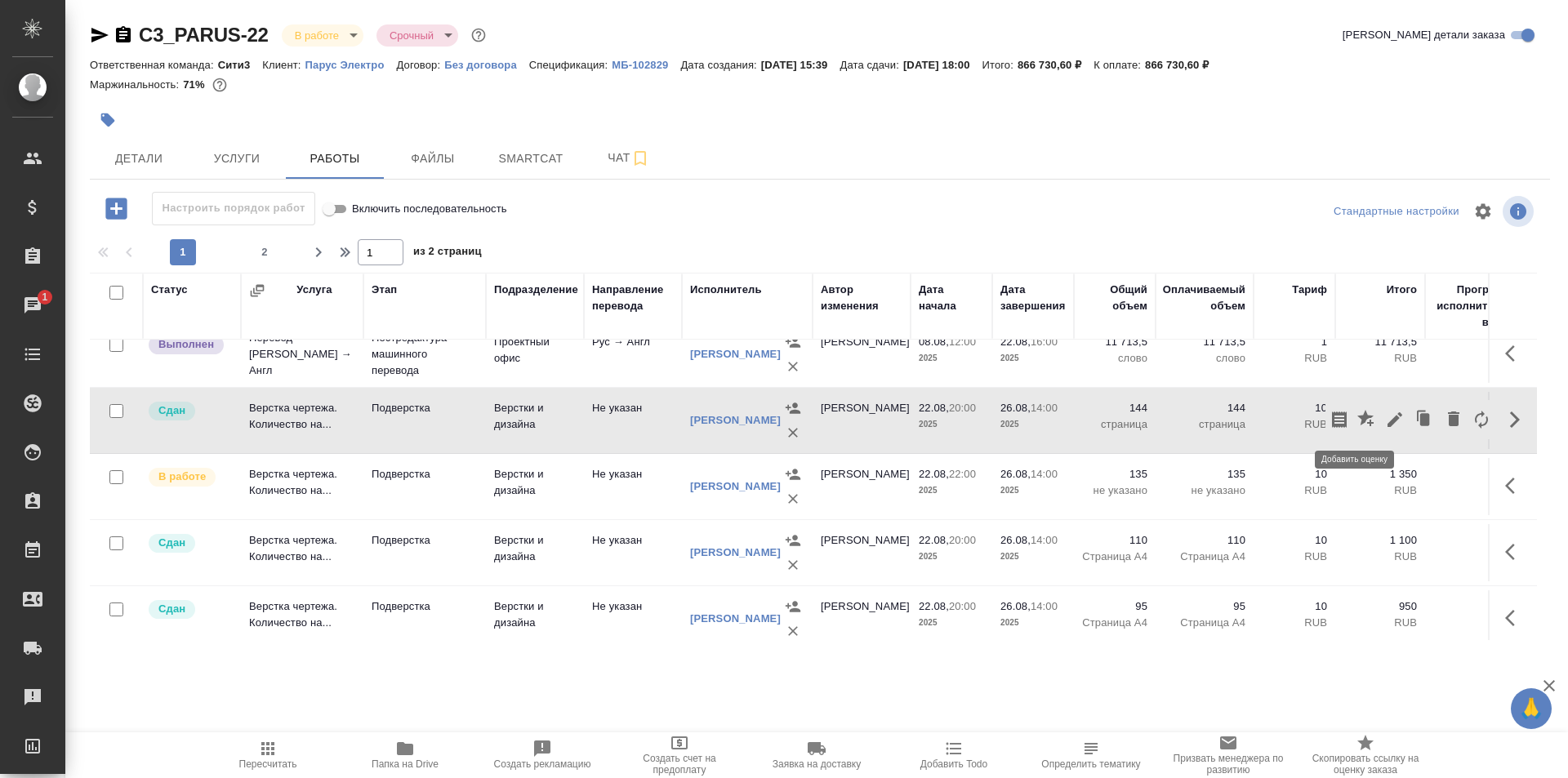
click at [1357, 415] on icon "button" at bounding box center [1366, 419] width 20 height 20
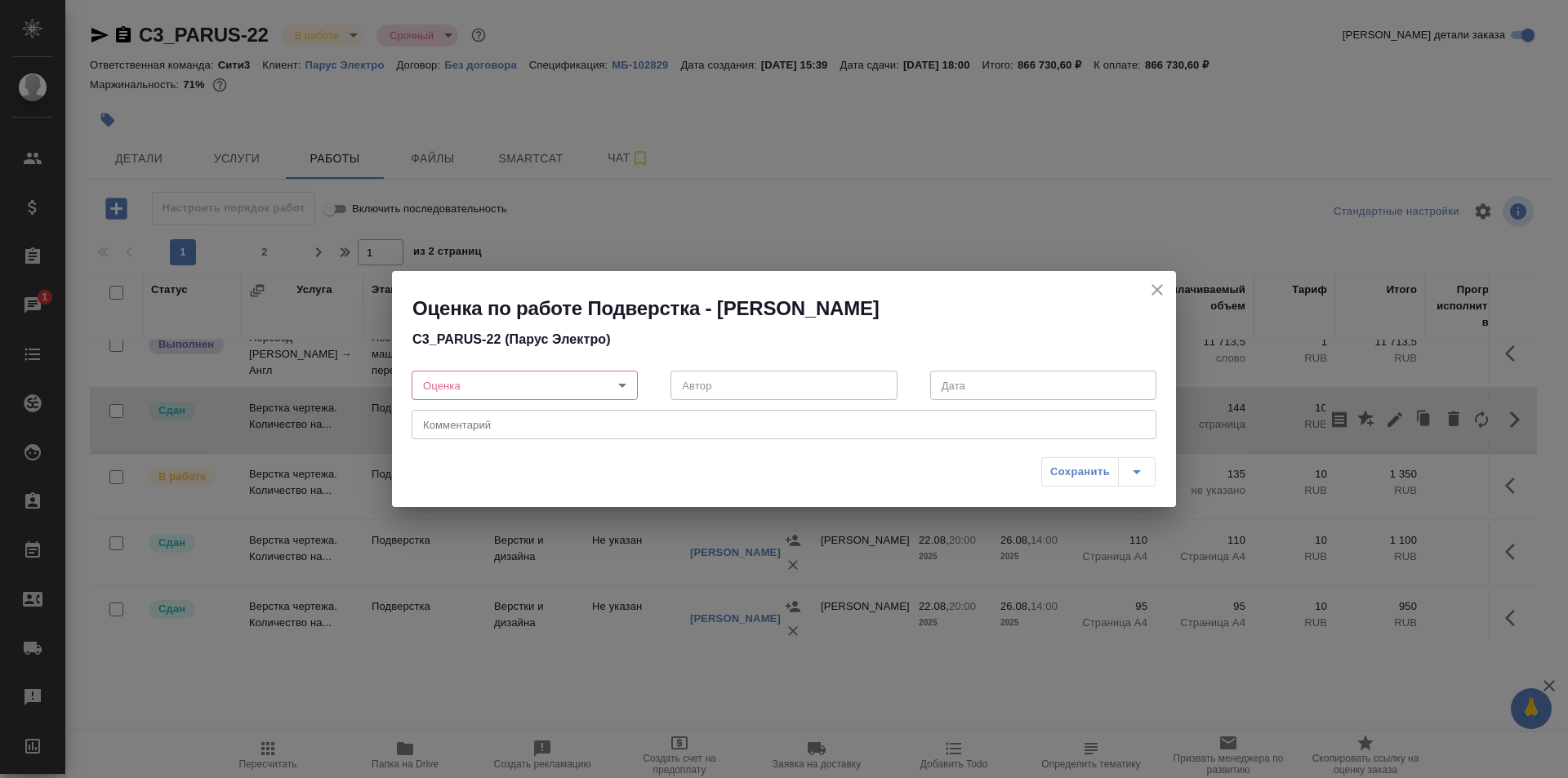
click at [541, 380] on body "🙏 .cls-1 fill:#fff; AWATERA Ismagilova [PERSON_NAME] Спецификации Заказы 1 Чаты…" at bounding box center [784, 389] width 1568 height 778
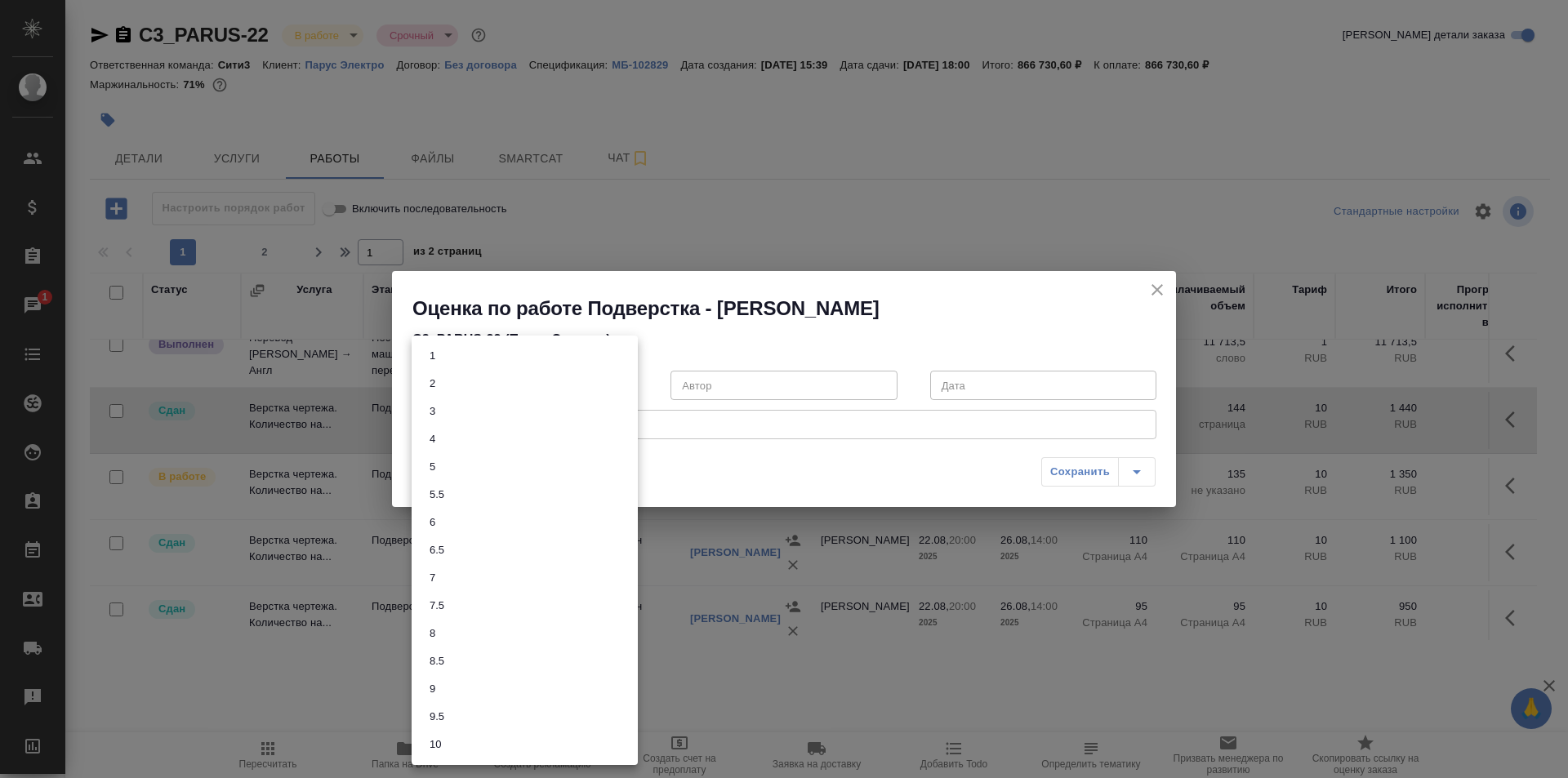
click at [444, 519] on li "6" at bounding box center [524, 522] width 226 height 28
type input "6"
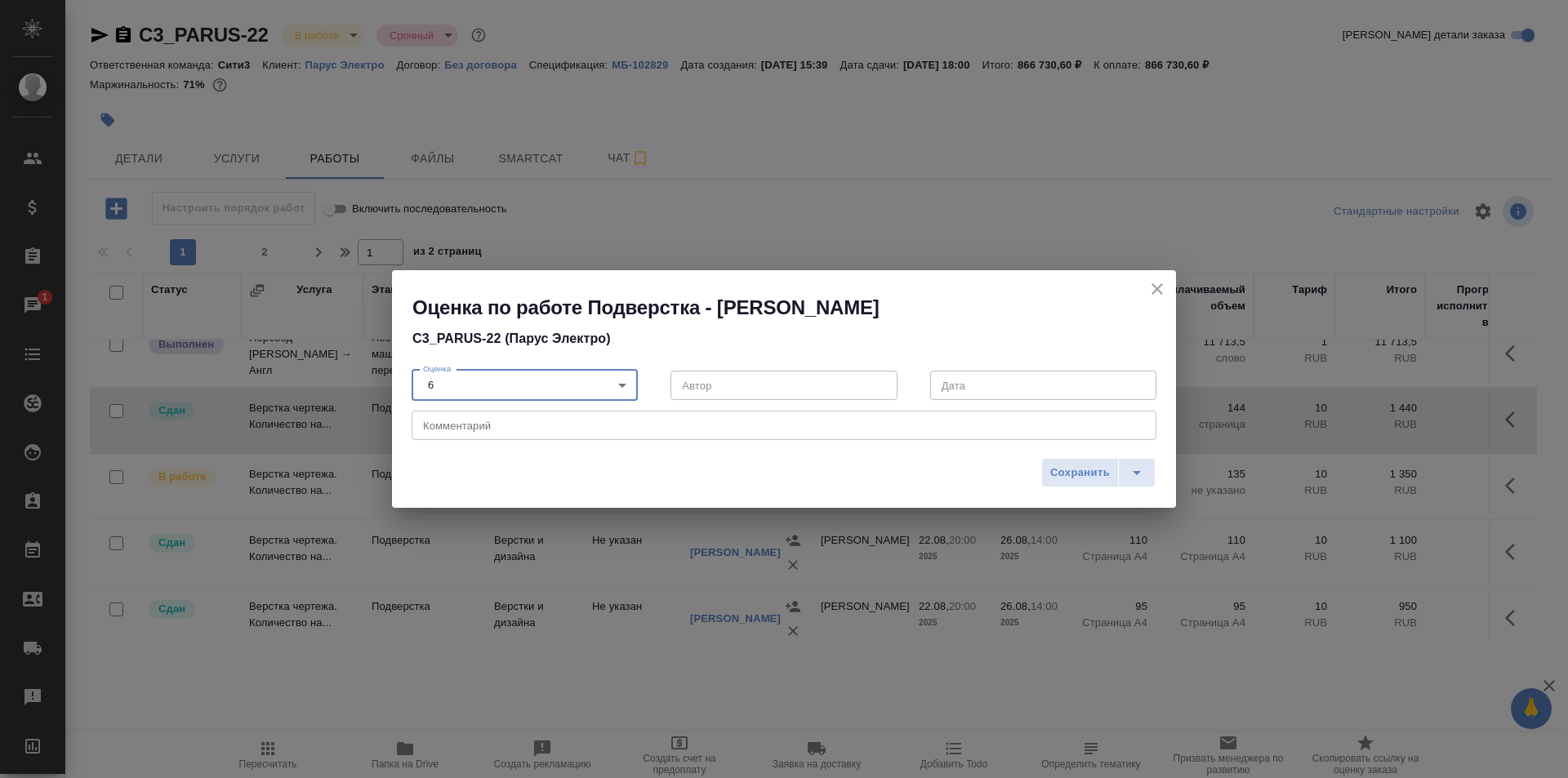
click at [512, 431] on textarea at bounding box center [784, 425] width 722 height 12
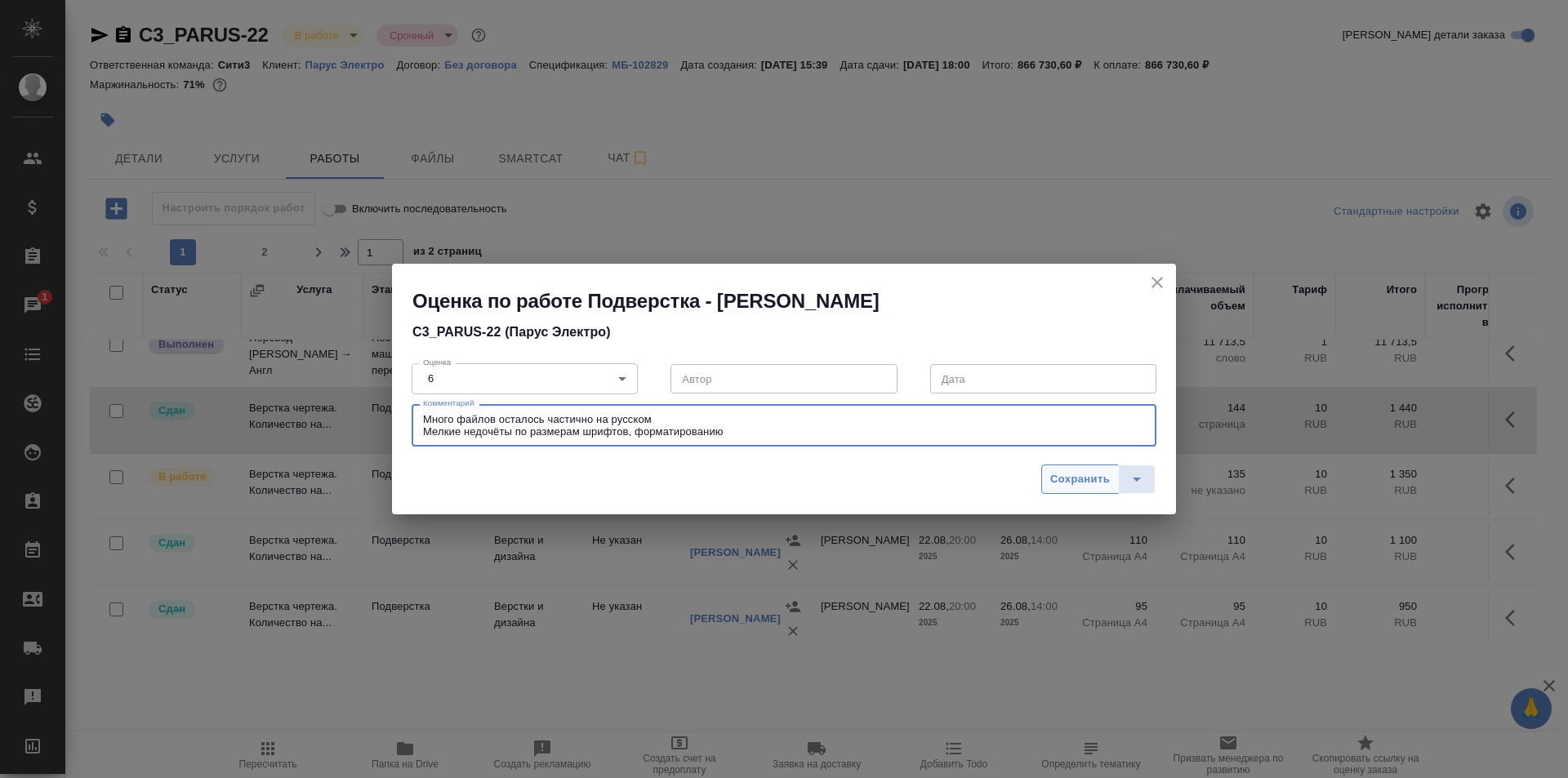
type textarea "Много файлов осталось частично на русском Мелкие недочёты по размерам шрифтов, …"
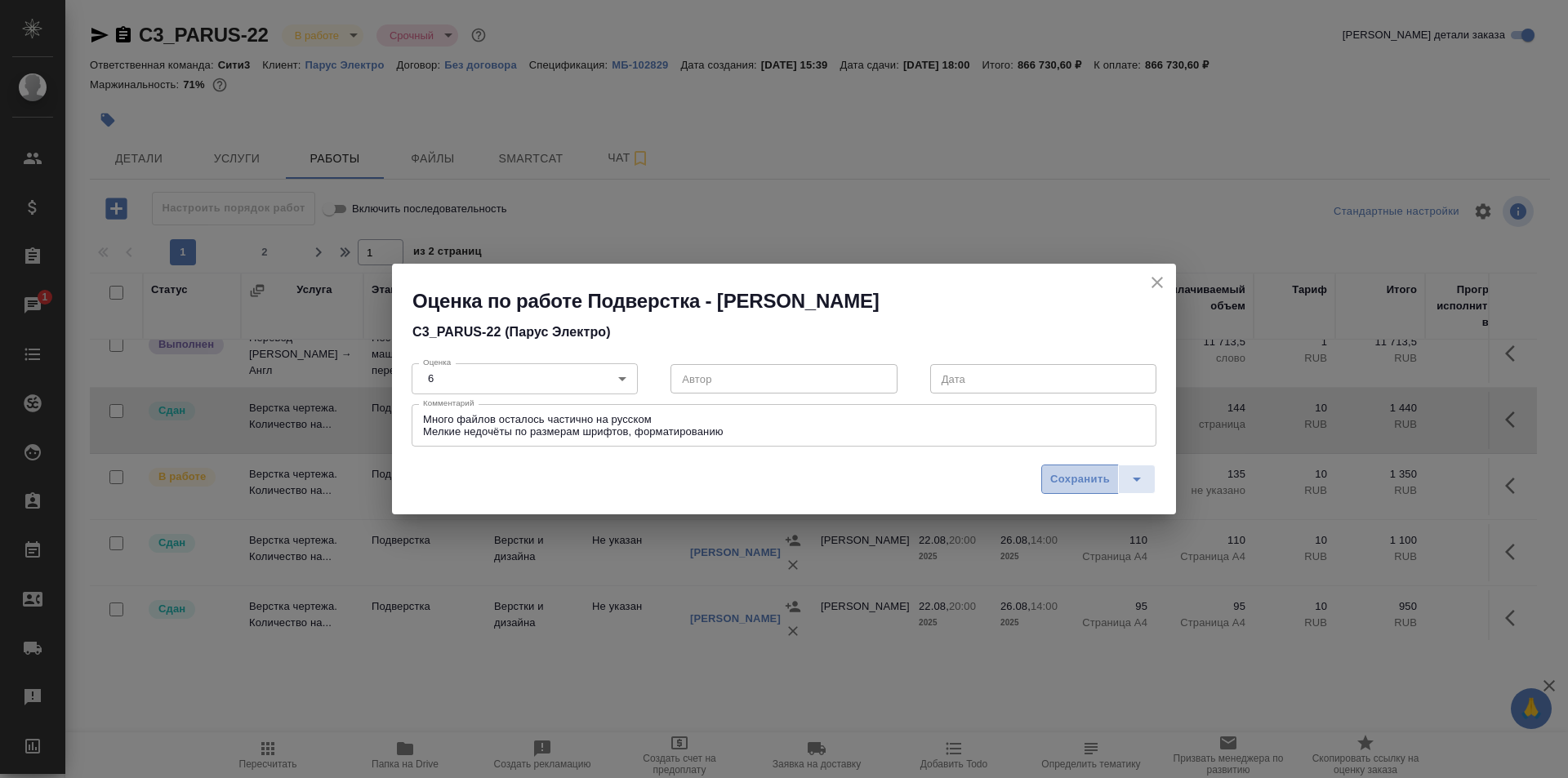
click at [1090, 482] on span "Сохранить" at bounding box center [1080, 479] width 60 height 19
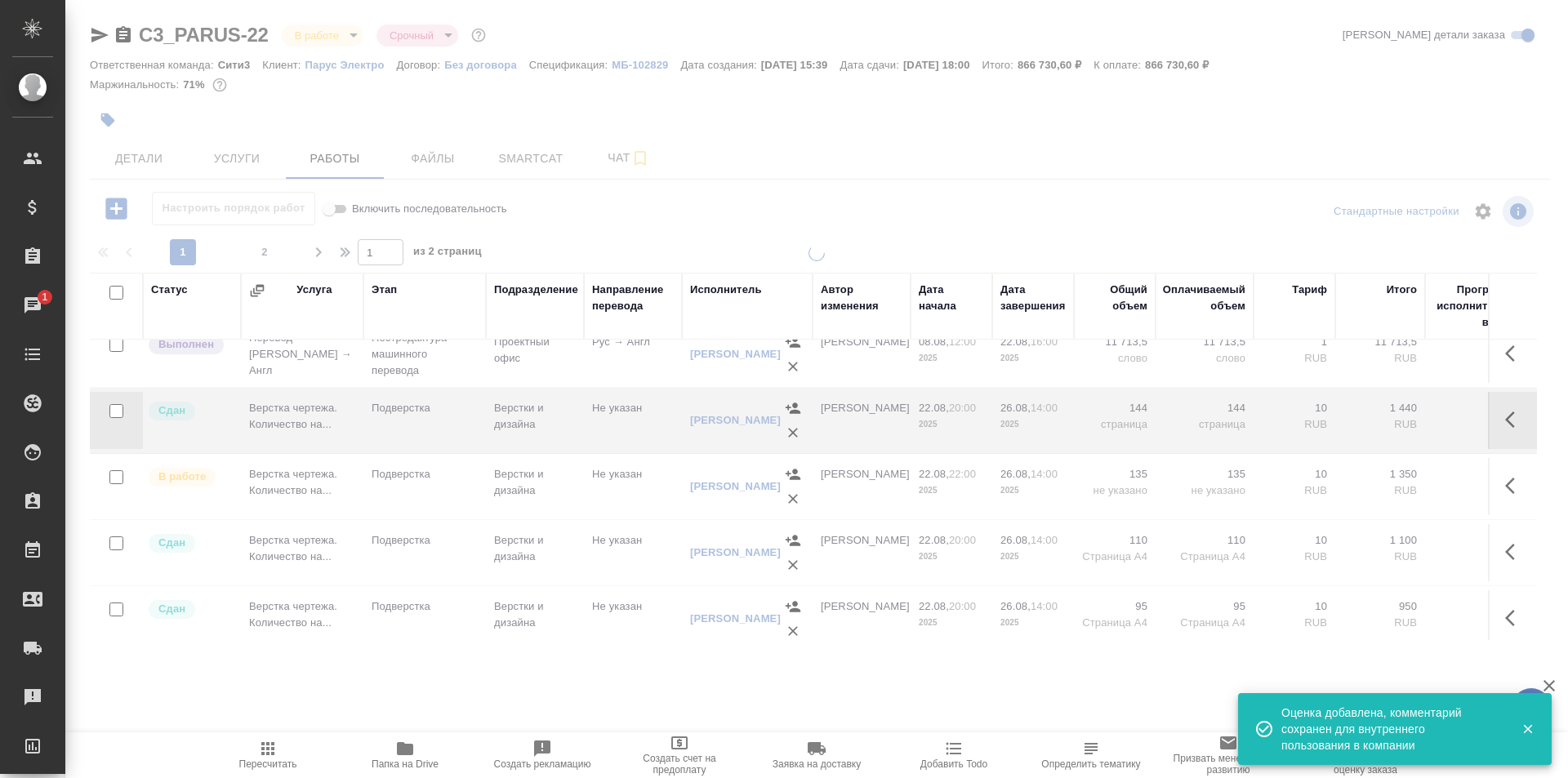
scroll to position [816, 0]
